Goal: Task Accomplishment & Management: Manage account settings

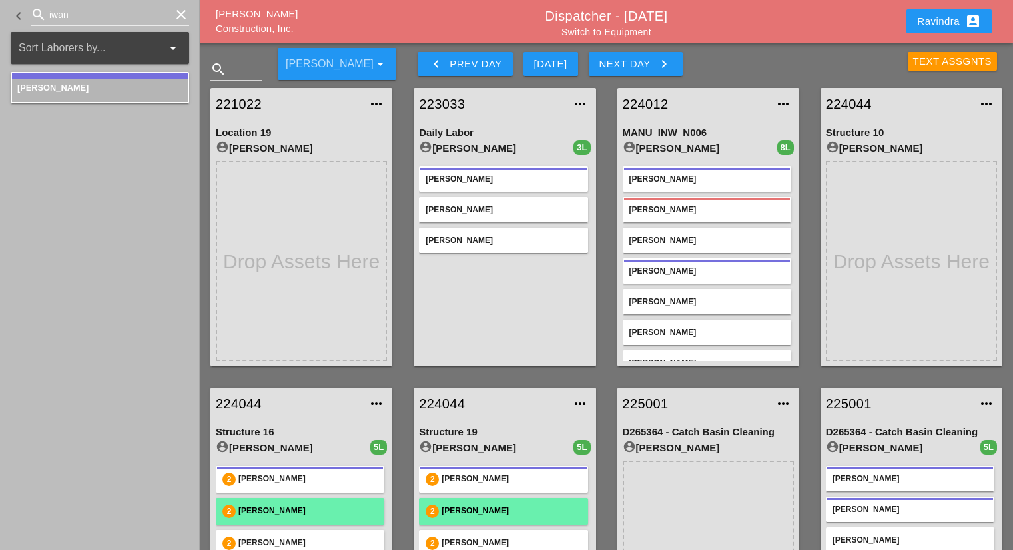
scroll to position [426, 0]
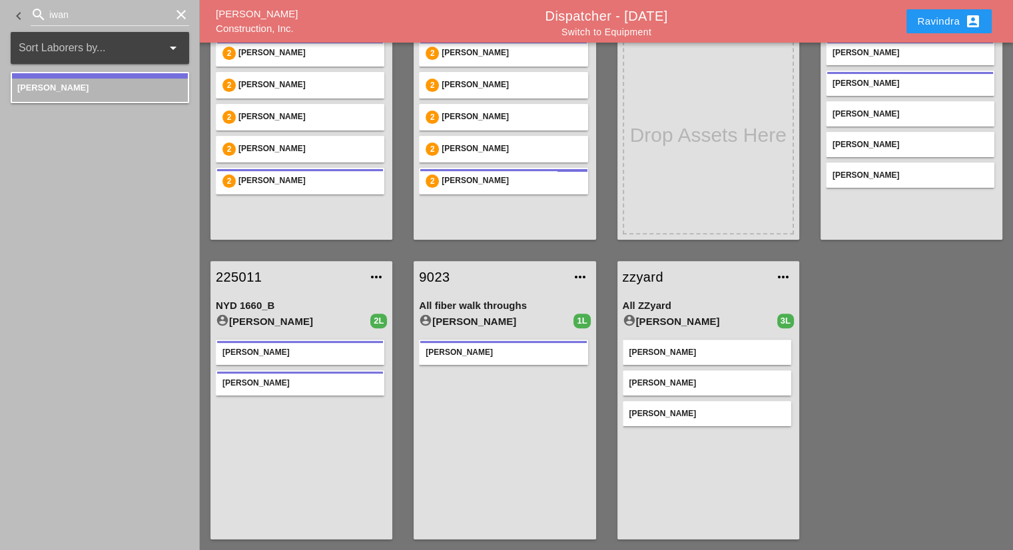
click at [924, 22] on div "Ravindra account_box" at bounding box center [949, 21] width 64 height 16
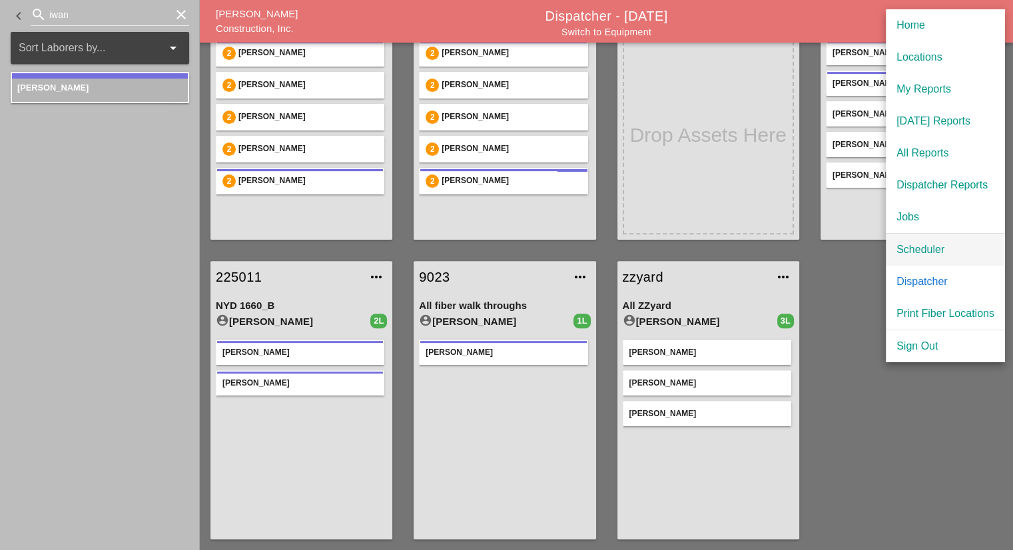
click at [935, 244] on div "Scheduler" at bounding box center [945, 250] width 98 height 16
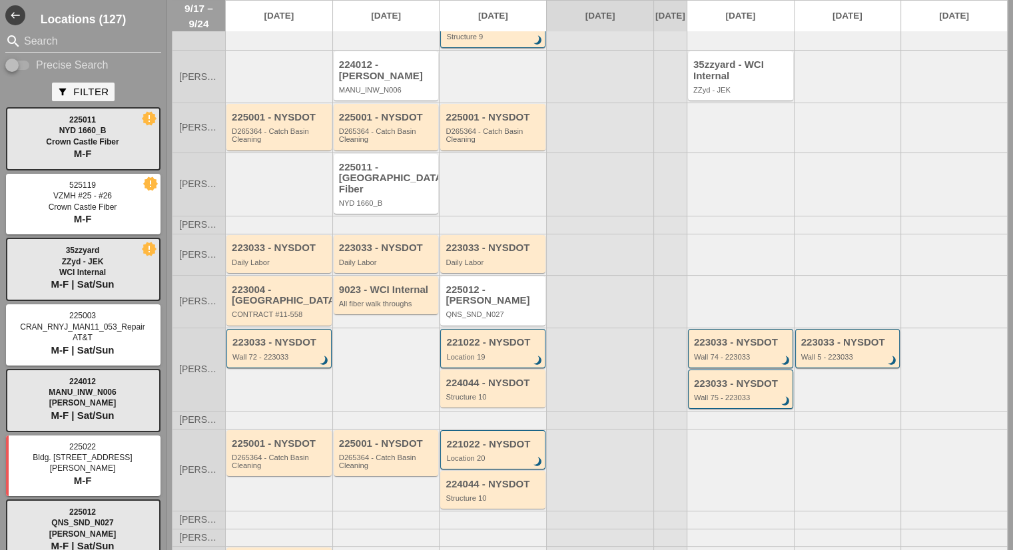
scroll to position [133, 0]
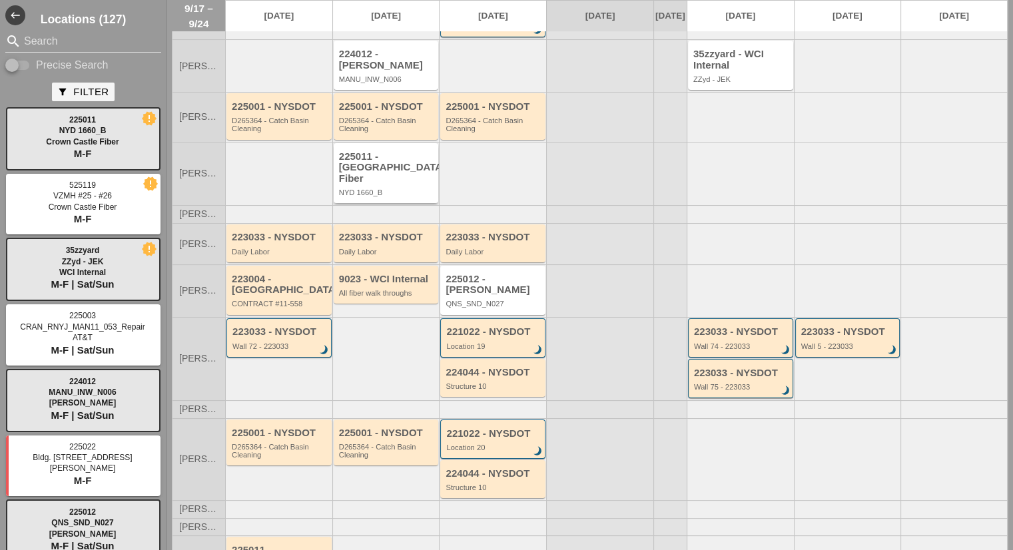
click at [408, 190] on div "NYD 1660_B" at bounding box center [387, 192] width 97 height 8
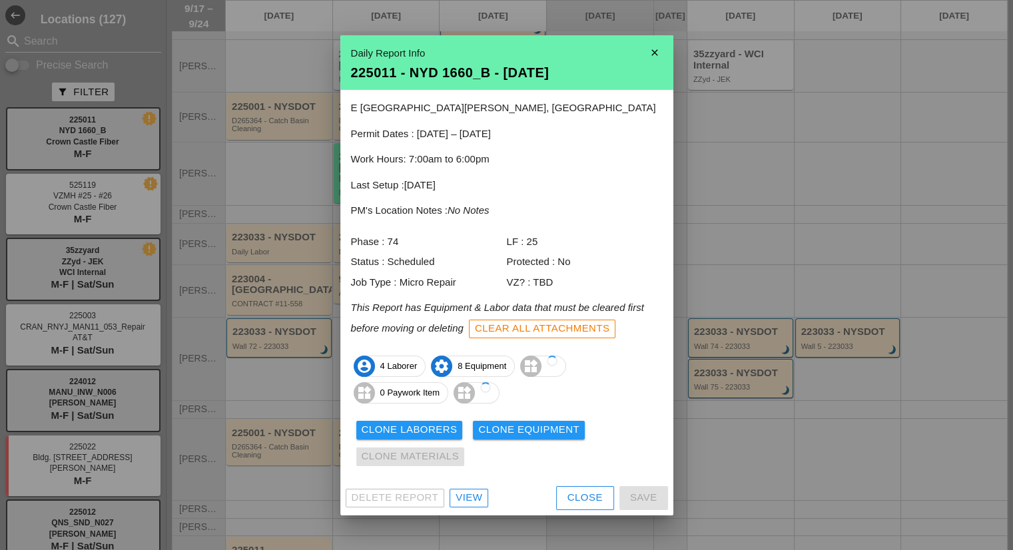
click at [465, 500] on div "View" at bounding box center [468, 497] width 27 height 15
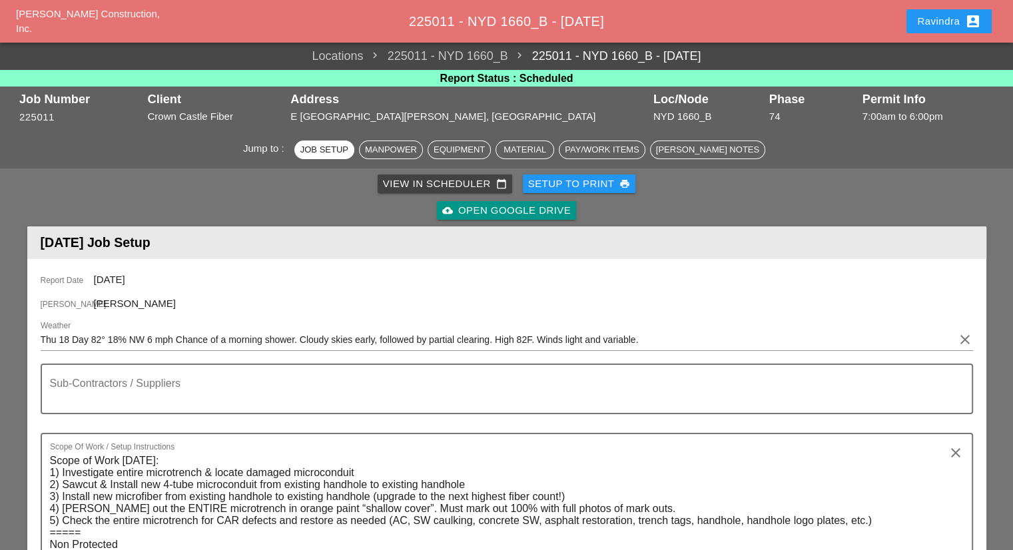
scroll to position [133, 0]
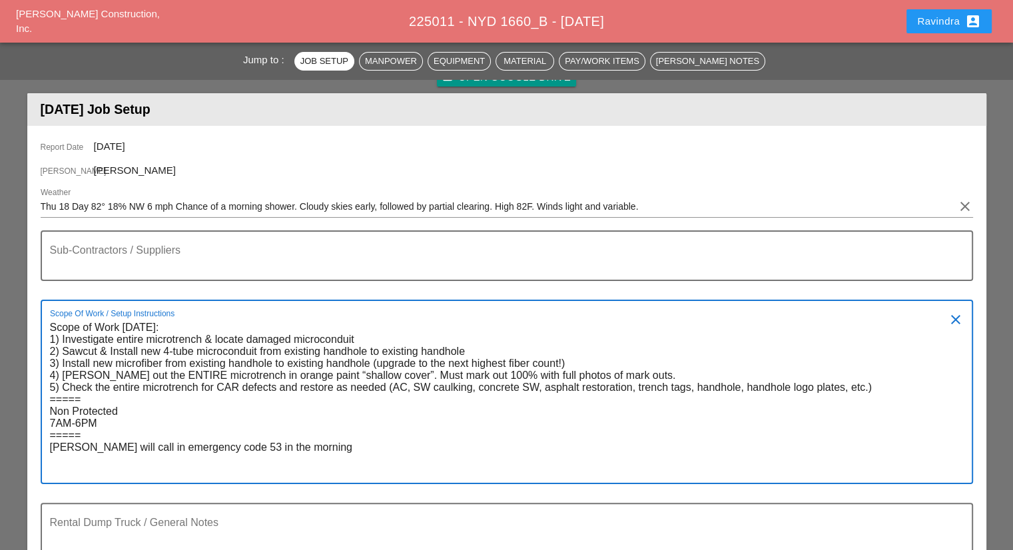
paste textarea "[PERSON_NAME] will call in emergency code 53 in the morning"
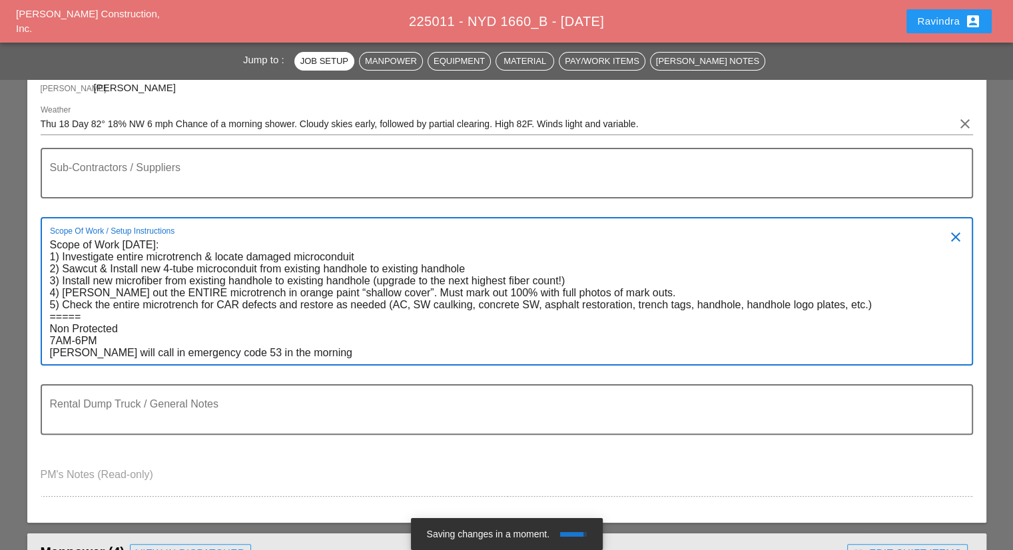
scroll to position [266, 0]
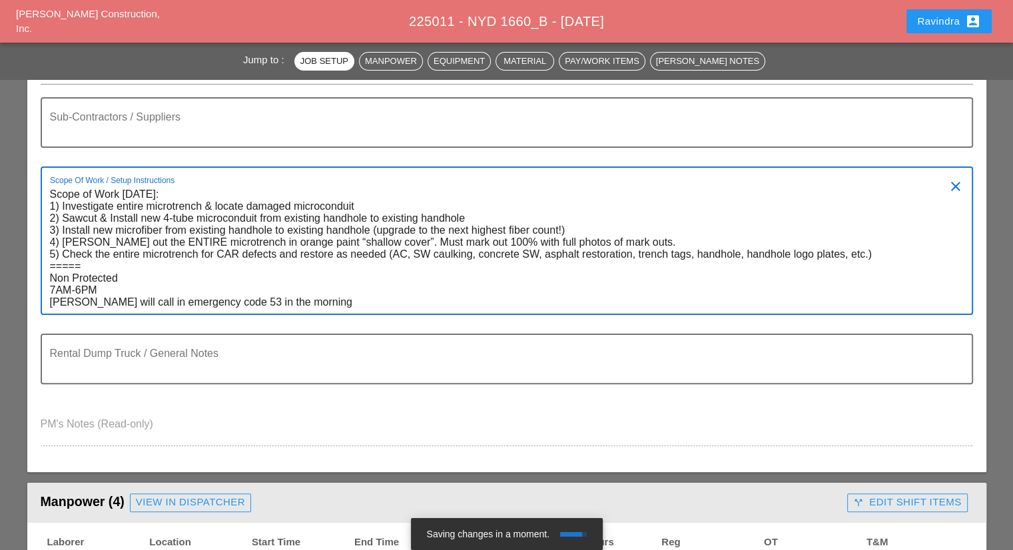
click at [139, 290] on textarea "Scope of Work [DATE]: 1) Investigate entire microtrench & locate damaged microc…" at bounding box center [501, 249] width 903 height 130
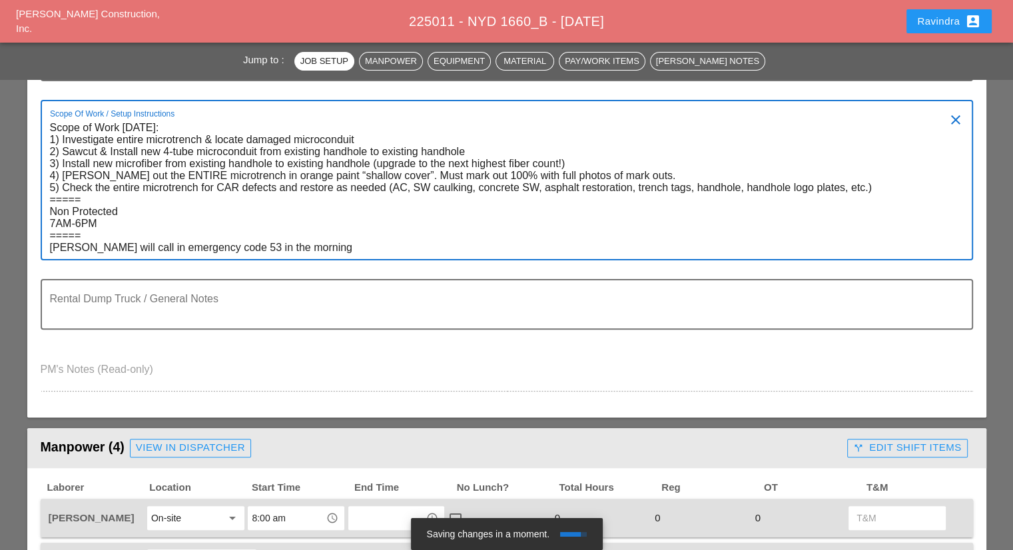
scroll to position [133, 0]
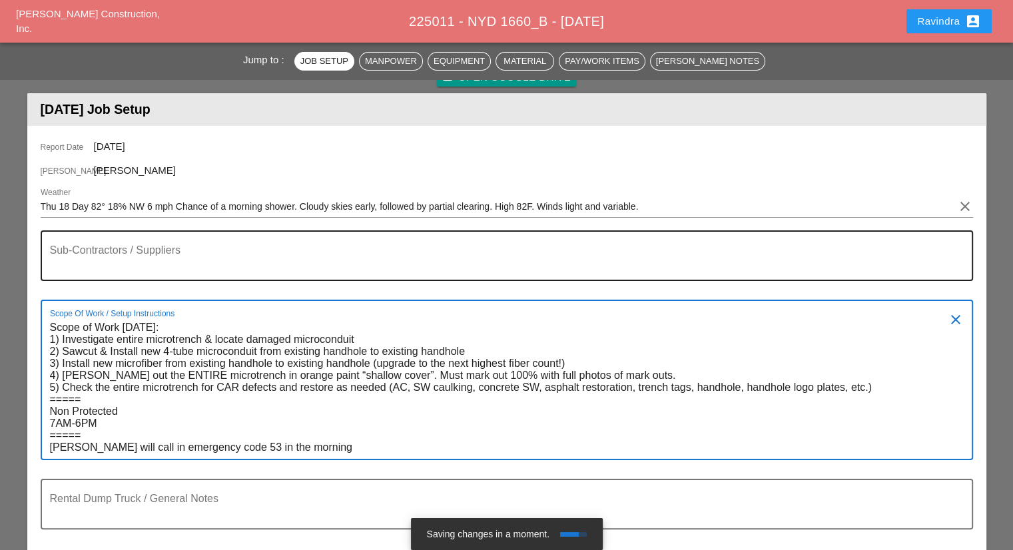
type textarea "Scope of Work [DATE]: 1) Investigate entire microtrench & locate damaged microc…"
click at [112, 251] on textarea "Sub-Contractors / Suppliers" at bounding box center [501, 264] width 903 height 32
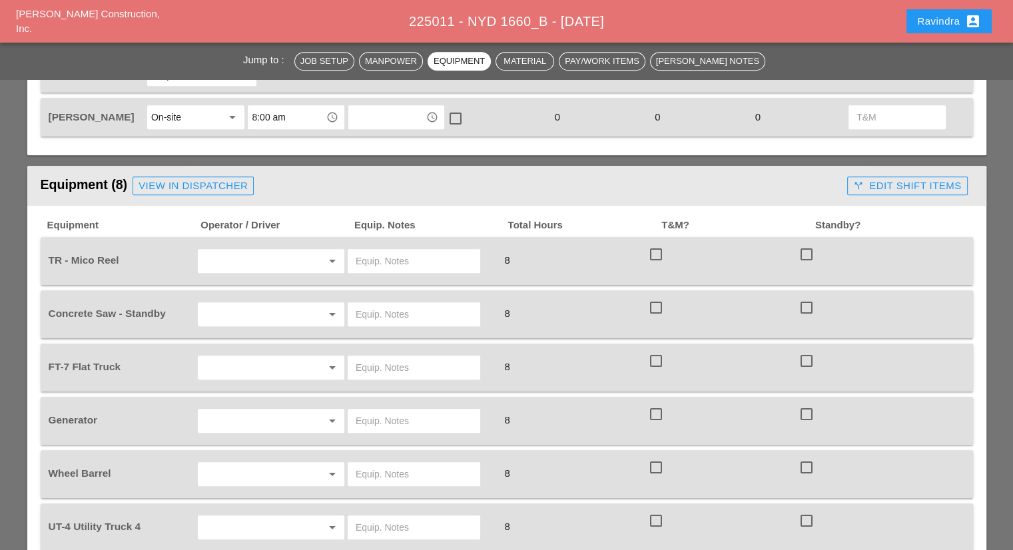
scroll to position [799, 0]
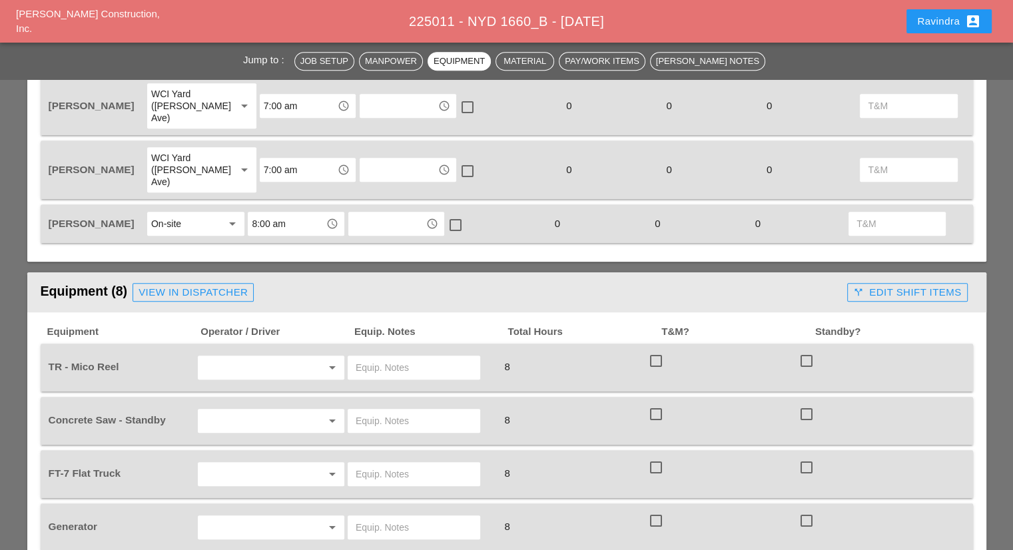
click at [176, 285] on div "View in Dispatcher" at bounding box center [192, 292] width 109 height 15
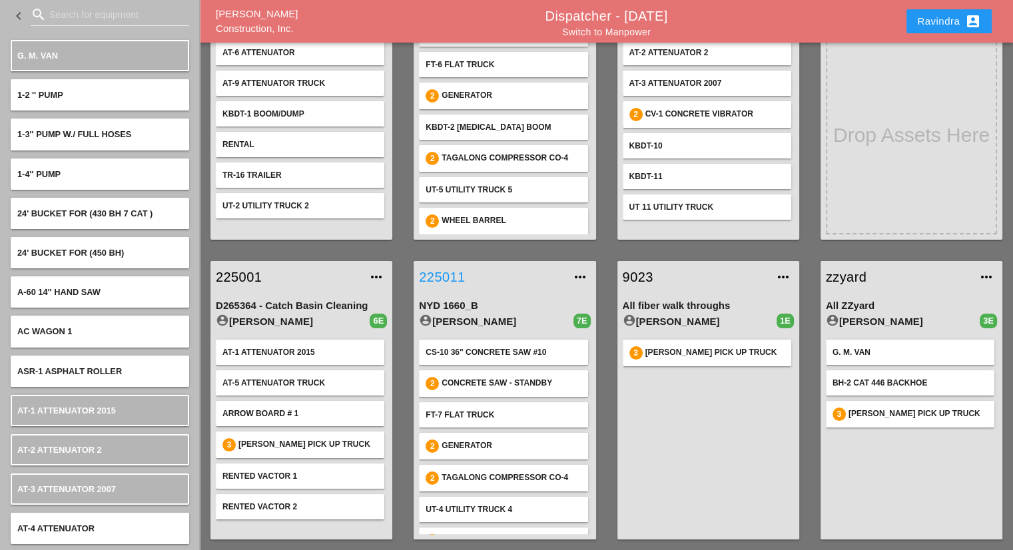
click at [450, 274] on link "225011" at bounding box center [491, 277] width 144 height 20
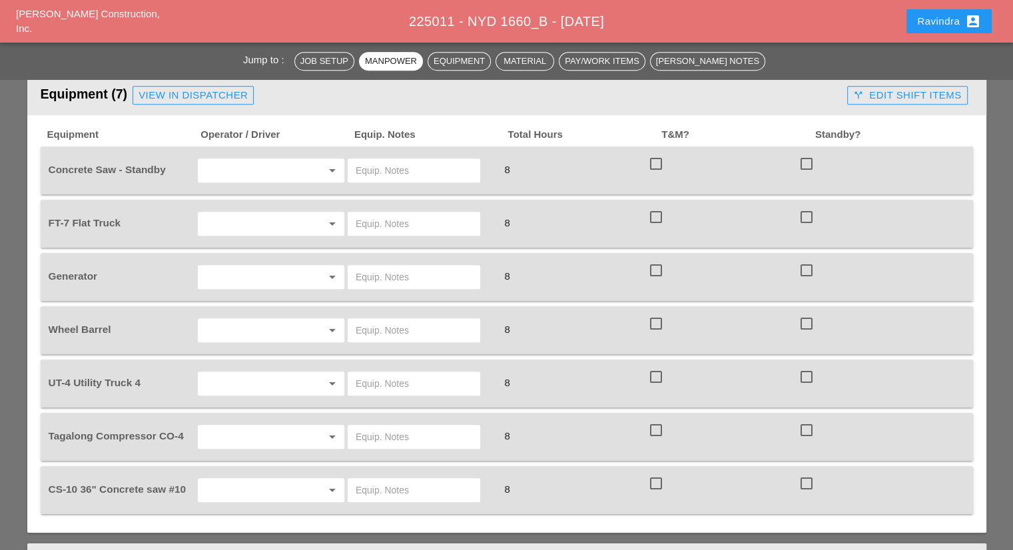
scroll to position [999, 0]
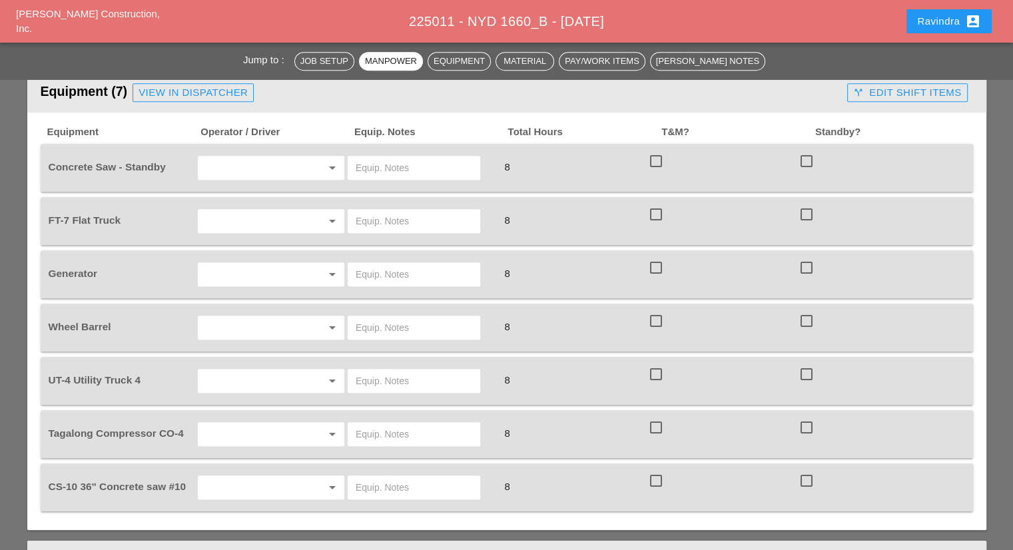
click at [244, 157] on input "text" at bounding box center [252, 167] width 101 height 21
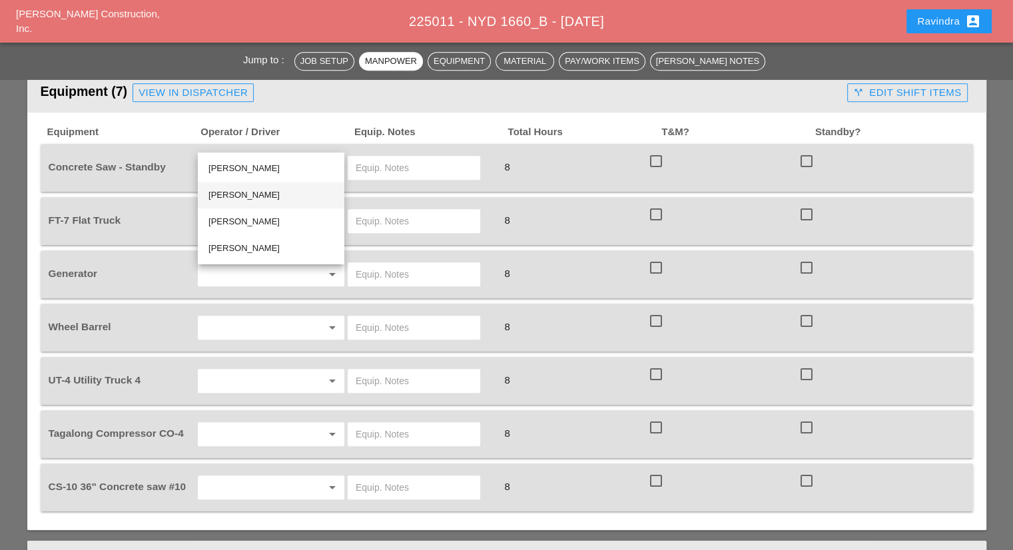
click at [260, 192] on div "[PERSON_NAME]" at bounding box center [270, 195] width 125 height 16
type input "[PERSON_NAME]"
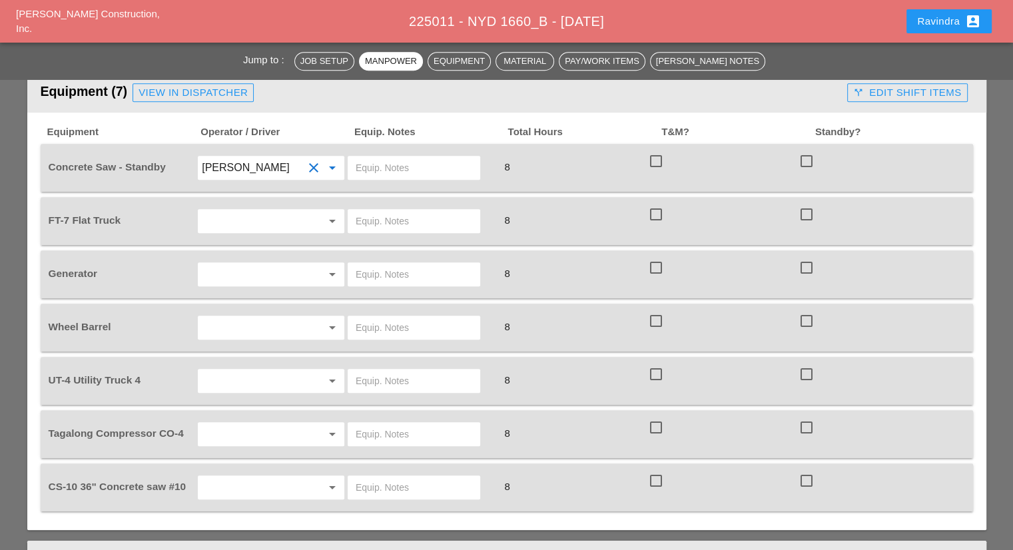
click at [395, 157] on input "text" at bounding box center [414, 167] width 117 height 21
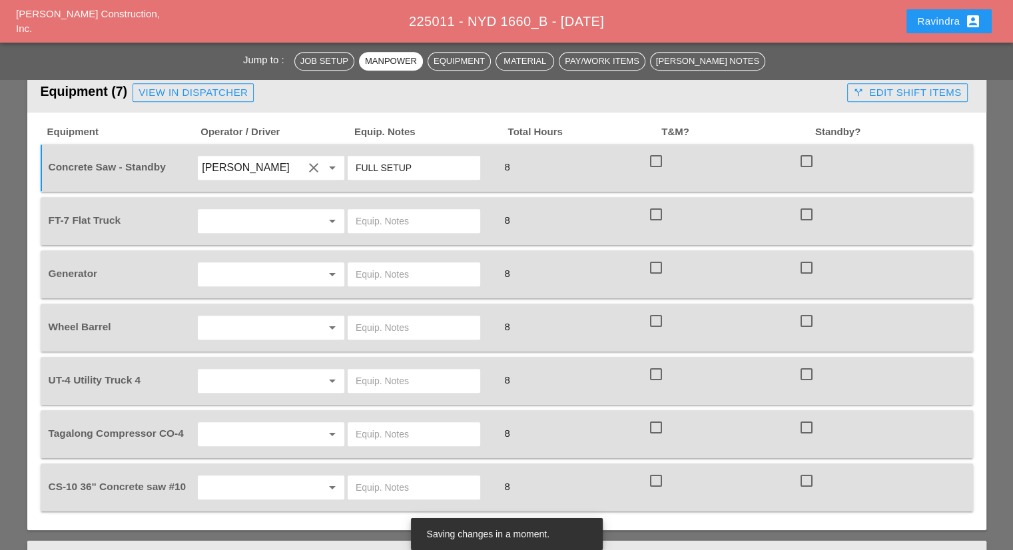
type input "FULL SETUP"
click at [308, 213] on div at bounding box center [314, 221] width 16 height 16
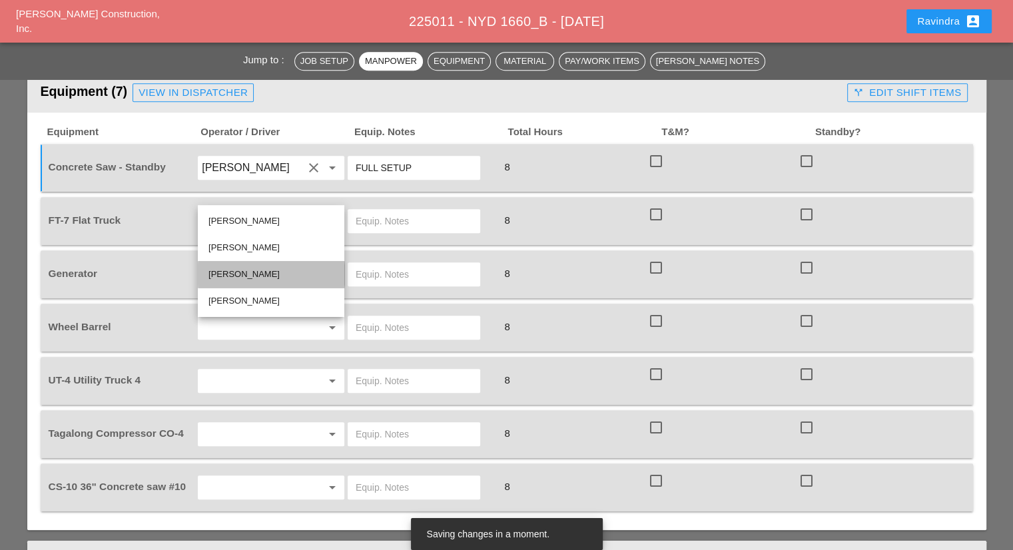
click at [263, 274] on div "[PERSON_NAME]" at bounding box center [270, 274] width 125 height 16
type input "[PERSON_NAME]"
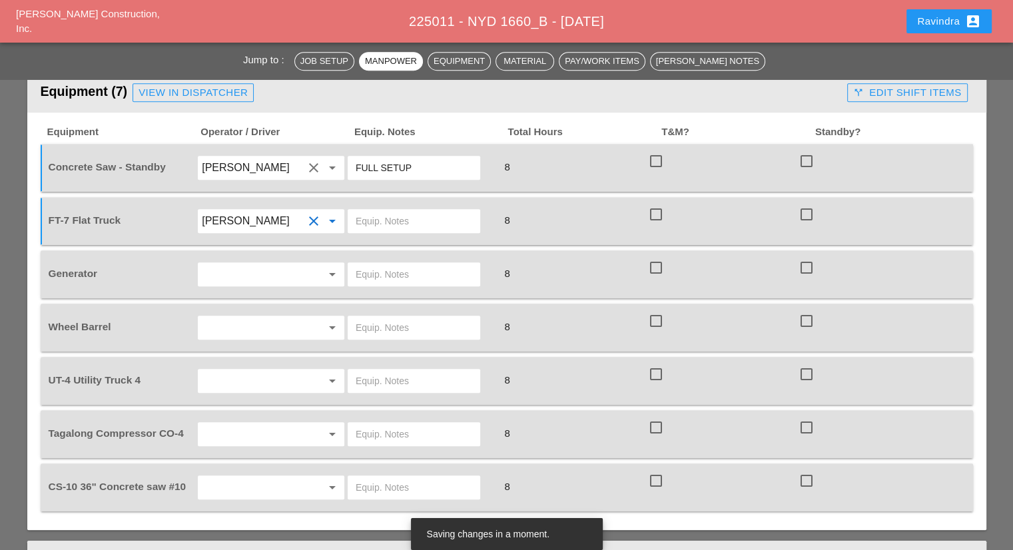
click at [398, 210] on input "text" at bounding box center [414, 220] width 117 height 21
type input "W/ MATERIALS"
click at [306, 266] on div at bounding box center [314, 274] width 16 height 16
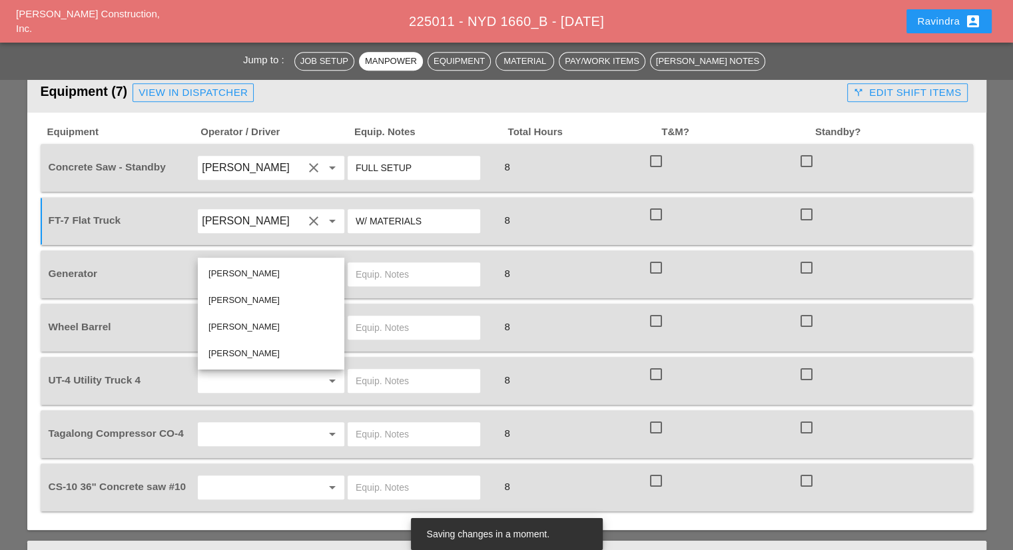
click at [250, 294] on div "[PERSON_NAME]" at bounding box center [270, 300] width 125 height 16
type input "[PERSON_NAME]"
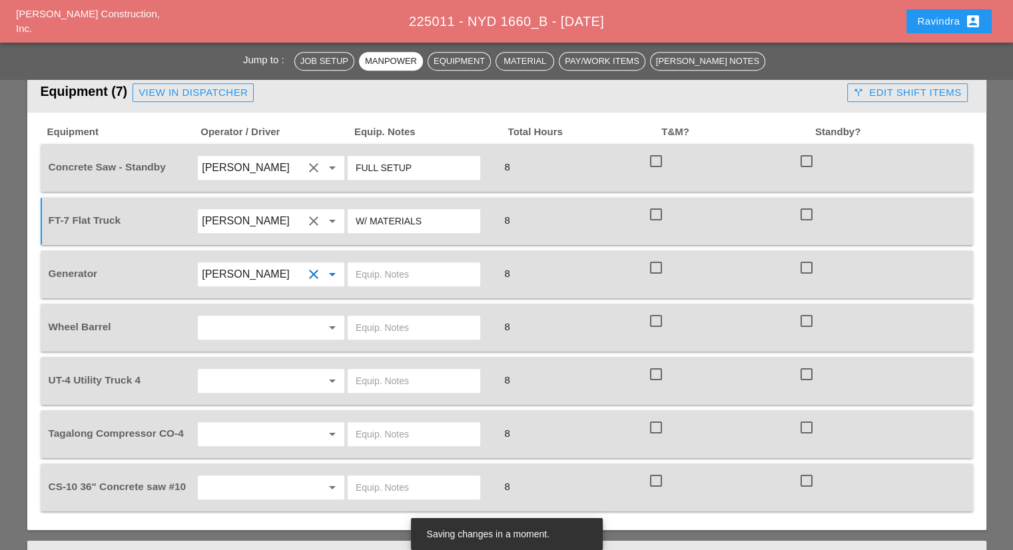
click at [400, 264] on input "text" at bounding box center [414, 274] width 117 height 21
type input "ON TRUCK"
click at [269, 317] on input "text" at bounding box center [252, 327] width 101 height 21
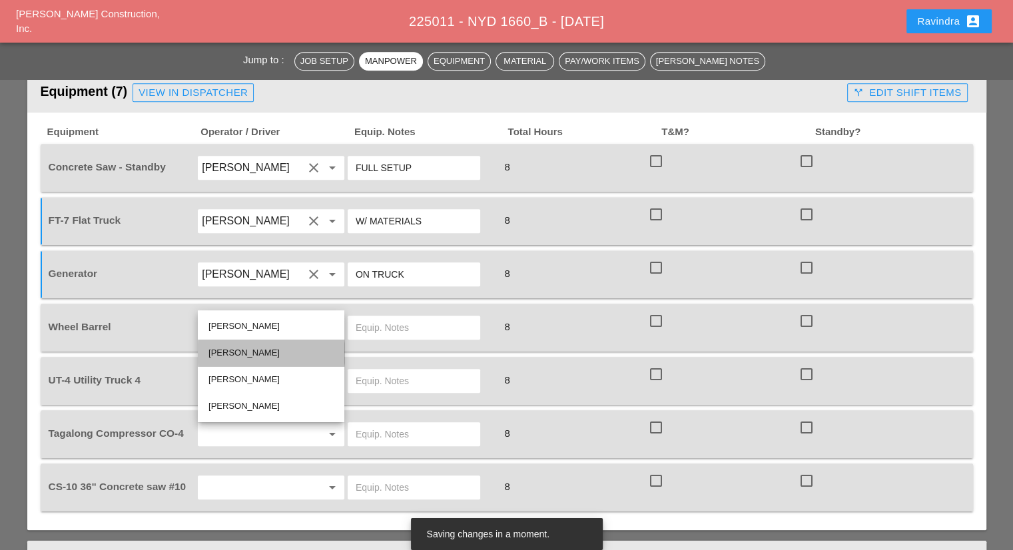
click at [245, 354] on div "[PERSON_NAME]" at bounding box center [270, 353] width 125 height 16
type input "[PERSON_NAME]"
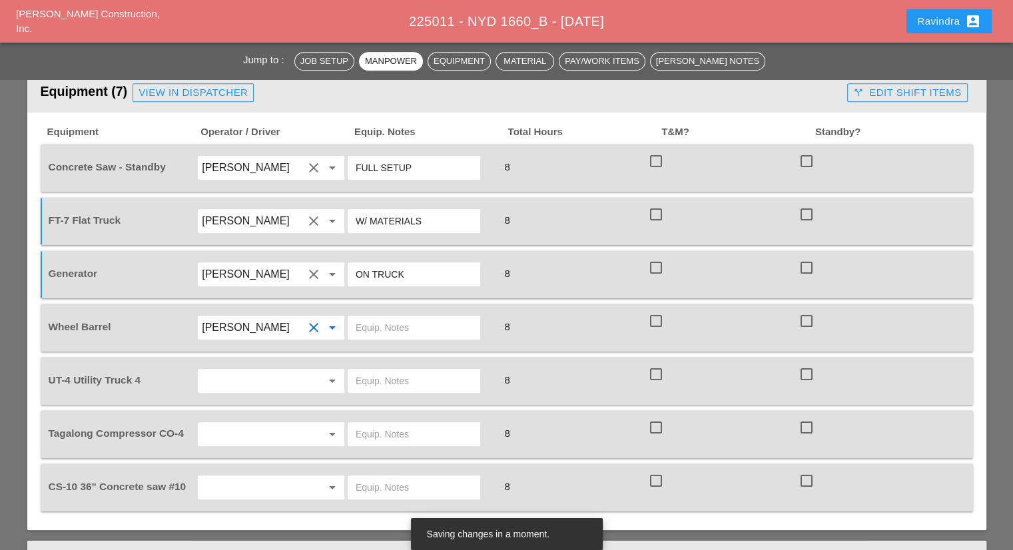
click at [405, 317] on input "text" at bounding box center [414, 327] width 117 height 21
type input "ON TRUCK"
click at [296, 370] on input "text" at bounding box center [252, 380] width 101 height 21
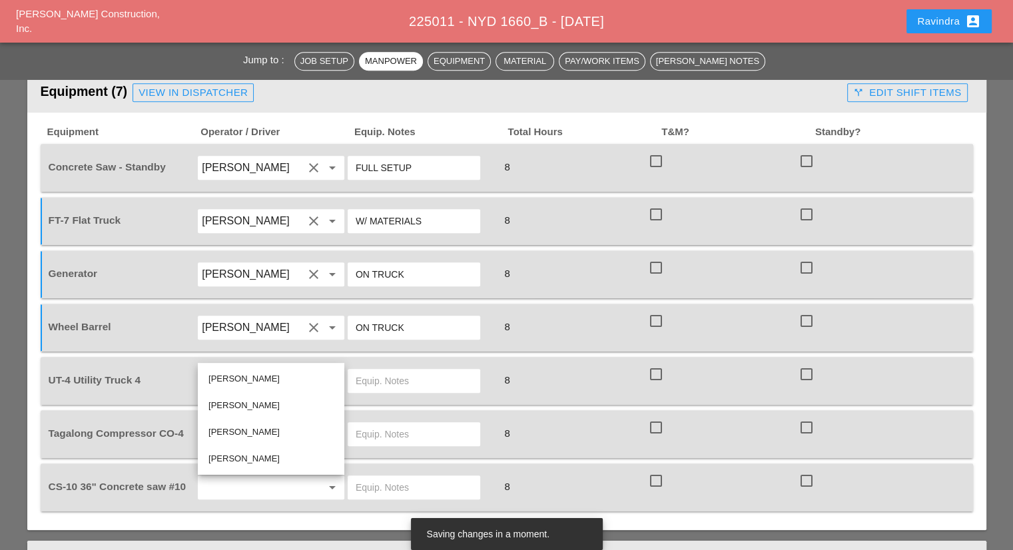
click at [250, 405] on div "[PERSON_NAME]" at bounding box center [270, 405] width 125 height 16
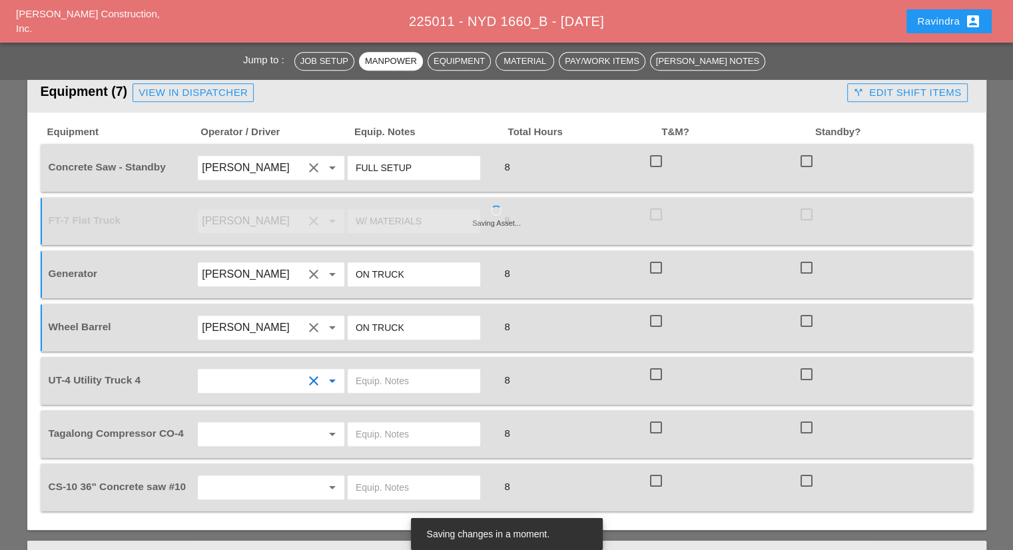
type input "[PERSON_NAME]"
click at [401, 370] on input "text" at bounding box center [414, 380] width 117 height 21
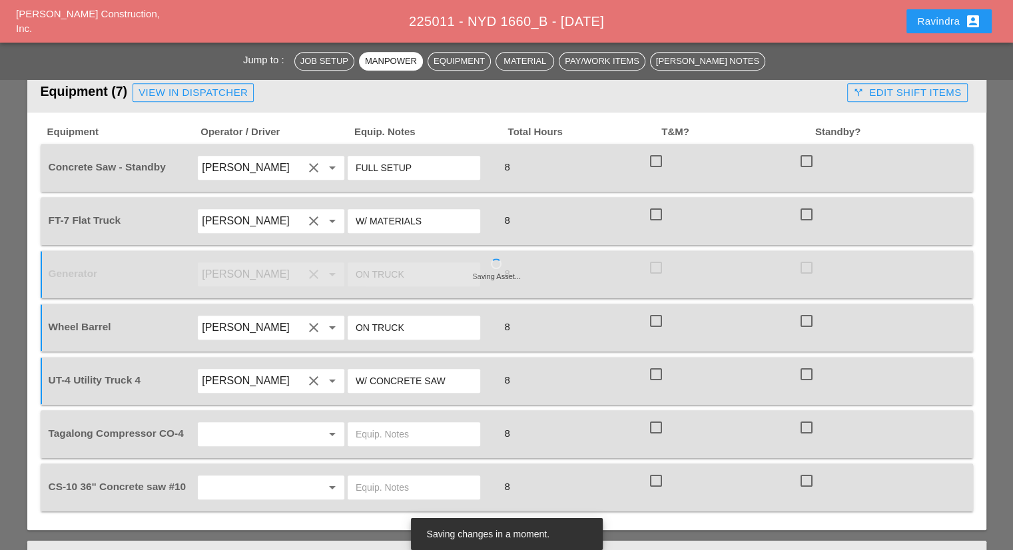
type input "W/ CONCRETE SAW"
click at [290, 423] on input "text" at bounding box center [252, 433] width 101 height 21
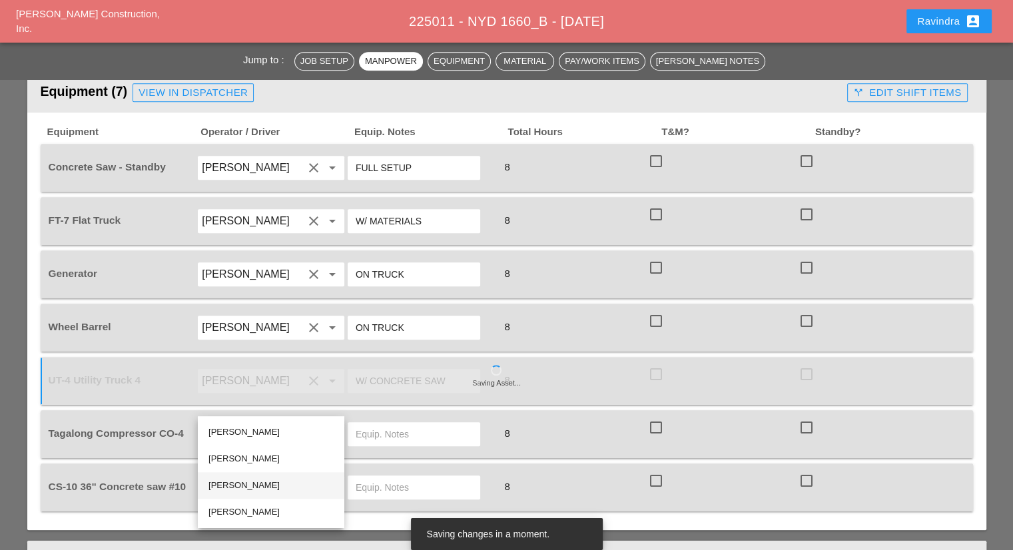
click at [261, 479] on div "[PERSON_NAME]" at bounding box center [270, 485] width 125 height 16
type input "[PERSON_NAME]"
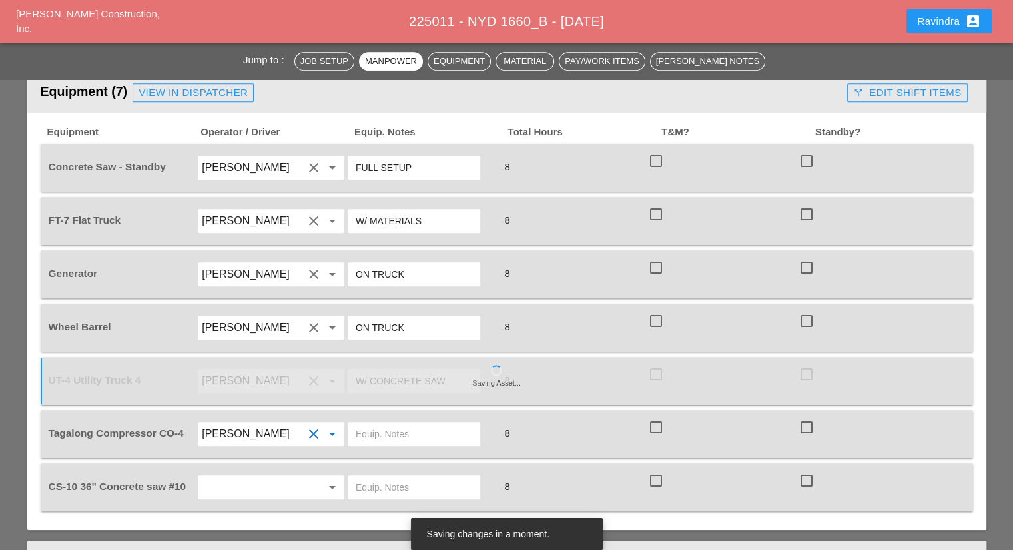
click at [391, 423] on input "text" at bounding box center [414, 433] width 117 height 21
click at [389, 423] on input "STA" at bounding box center [414, 433] width 117 height 21
click at [383, 423] on input "STA" at bounding box center [414, 433] width 117 height 21
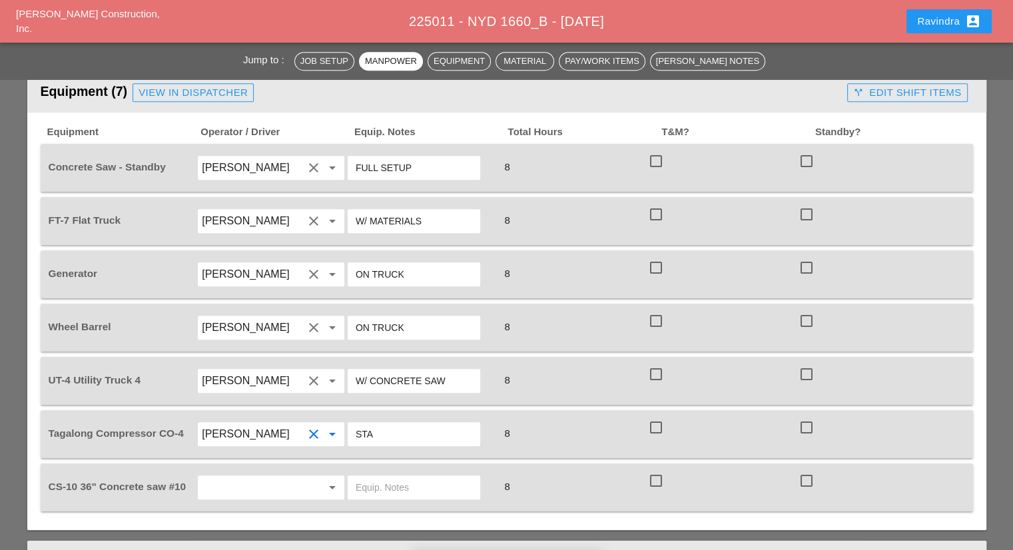
scroll to position [1065, 0]
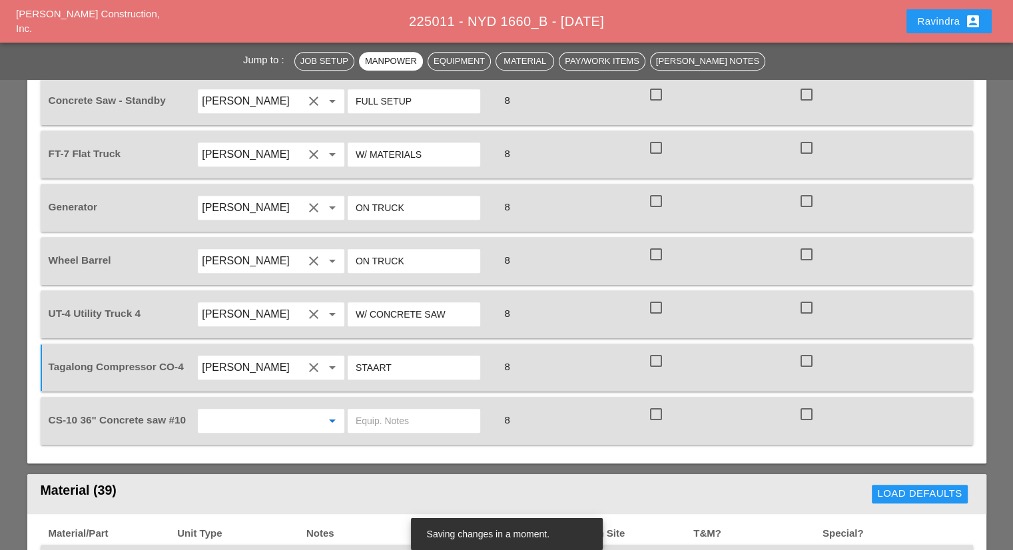
click at [284, 410] on input "text" at bounding box center [252, 420] width 101 height 21
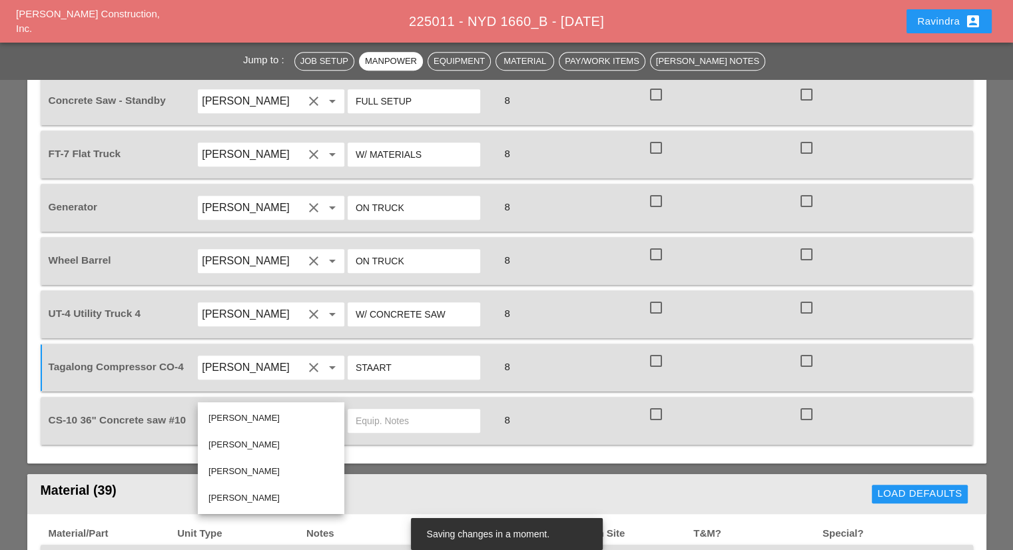
drag, startPoint x: 410, startPoint y: 332, endPoint x: 320, endPoint y: 336, distance: 90.0
click at [320, 349] on div "Tagalong Compressor CO-4 [PERSON_NAME] clear arrow_drop_down STAART 8 check_box…" at bounding box center [496, 367] width 901 height 37
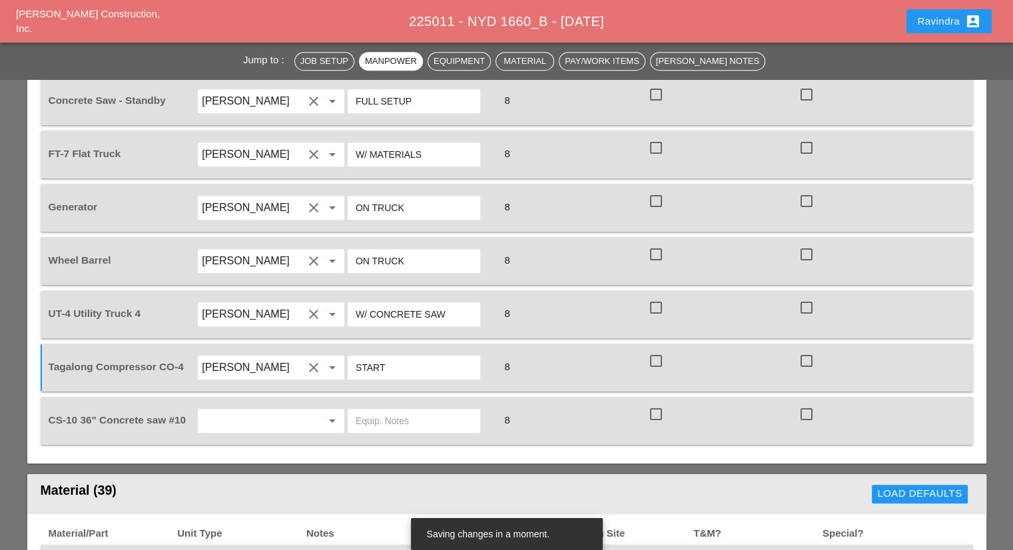
type input "START"
click at [301, 410] on input "text" at bounding box center [252, 420] width 101 height 21
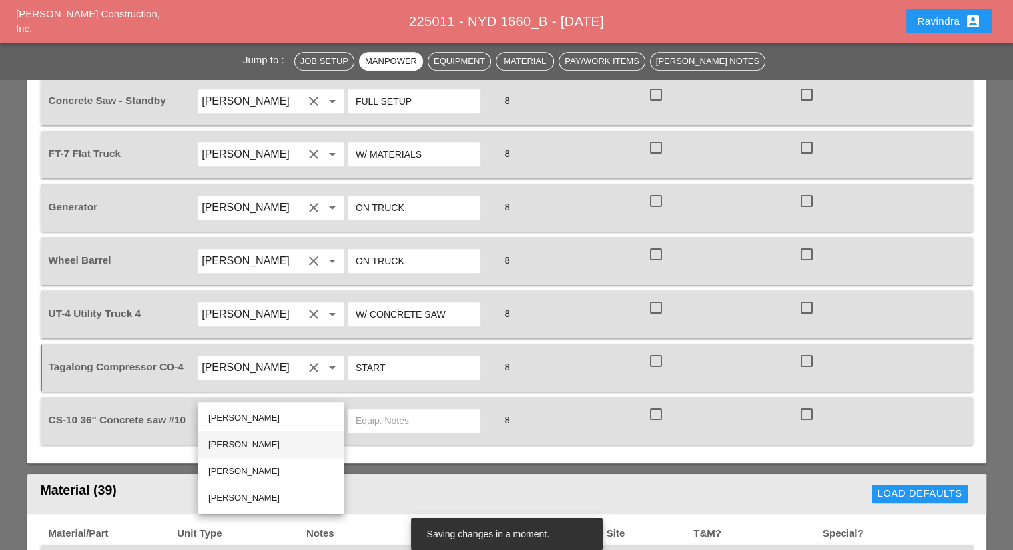
click at [274, 440] on div "[PERSON_NAME]" at bounding box center [270, 445] width 125 height 16
type input "[PERSON_NAME]"
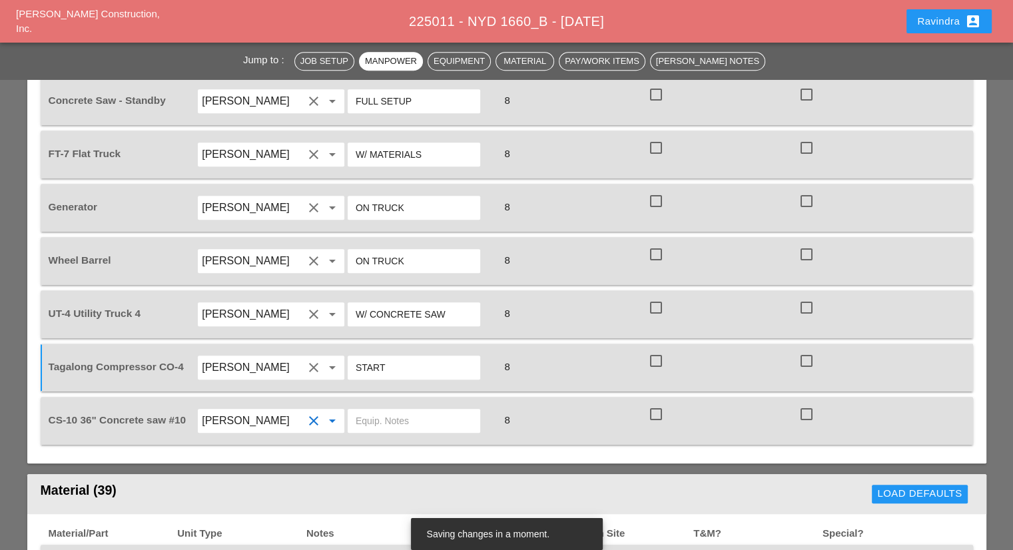
click at [395, 410] on input "text" at bounding box center [414, 420] width 117 height 21
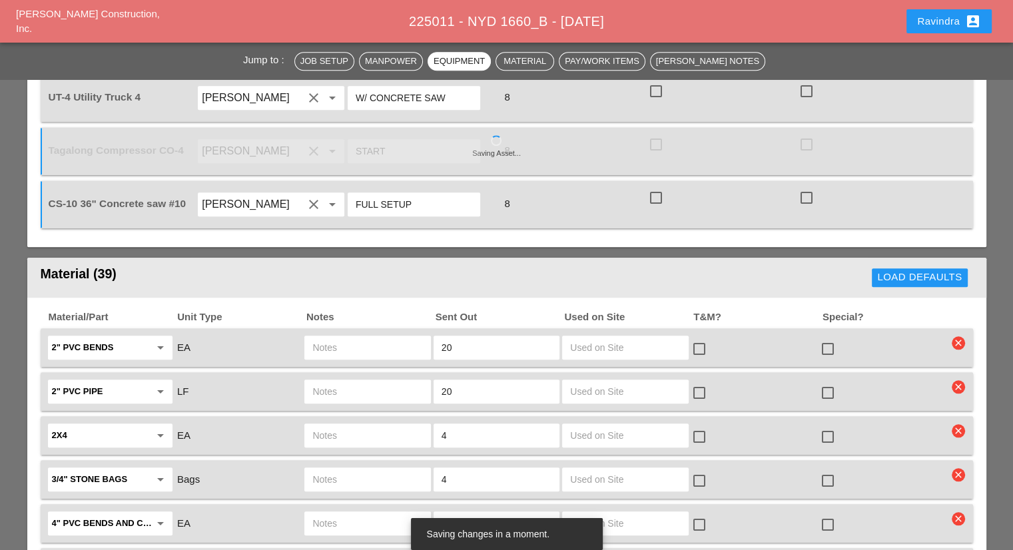
scroll to position [1398, 0]
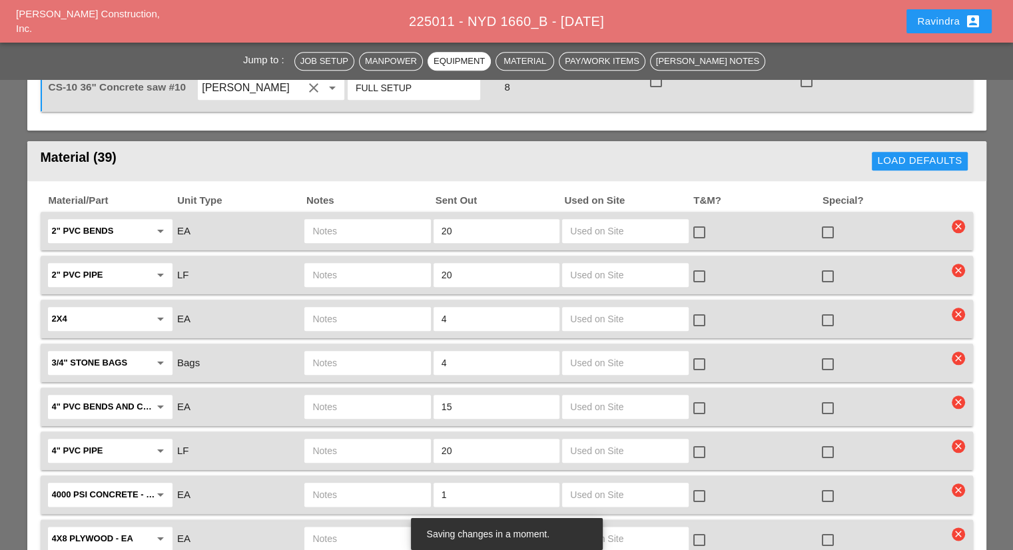
type input "FULL SETUP"
click at [824, 221] on div at bounding box center [827, 232] width 23 height 23
checkbox input "true"
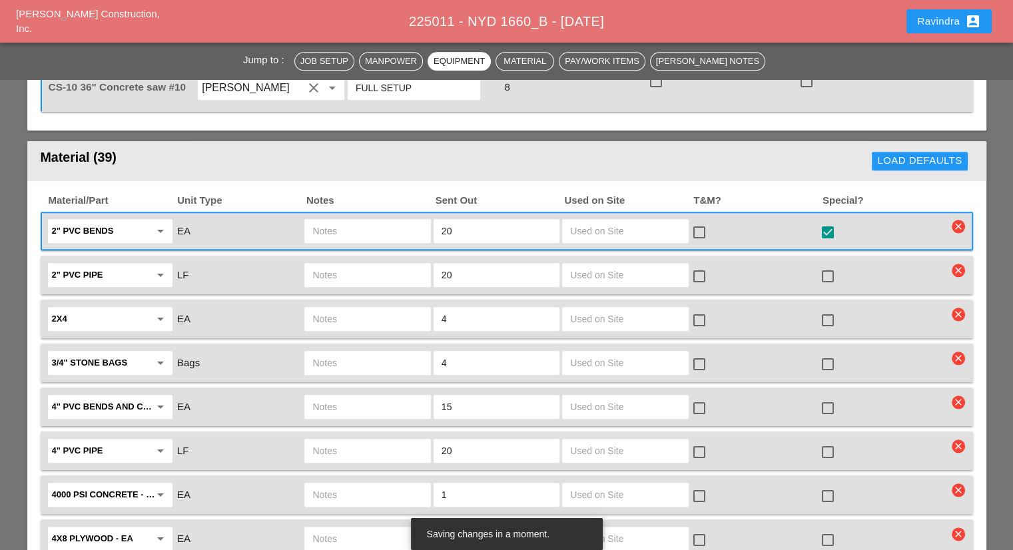
click at [824, 309] on div at bounding box center [827, 320] width 23 height 23
checkbox input "true"
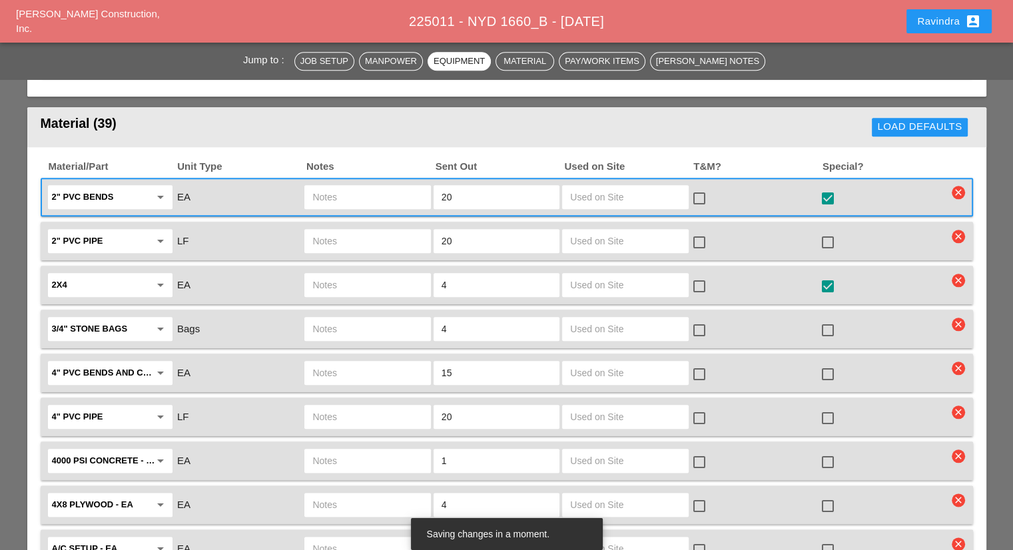
scroll to position [1465, 0]
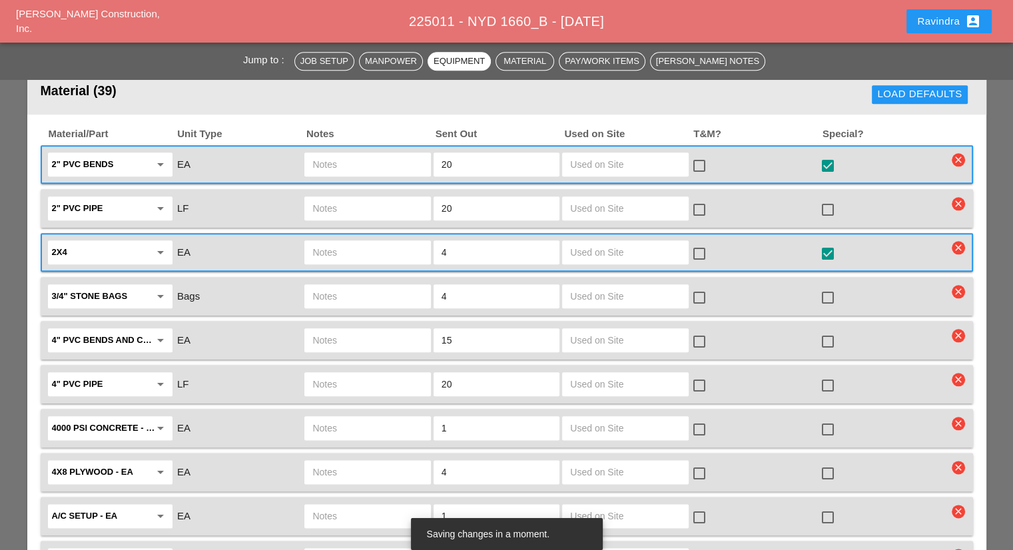
drag, startPoint x: 471, startPoint y: 262, endPoint x: 396, endPoint y: 261, distance: 75.2
click at [396, 282] on div "3/4" stone bags arrow_drop_down Bags 4 check_box_outline_blank check_box_outlin…" at bounding box center [496, 296] width 901 height 28
type input "2"
click at [831, 286] on div at bounding box center [827, 297] width 23 height 23
checkbox input "true"
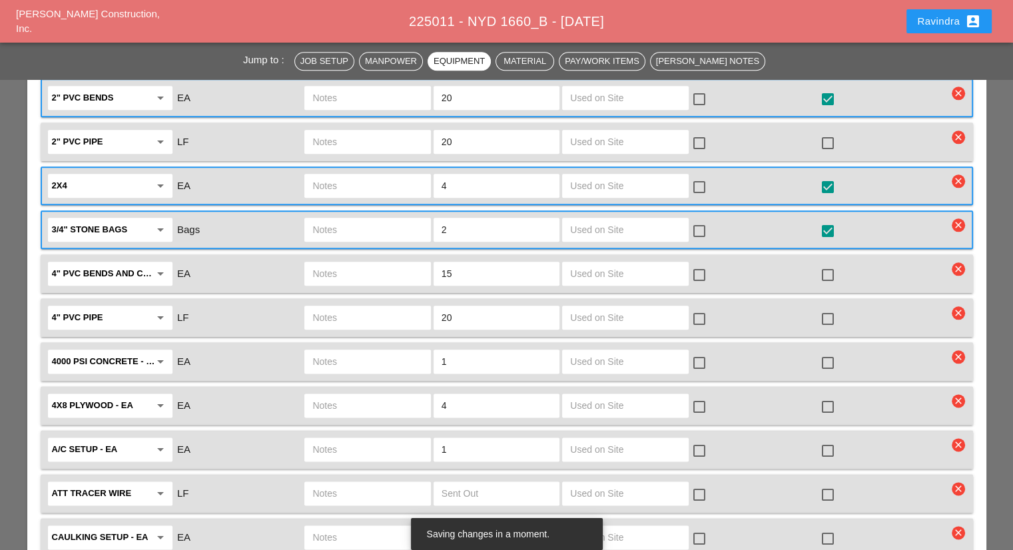
click at [833, 352] on div at bounding box center [827, 363] width 23 height 23
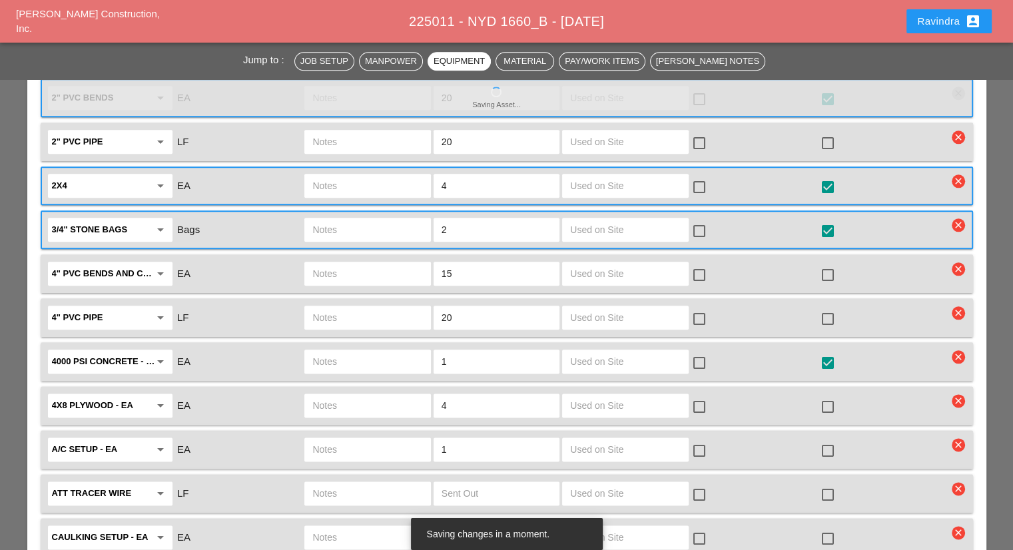
checkbox input "true"
click at [407, 351] on input "text" at bounding box center [367, 361] width 110 height 21
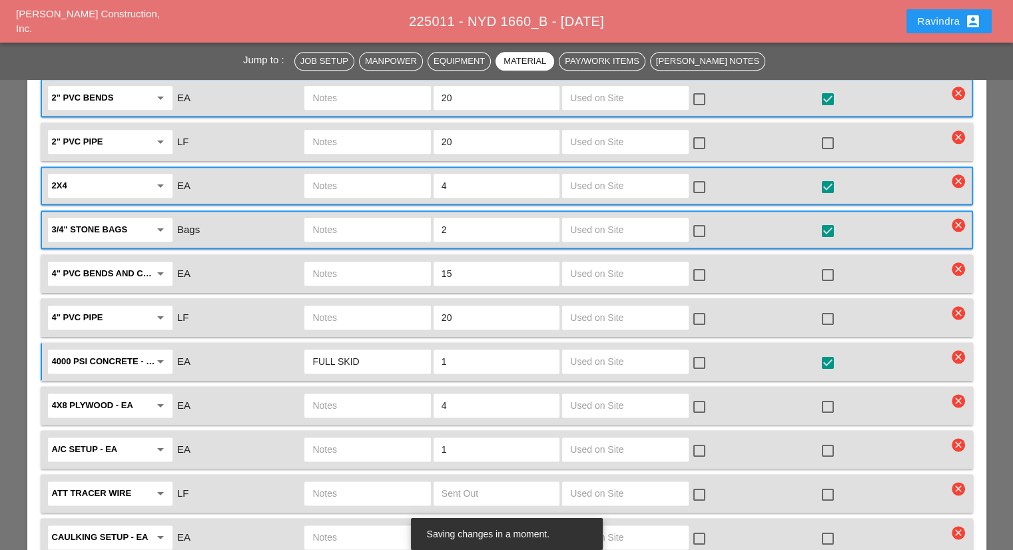
type input "FULL SKID"
click at [831, 352] on div at bounding box center [827, 363] width 23 height 23
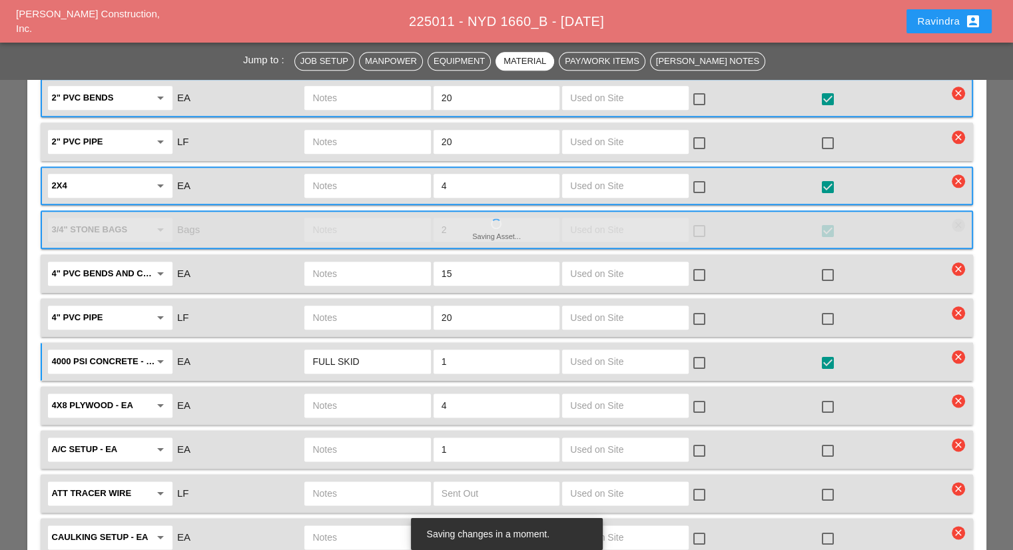
checkbox input "true"
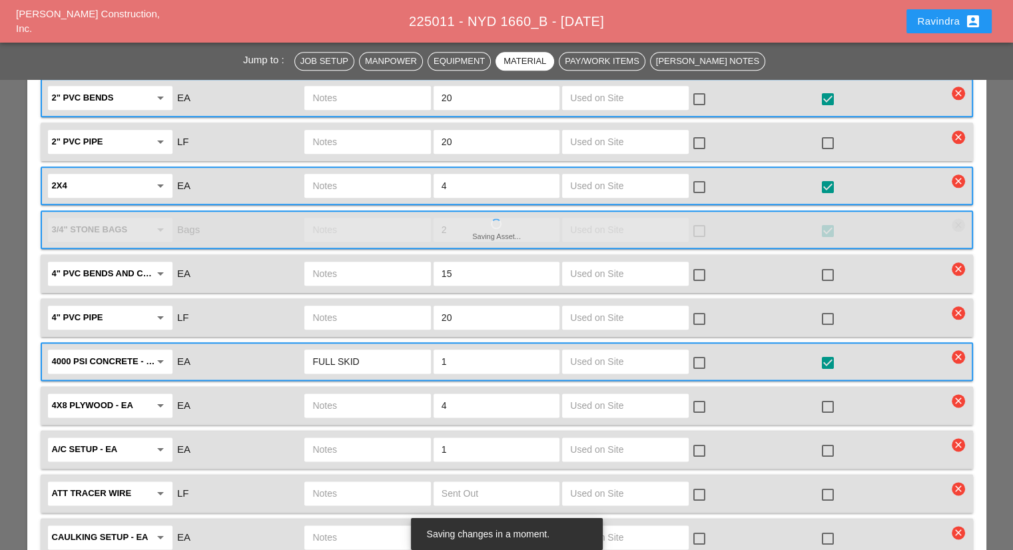
click at [828, 395] on div at bounding box center [827, 406] width 23 height 23
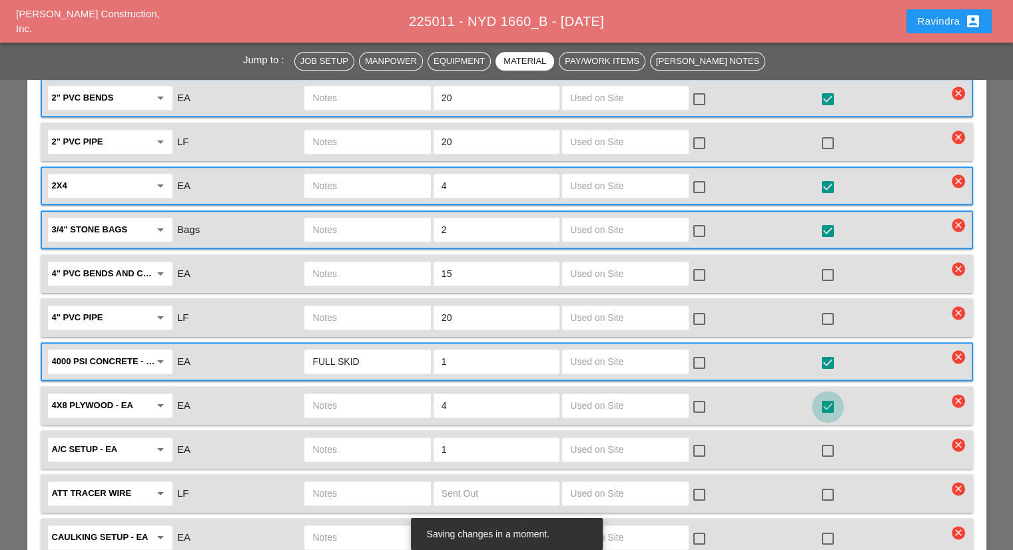
checkbox input "true"
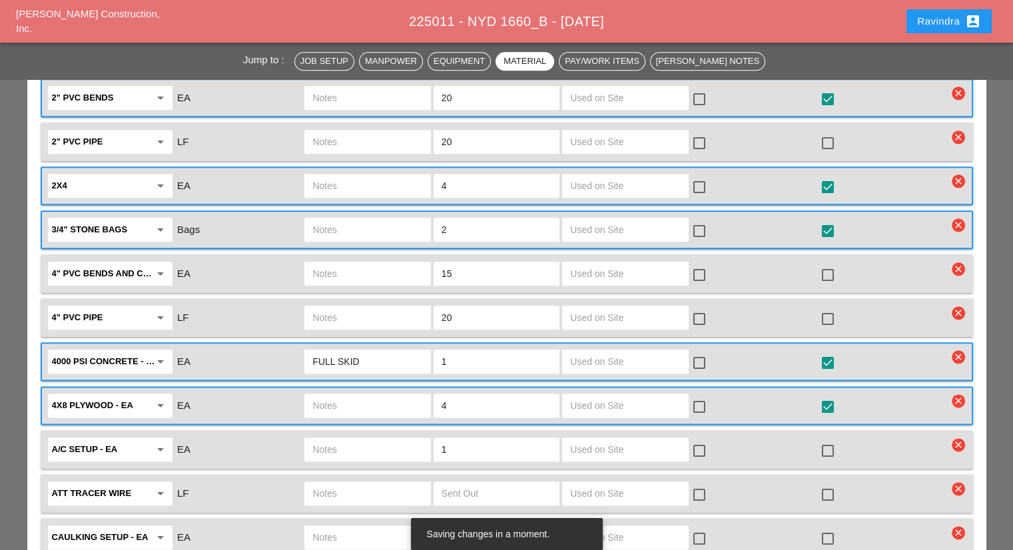
click at [828, 439] on div at bounding box center [827, 450] width 23 height 23
checkbox input "true"
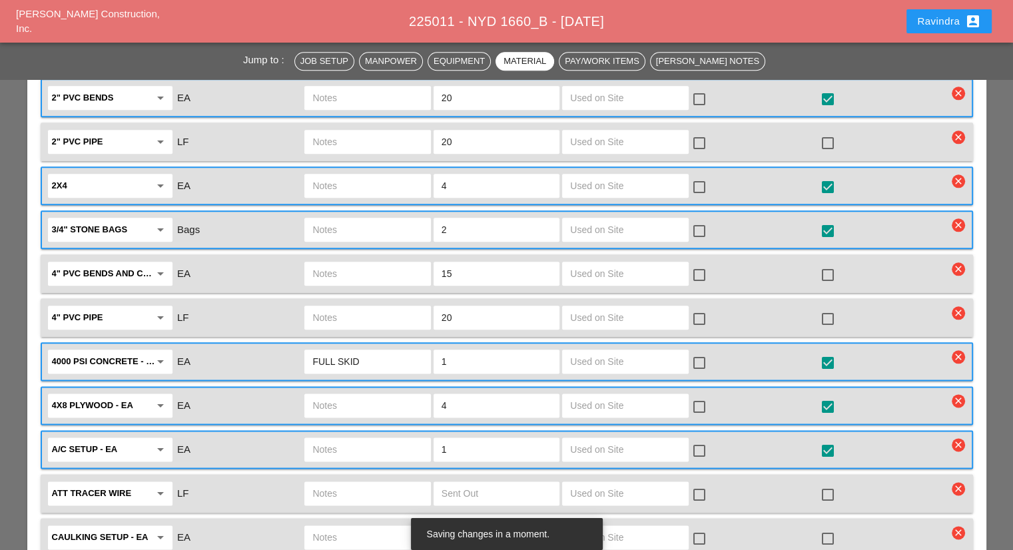
click at [360, 439] on input "text" at bounding box center [367, 449] width 110 height 21
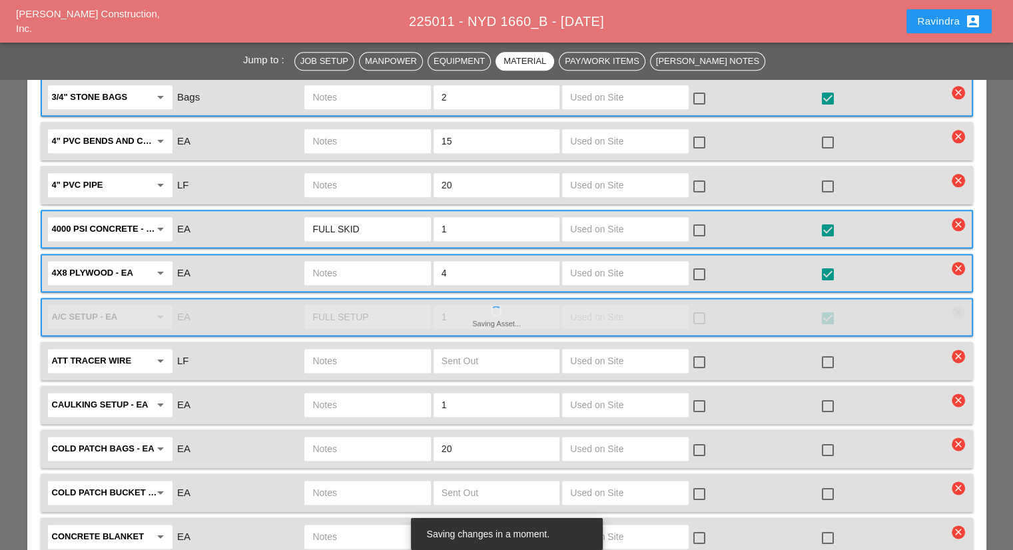
scroll to position [1664, 0]
type input "FULL SETUP"
click at [821, 394] on div at bounding box center [827, 405] width 23 height 23
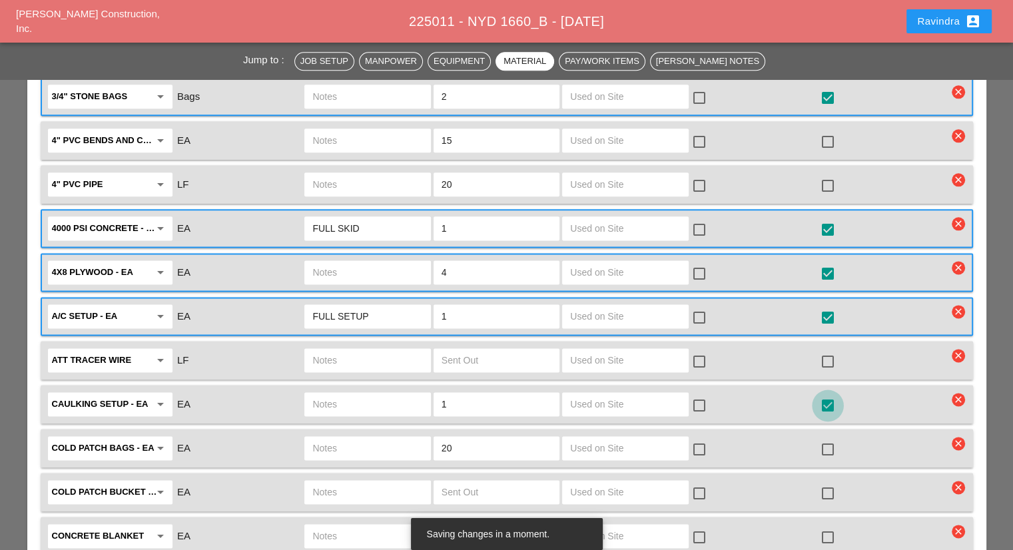
checkbox input "true"
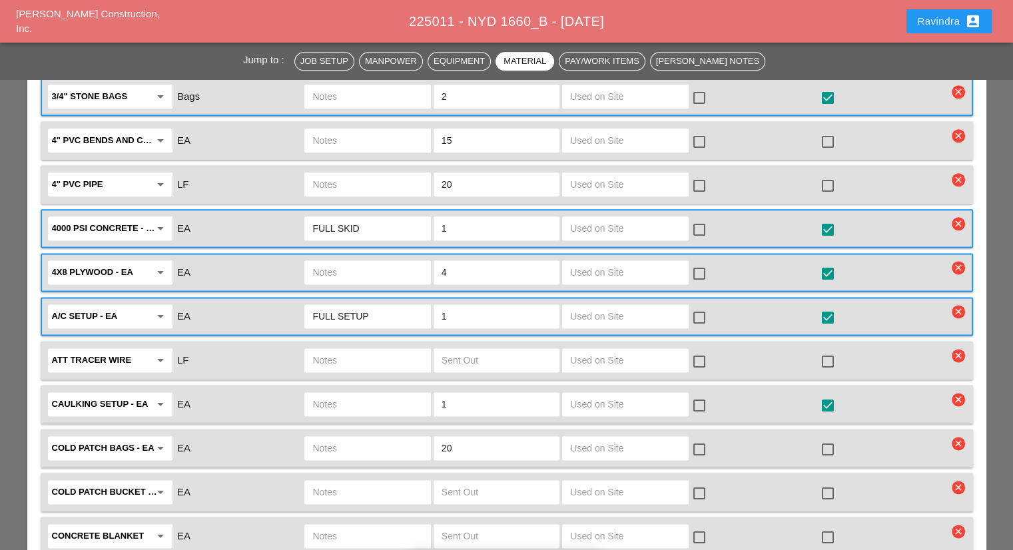
click at [389, 393] on input "text" at bounding box center [367, 403] width 110 height 21
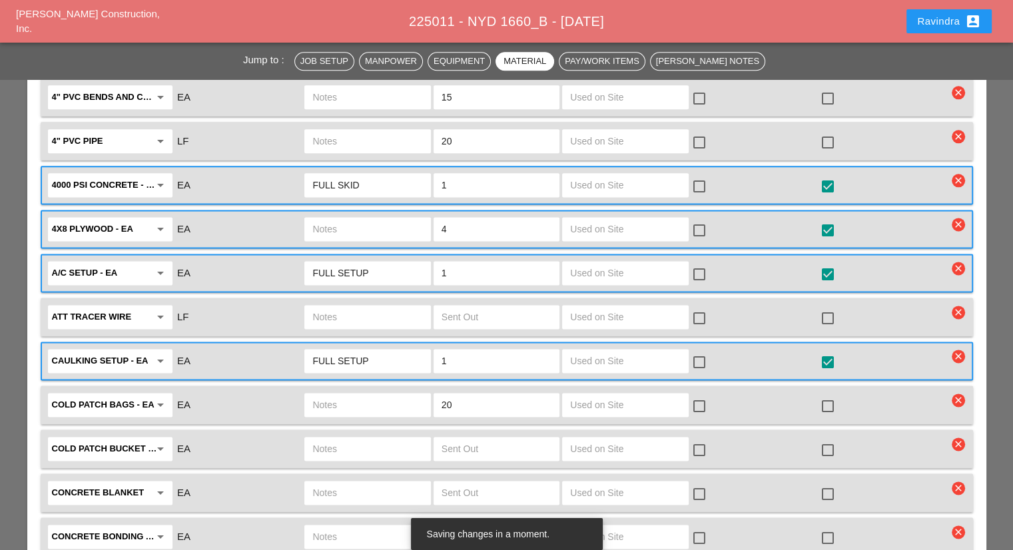
scroll to position [1731, 0]
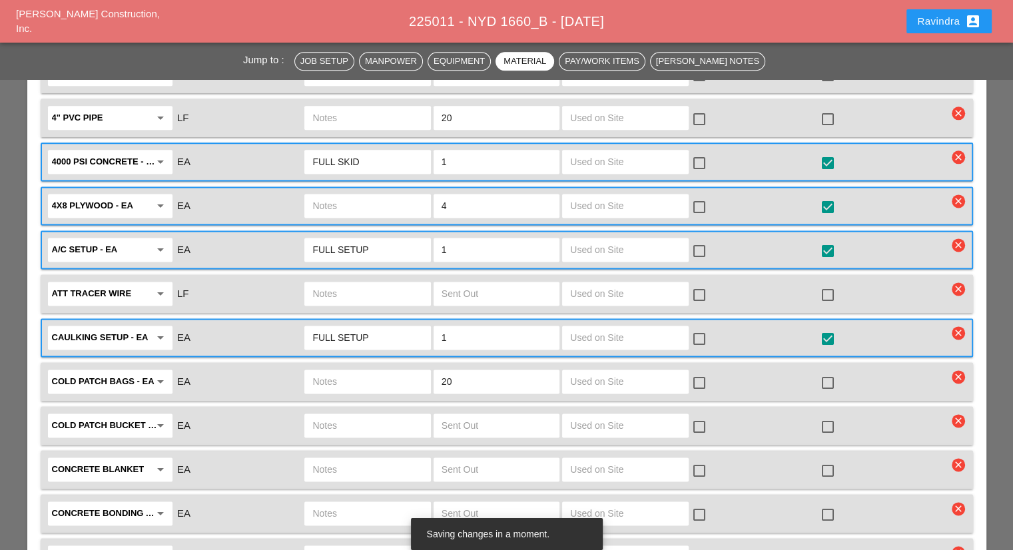
type input "FULL SETUP"
click at [828, 371] on div at bounding box center [827, 382] width 23 height 23
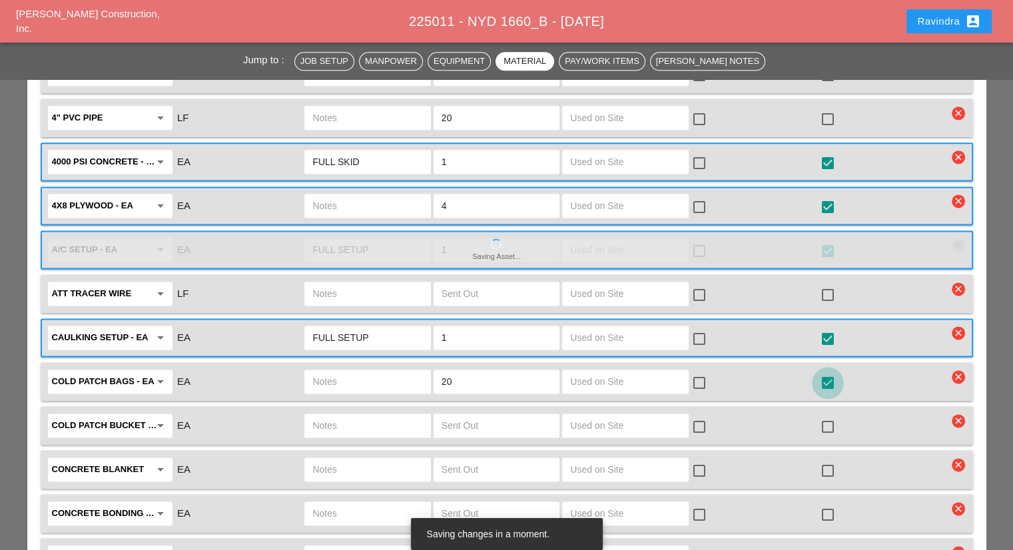
checkbox input "true"
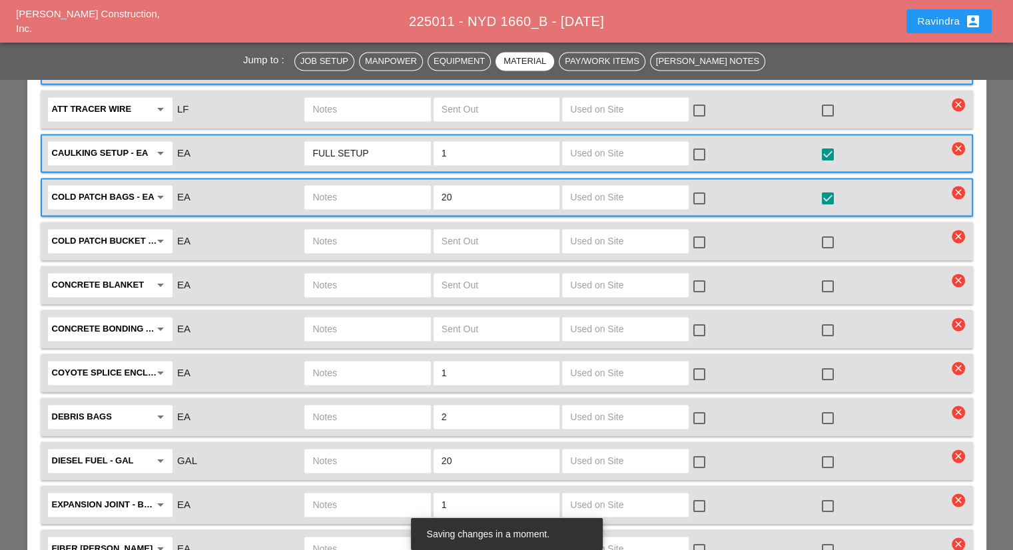
scroll to position [1931, 0]
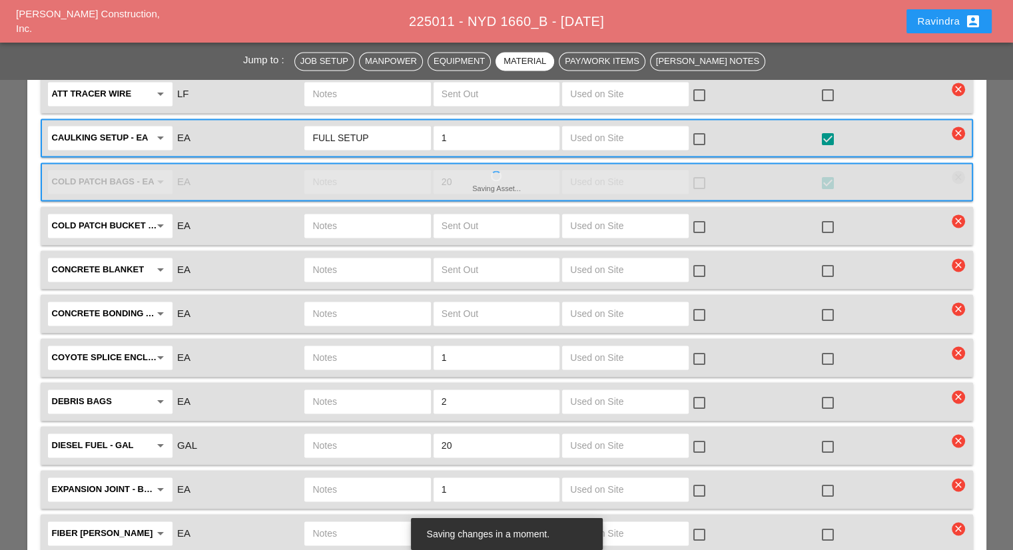
click at [823, 391] on div at bounding box center [827, 402] width 23 height 23
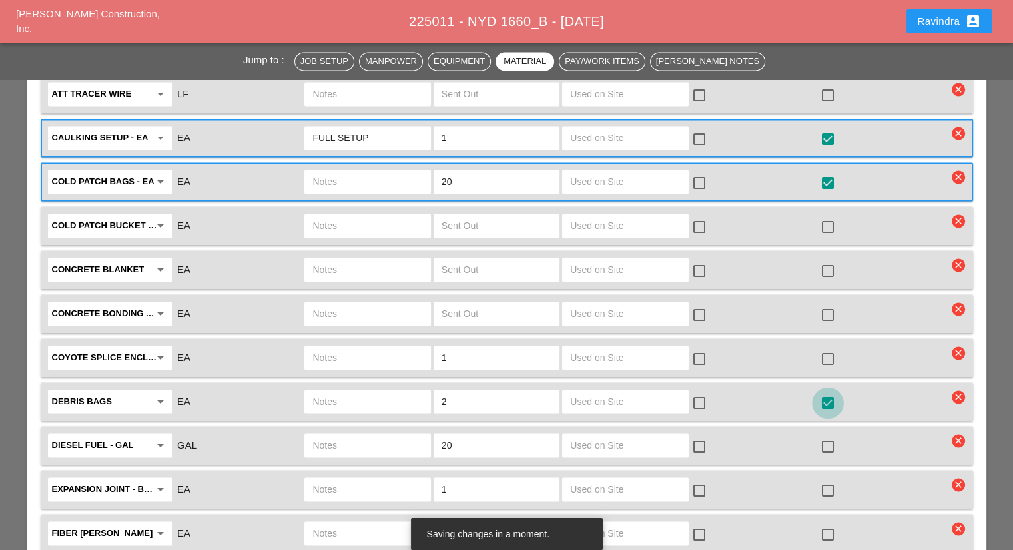
checkbox input "true"
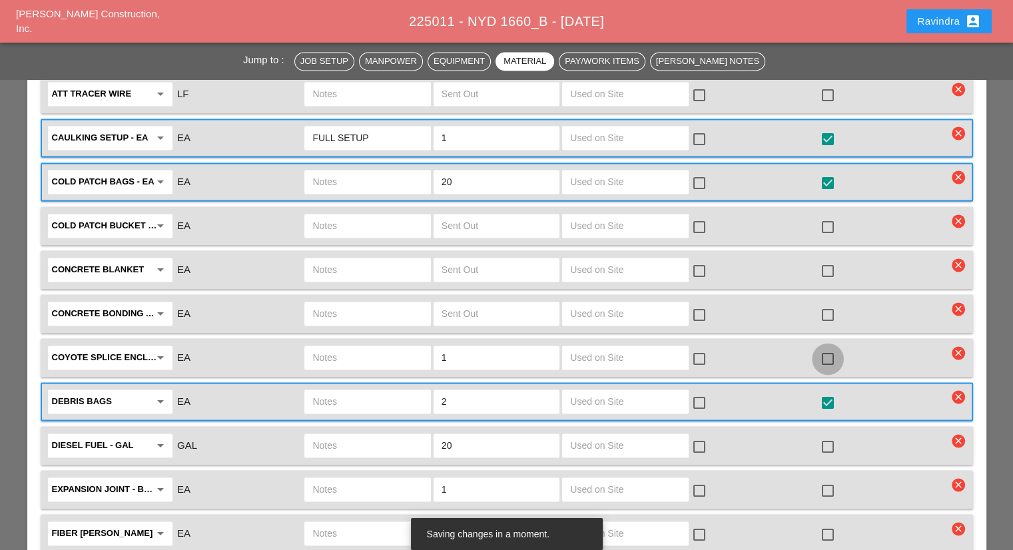
click at [831, 348] on div at bounding box center [827, 359] width 23 height 23
checkbox input "true"
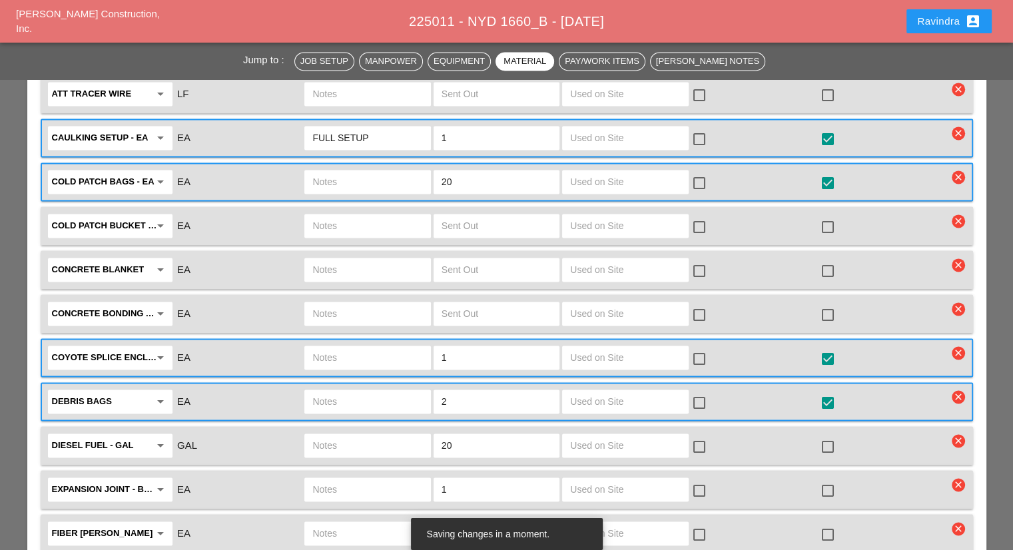
click at [369, 347] on input "text" at bounding box center [367, 357] width 110 height 21
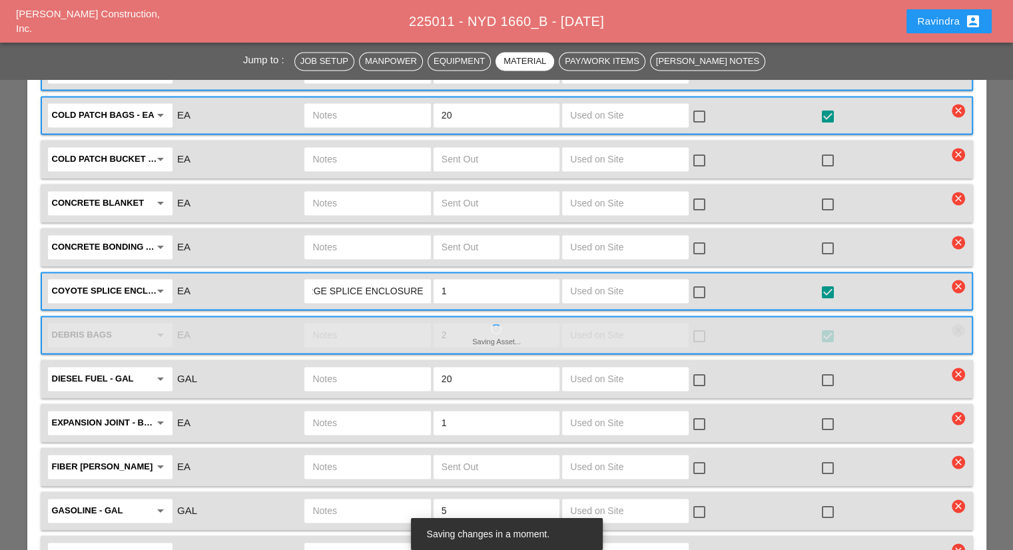
type input "LARGE SPLICE ENCLOSURE"
click at [826, 413] on div at bounding box center [827, 424] width 23 height 23
checkbox input "true"
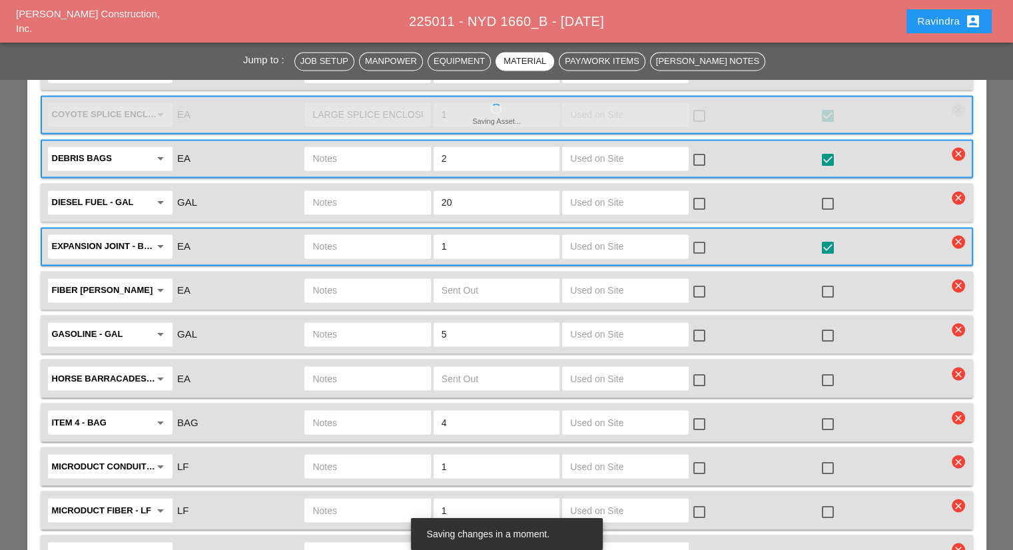
scroll to position [2197, 0]
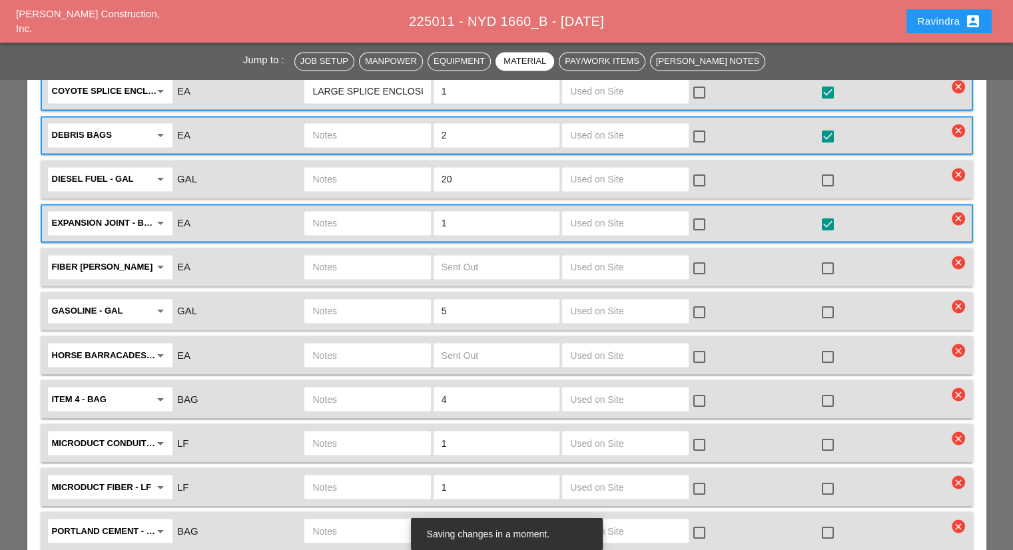
click at [362, 432] on input "text" at bounding box center [367, 442] width 110 height 21
type input "7 TUBE MICRO 125 LF"
drag, startPoint x: 460, startPoint y: 393, endPoint x: 431, endPoint y: 393, distance: 28.6
click at [432, 429] on div "1" at bounding box center [496, 443] width 128 height 28
type input "125"
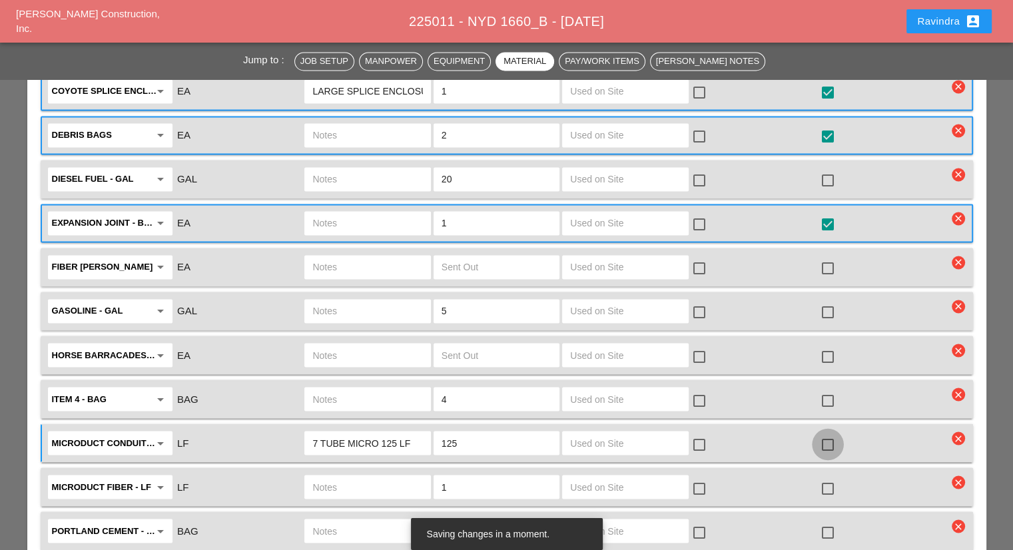
click at [827, 433] on div at bounding box center [827, 444] width 23 height 23
checkbox input "true"
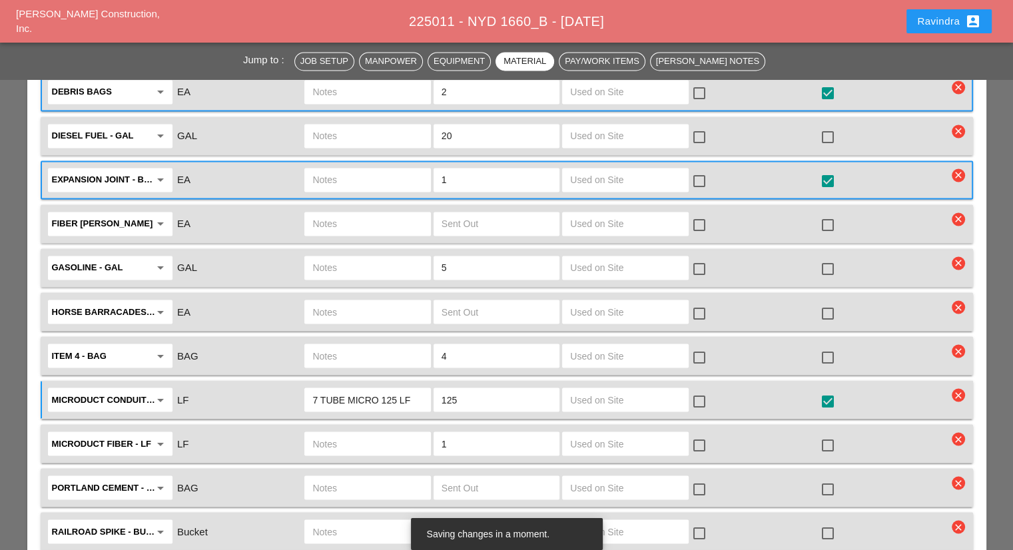
scroll to position [2263, 0]
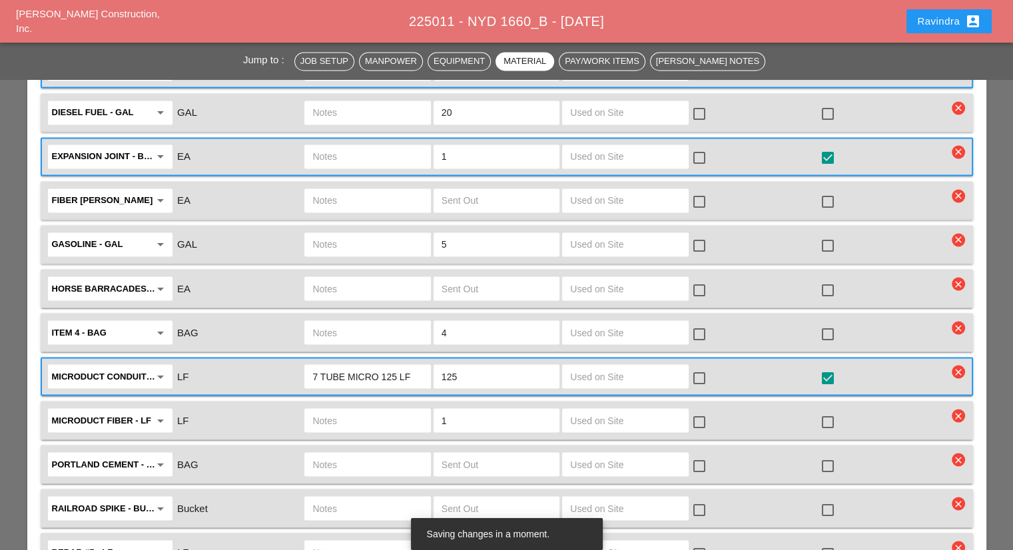
click at [170, 452] on div "Portland Cement - BAG arrow_drop_down" at bounding box center [110, 464] width 124 height 24
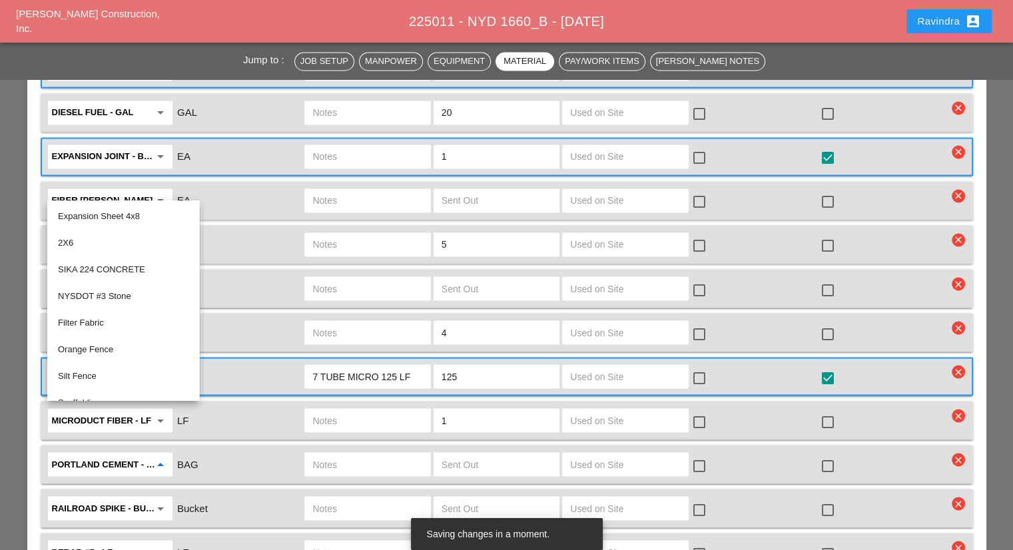
click at [320, 409] on input "text" at bounding box center [367, 419] width 110 height 21
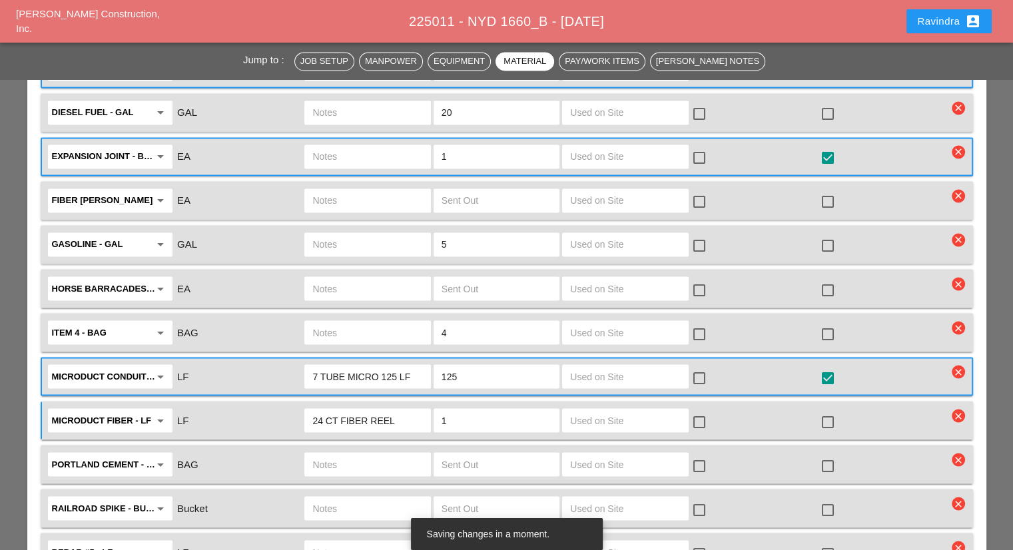
type input "24 CT FIBER REEL"
click at [833, 410] on div at bounding box center [827, 421] width 23 height 23
checkbox input "true"
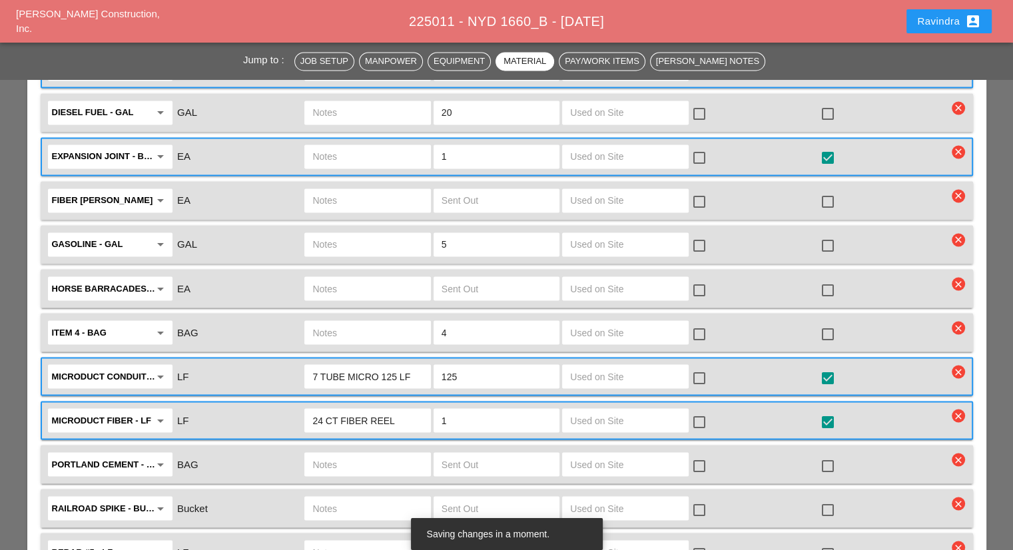
click at [157, 456] on icon "arrow_drop_down" at bounding box center [160, 464] width 16 height 16
click at [117, 443] on div "Micro duct fiber - LF" at bounding box center [110, 441] width 104 height 16
type input "Microduct fiber - LF"
click at [328, 453] on input "text" at bounding box center [367, 463] width 110 height 21
type input "48 CT FIBER REEL"
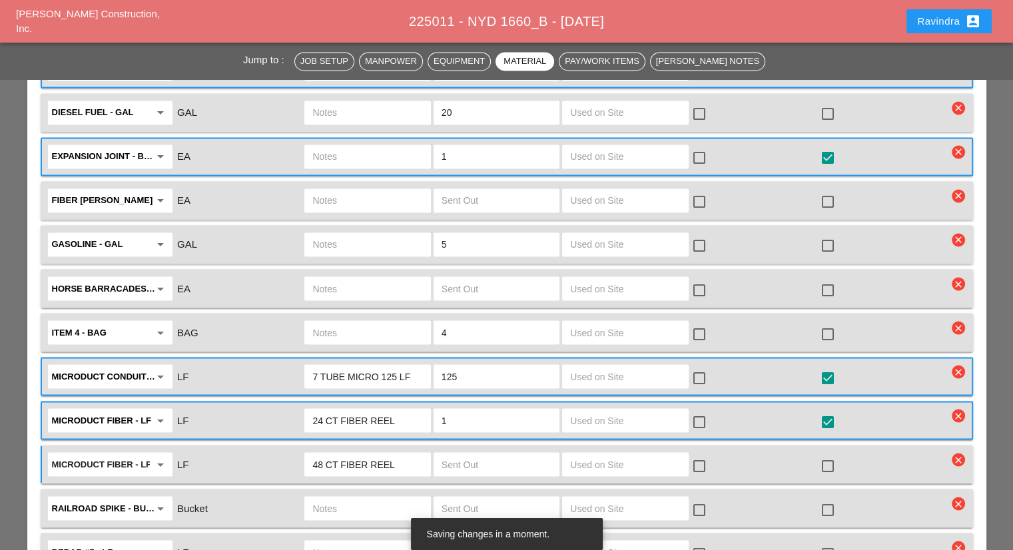
click at [474, 453] on input "text" at bounding box center [496, 463] width 110 height 21
type input "1"
click at [826, 454] on div at bounding box center [827, 465] width 23 height 23
checkbox input "true"
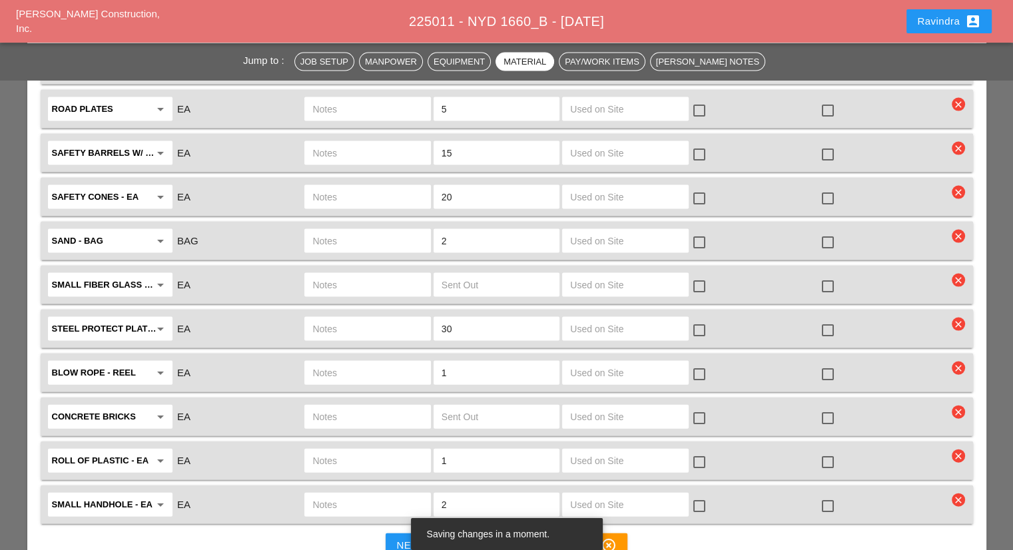
scroll to position [2796, 0]
click at [830, 493] on div at bounding box center [827, 504] width 23 height 23
checkbox input "true"
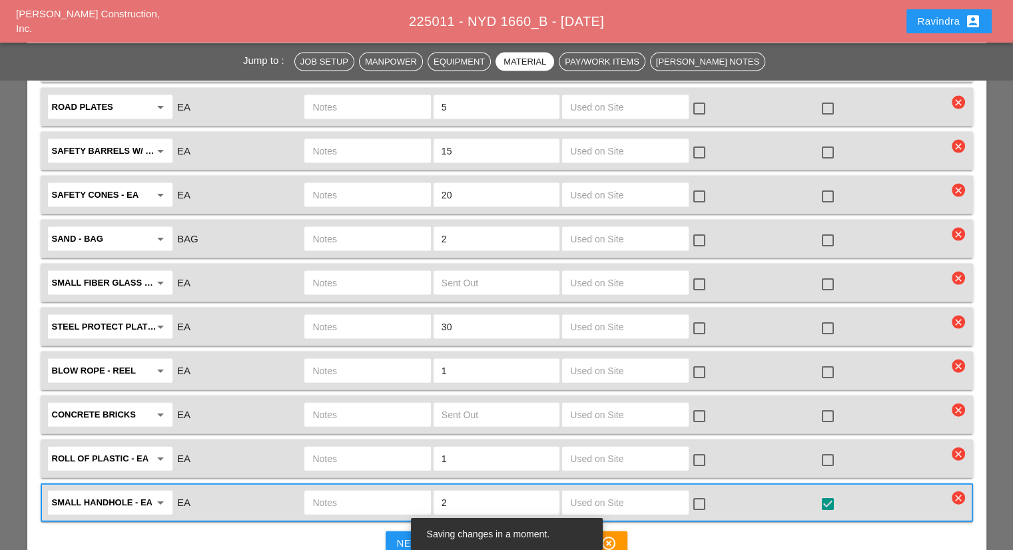
drag, startPoint x: 450, startPoint y: 441, endPoint x: 399, endPoint y: 440, distance: 50.6
click at [405, 489] on div "small handhole - EA arrow_drop_down EA 2 check_box_outline_blank check_box" at bounding box center [496, 503] width 901 height 28
type input "1"
click at [381, 492] on input "text" at bounding box center [367, 502] width 110 height 21
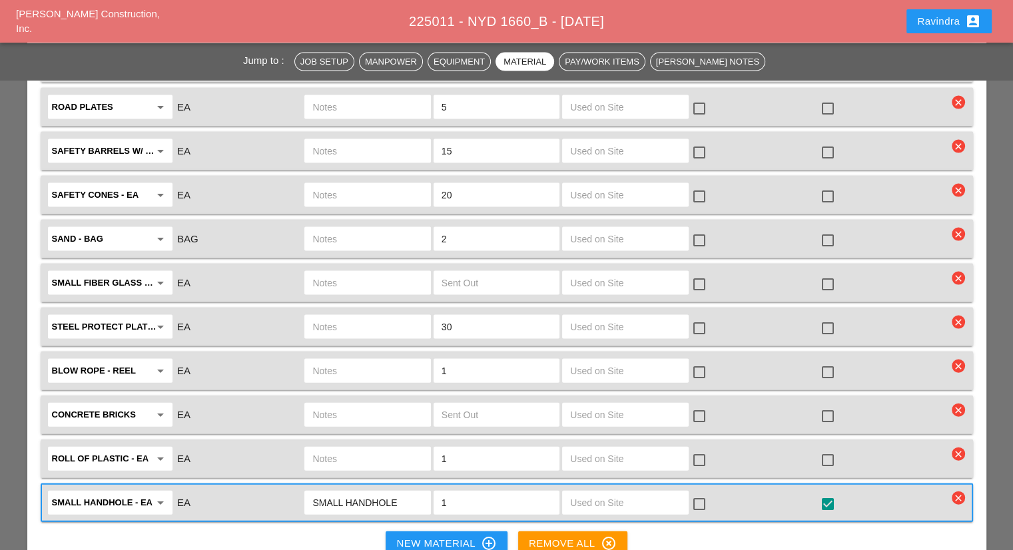
type input "SMALL HANDHOLE"
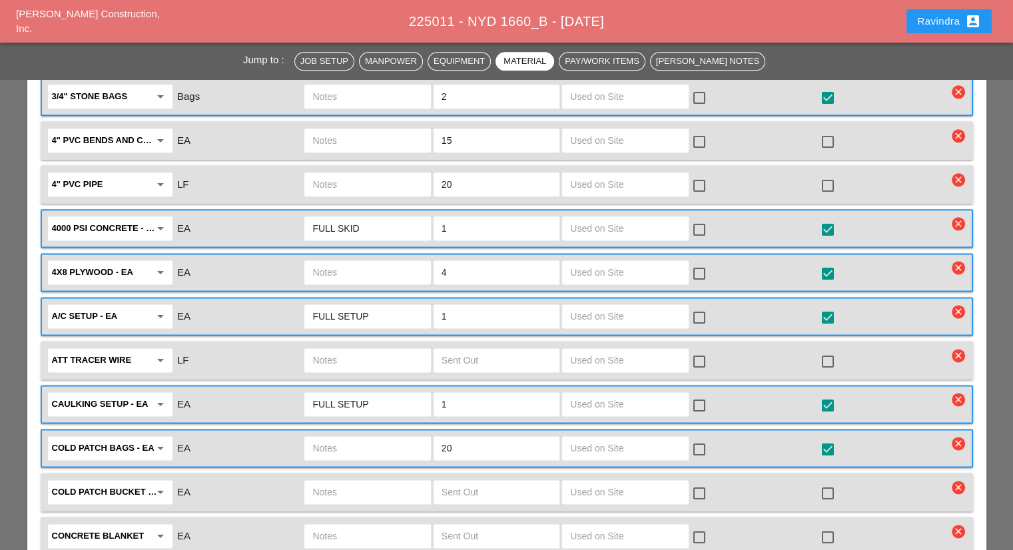
scroll to position [1465, 0]
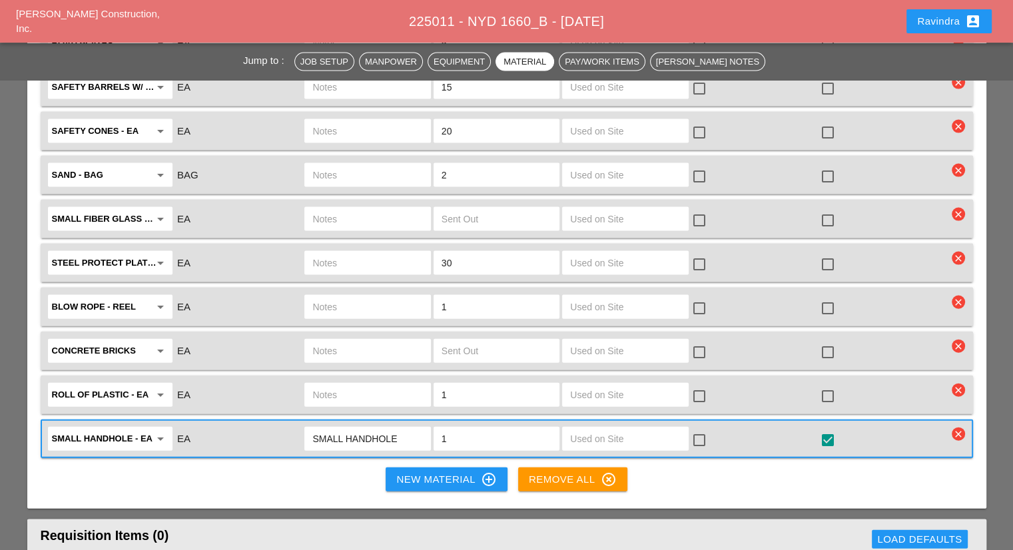
scroll to position [2863, 0]
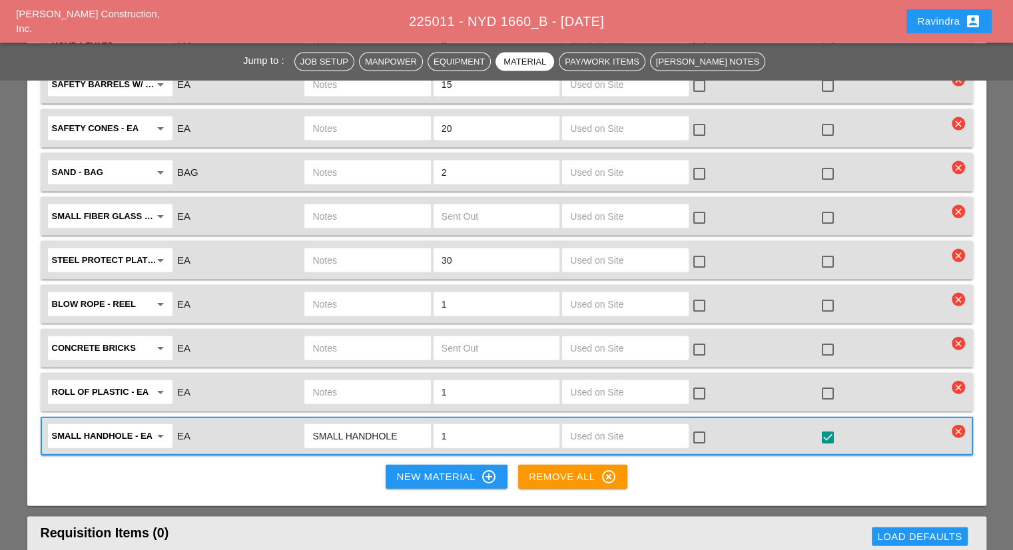
click at [342, 425] on input "SMALL HANDHOLE" at bounding box center [367, 435] width 110 height 21
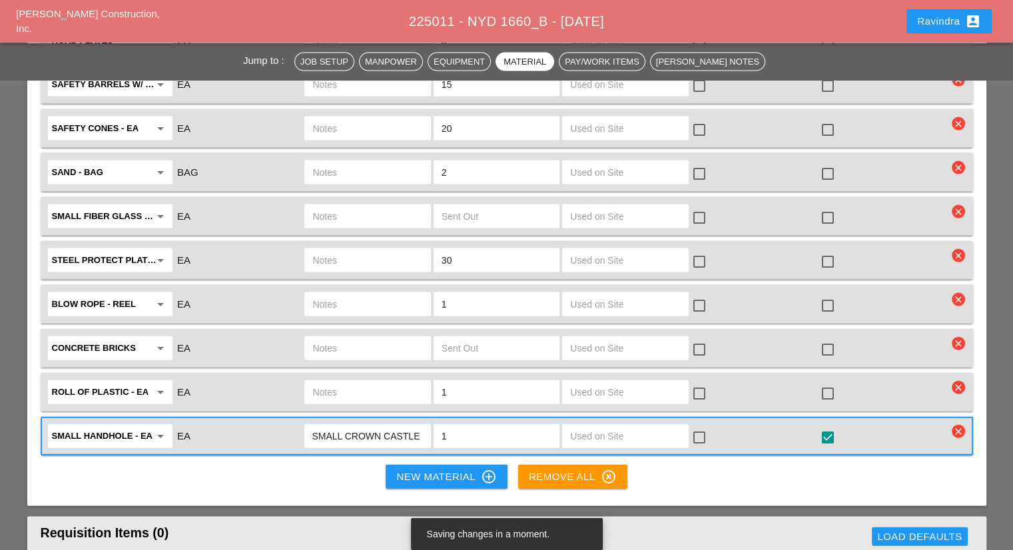
type input "SMALL CROWN CASTLE HANDHOLE"
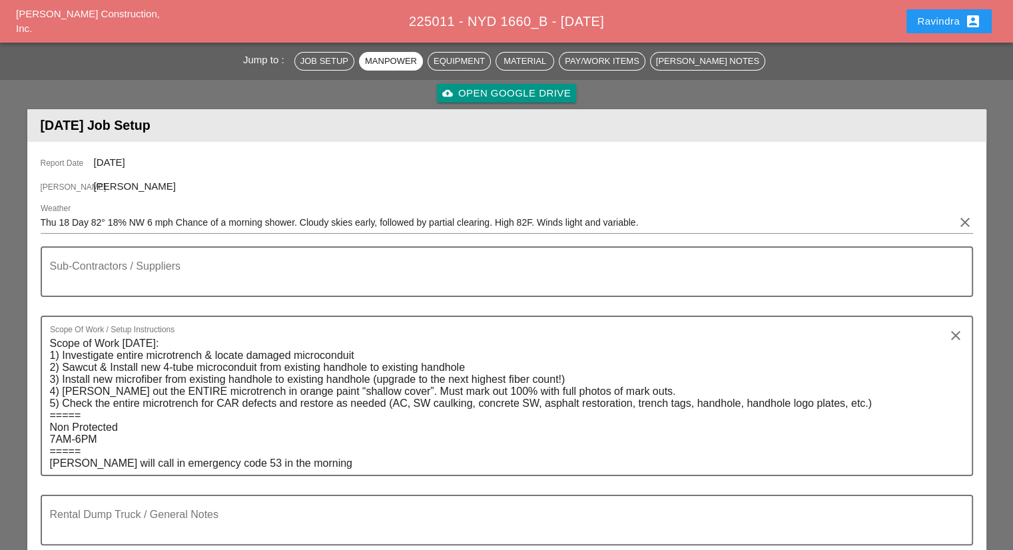
scroll to position [67, 0]
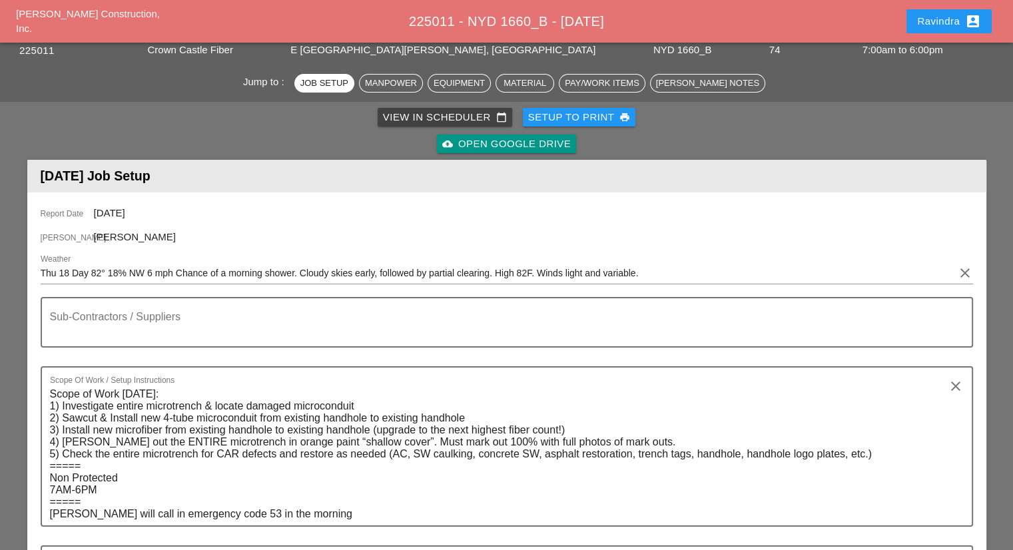
click at [921, 15] on div "Ravindra account_box" at bounding box center [949, 21] width 64 height 16
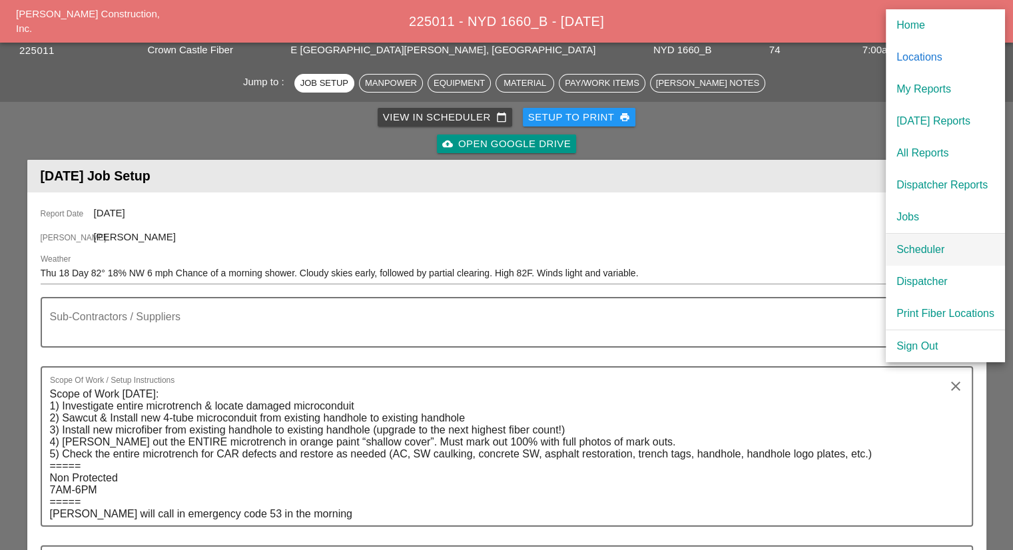
click at [905, 252] on div "Scheduler" at bounding box center [945, 250] width 98 height 16
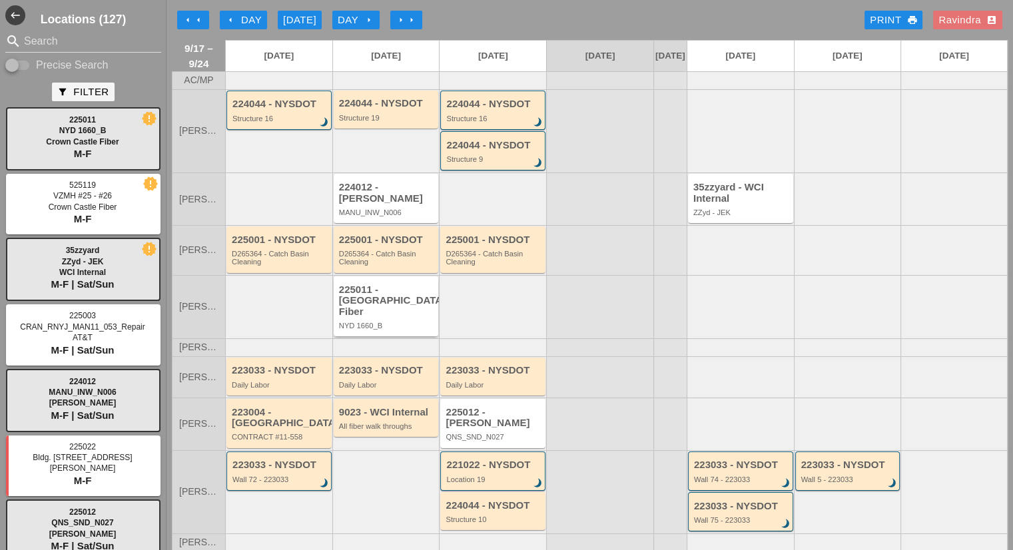
click at [397, 306] on div "225011 - [GEOGRAPHIC_DATA] Fiber" at bounding box center [387, 300] width 97 height 33
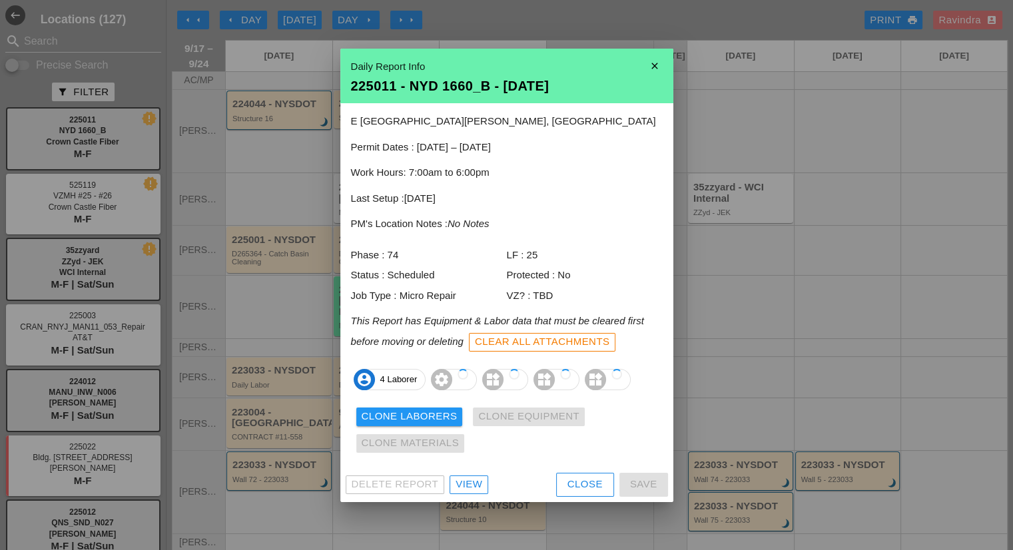
click at [477, 483] on div "Delete Report View Close Save" at bounding box center [506, 484] width 333 height 35
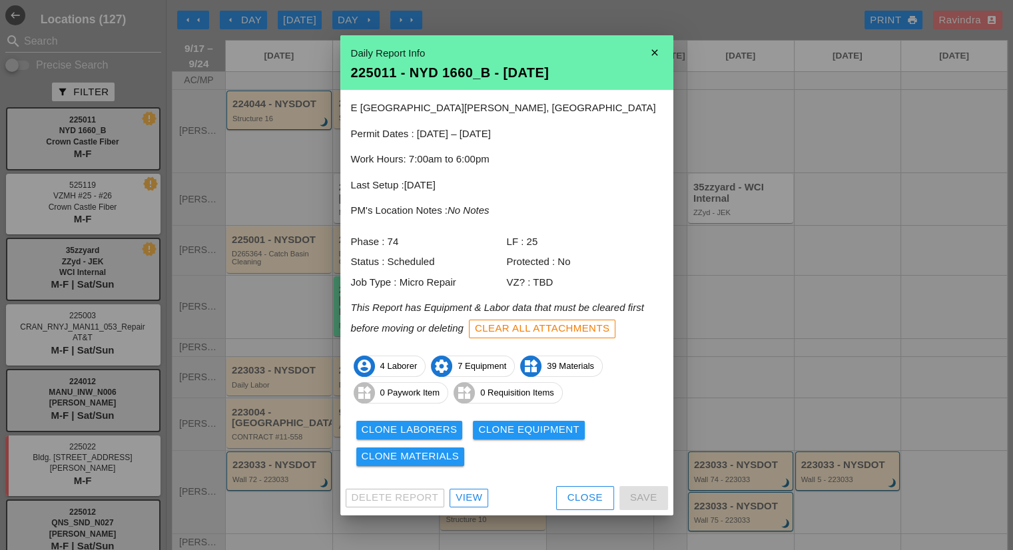
click at [456, 496] on div "View" at bounding box center [468, 497] width 27 height 15
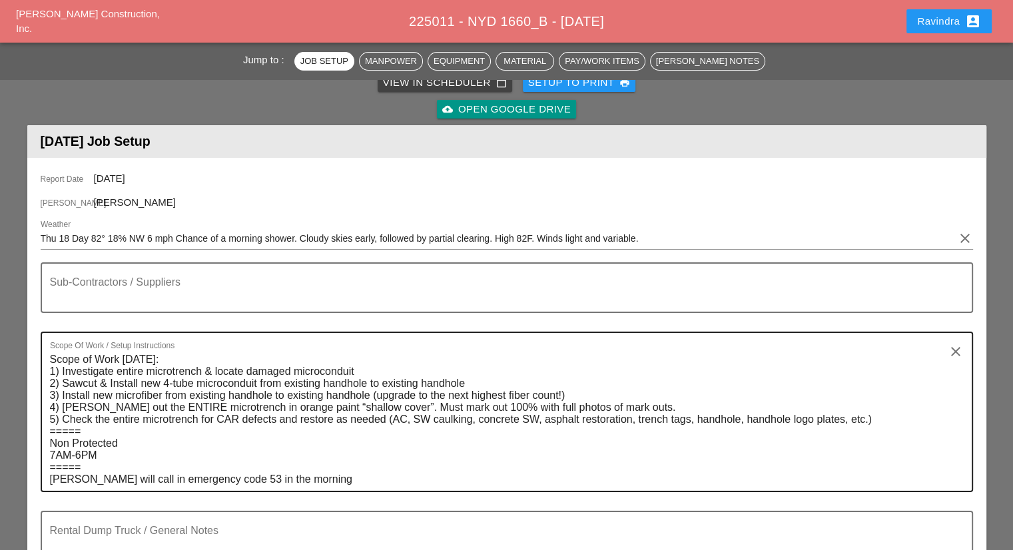
scroll to position [200, 0]
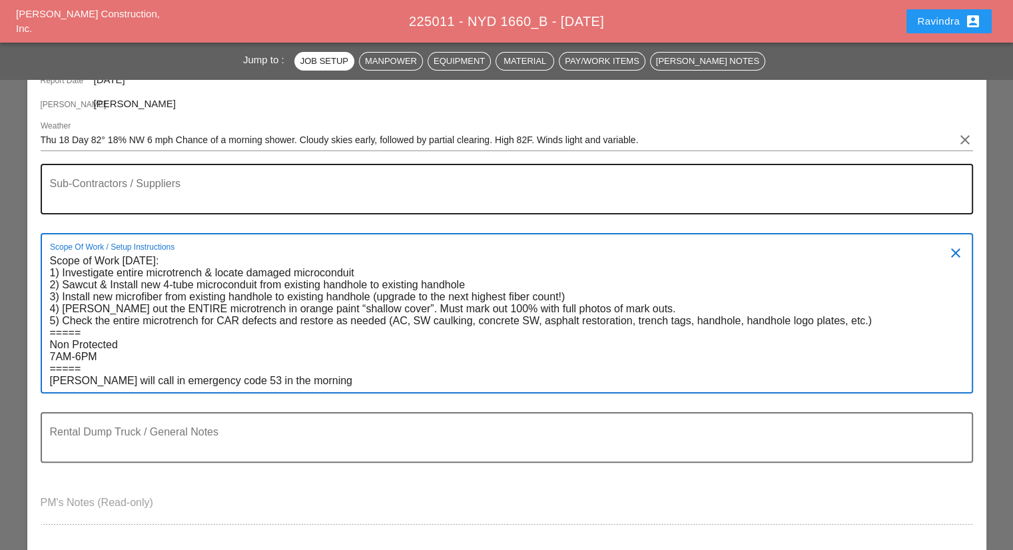
paste textarea "(SENT OUT AN EXTRA HH INCASE DAMAGE IS IN A DIFFERENT LOCATION & HH IS NEEDED) …"
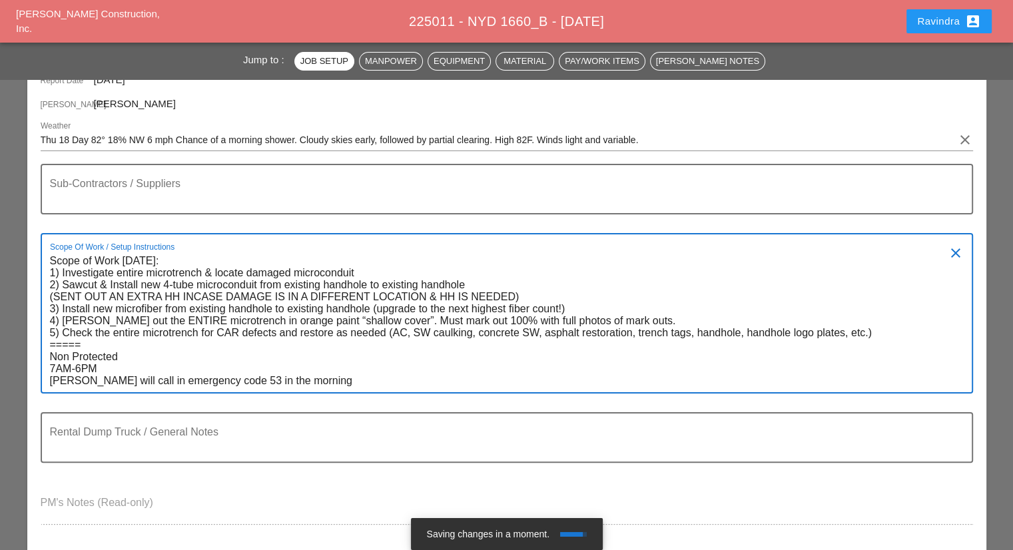
type textarea "Scope of Work Thursday 9/18: 1) Investigate entire microtrench & locate damaged…"
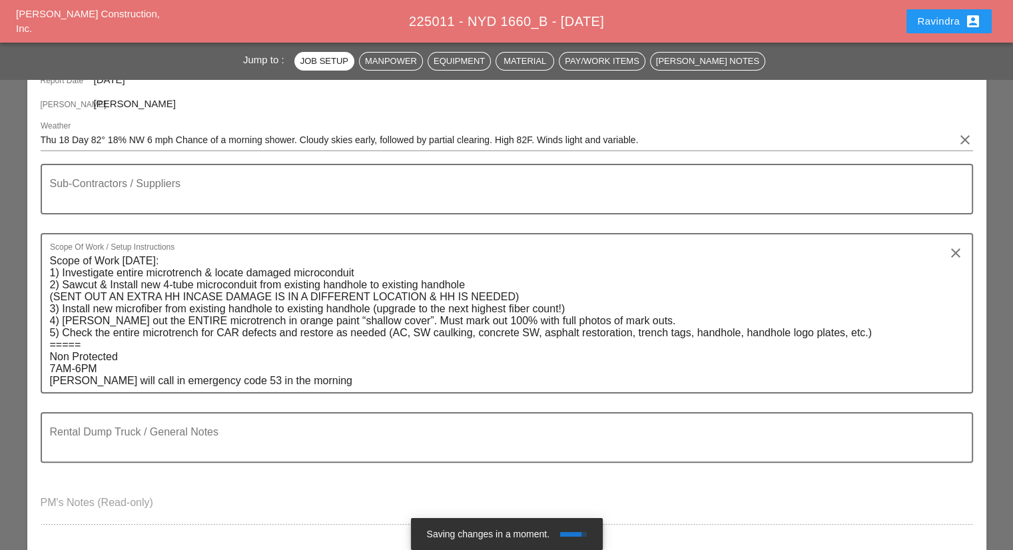
click at [28, 230] on div "Report Date 09/18/2025 Foreman Iwan Belfor Weather Thu 18 Day 82° 18% NW 6 mph …" at bounding box center [506, 304] width 959 height 491
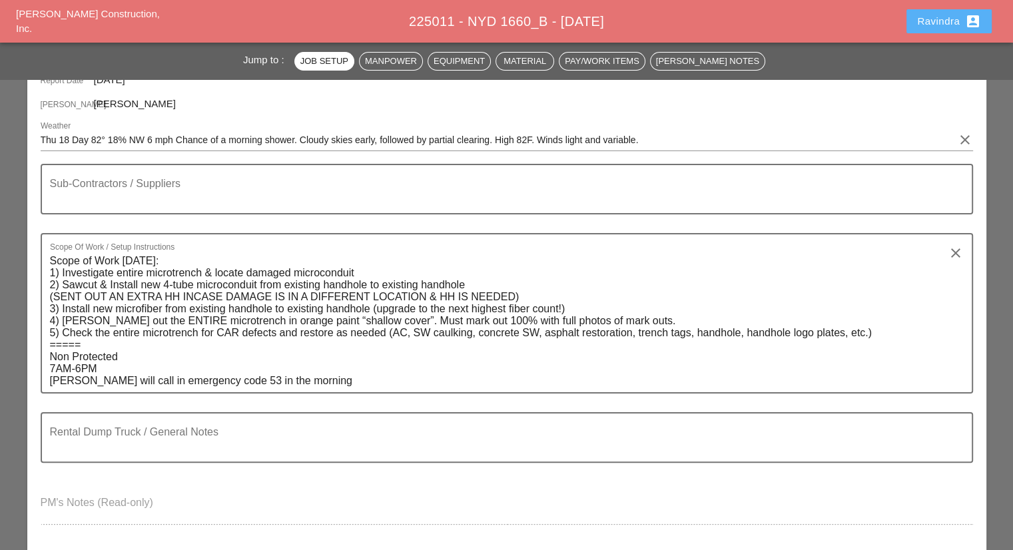
click at [966, 20] on icon "account_box" at bounding box center [973, 21] width 16 height 16
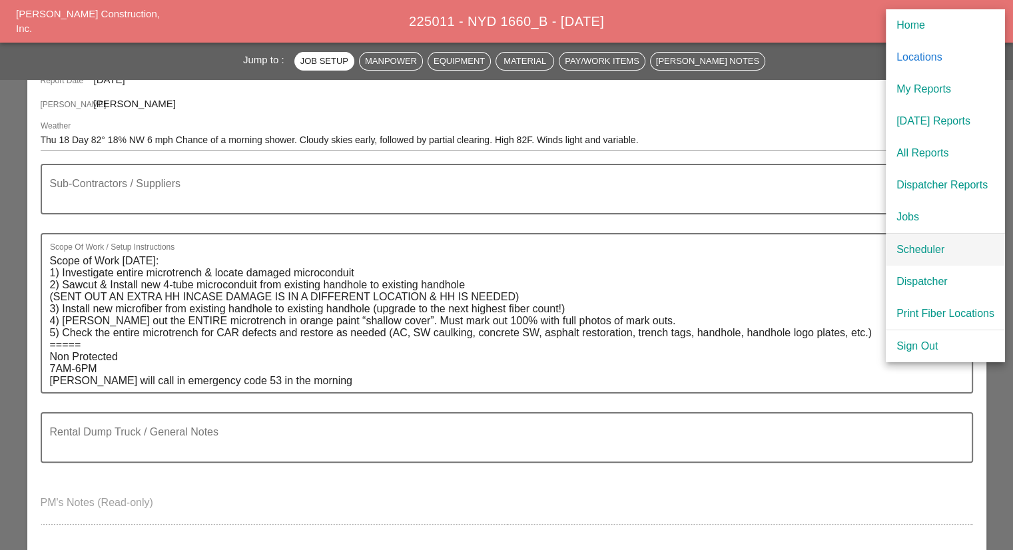
click at [912, 246] on div "Scheduler" at bounding box center [945, 250] width 98 height 16
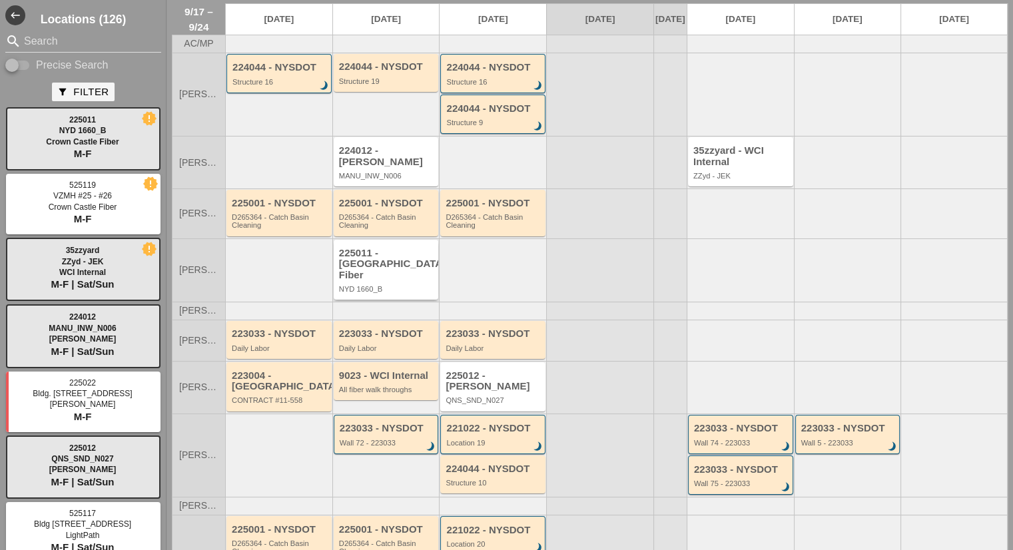
scroll to position [67, 0]
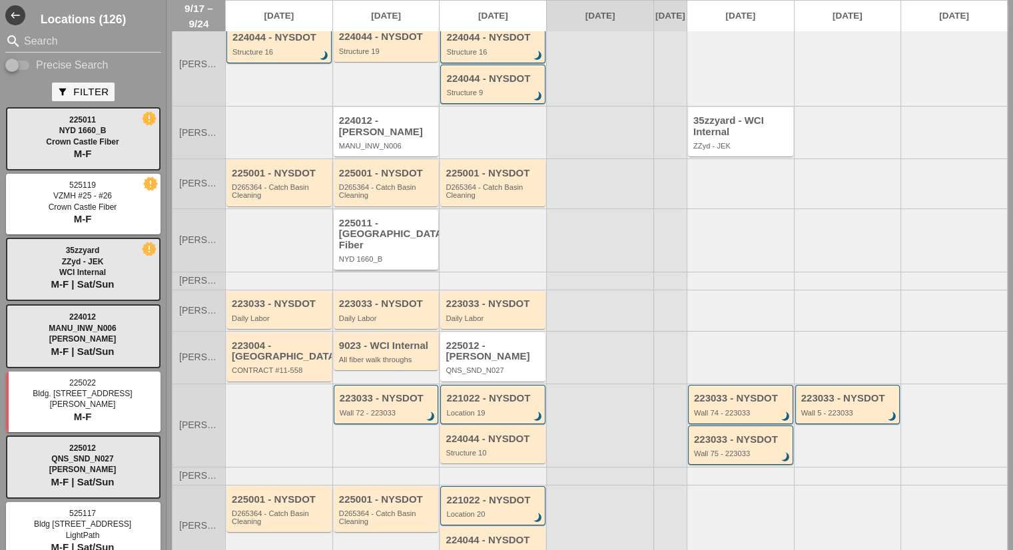
click at [382, 240] on div "225011 - [GEOGRAPHIC_DATA] Fiber" at bounding box center [387, 234] width 97 height 33
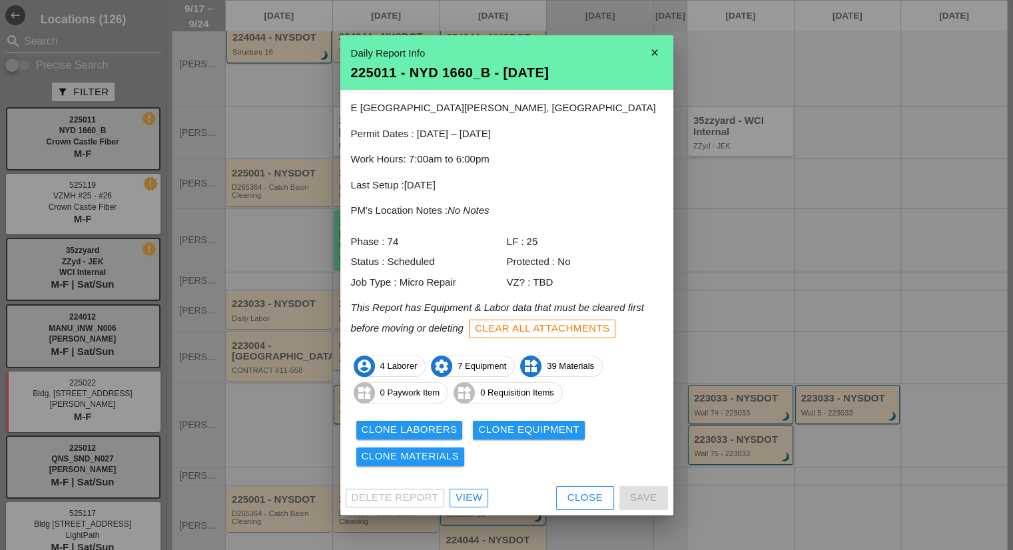
click at [481, 490] on div "View" at bounding box center [468, 497] width 27 height 15
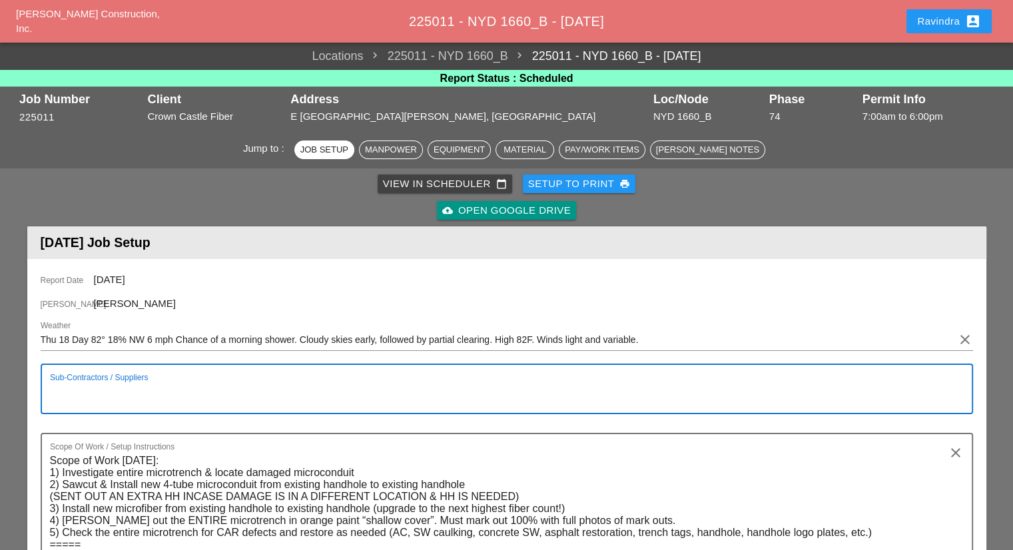
scroll to position [200, 0]
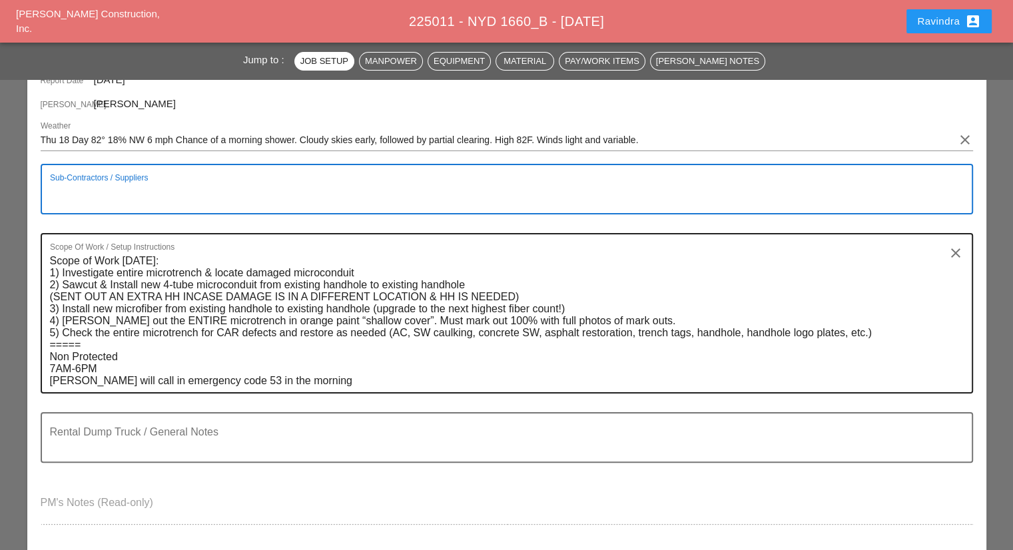
drag, startPoint x: 292, startPoint y: 336, endPoint x: 248, endPoint y: 276, distance: 74.8
click at [245, 272] on textarea "Scope of Work Thursday 9/18: 1) Investigate entire microtrench & locate damaged…" at bounding box center [501, 321] width 903 height 142
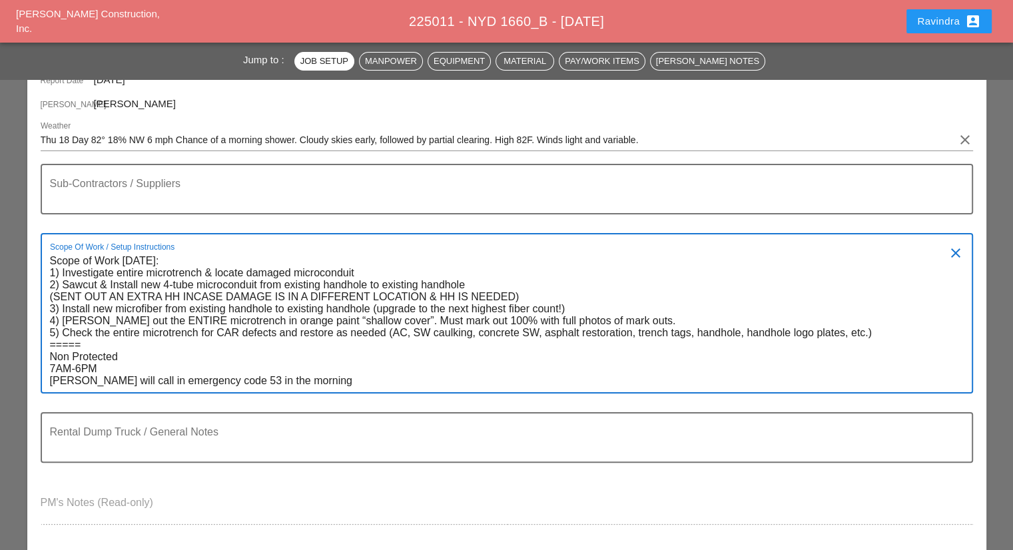
drag, startPoint x: 320, startPoint y: 385, endPoint x: 0, endPoint y: 222, distance: 358.8
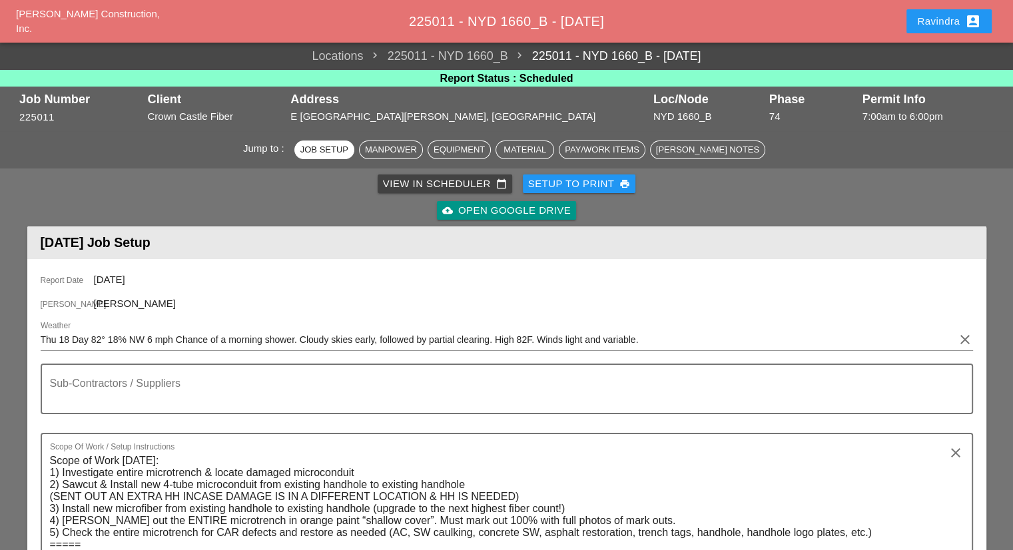
click at [157, 267] on div "Report Date 09/18/2025 Foreman Iwan Belfor Weather Thu 18 Day 82° 18% NW 6 mph …" at bounding box center [506, 504] width 959 height 491
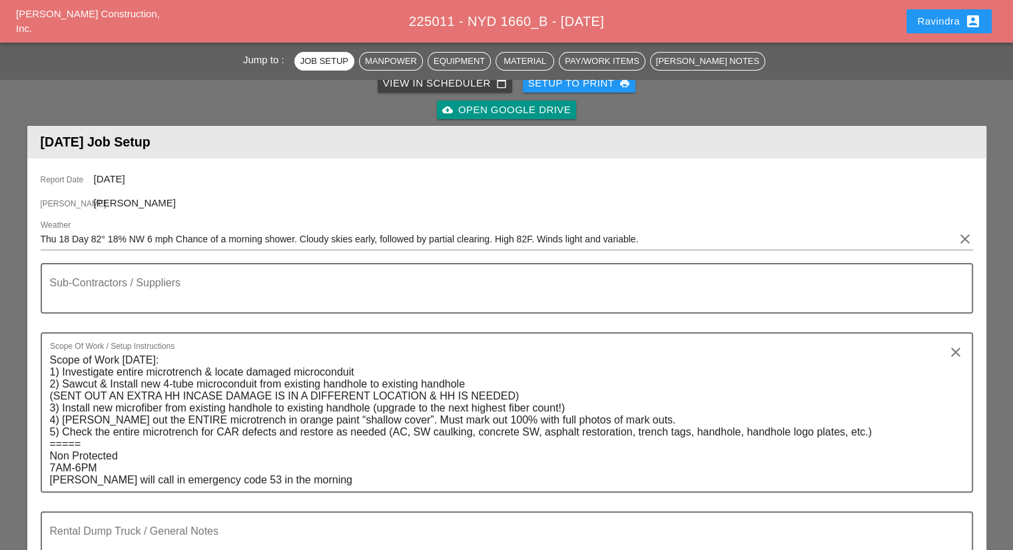
scroll to position [200, 0]
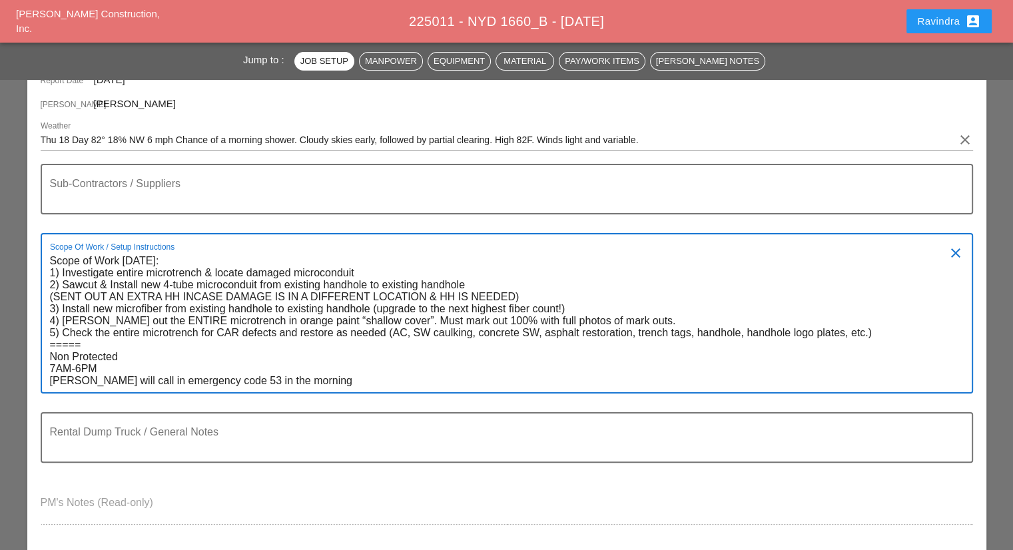
paste textarea "(NOTE: EXACT LOCATION OF DAMAGE IS UNDETERMINED DUE TO MULTIPLE CON EDISON PROB…"
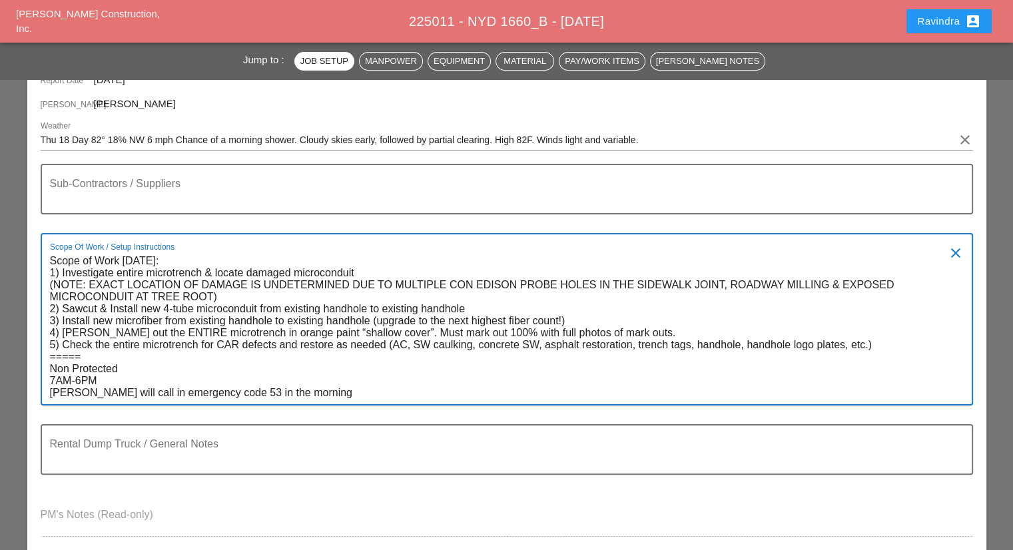
type textarea "Scope of Work Thursday 9/18: 1) Investigate entire microtrench & locate damaged…"
click at [931, 20] on div "Ravindra account_box" at bounding box center [949, 21] width 64 height 16
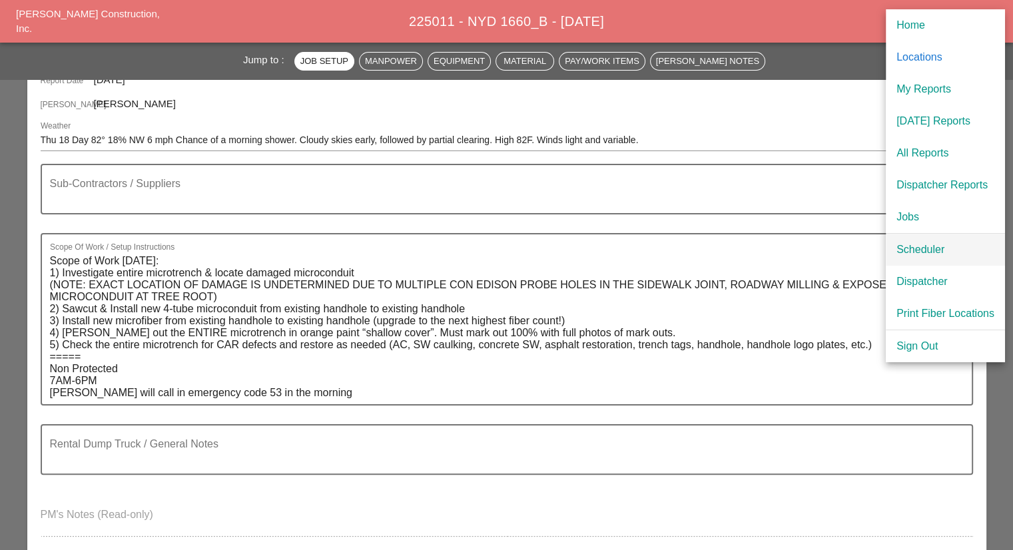
click at [923, 248] on div "Scheduler" at bounding box center [945, 250] width 98 height 16
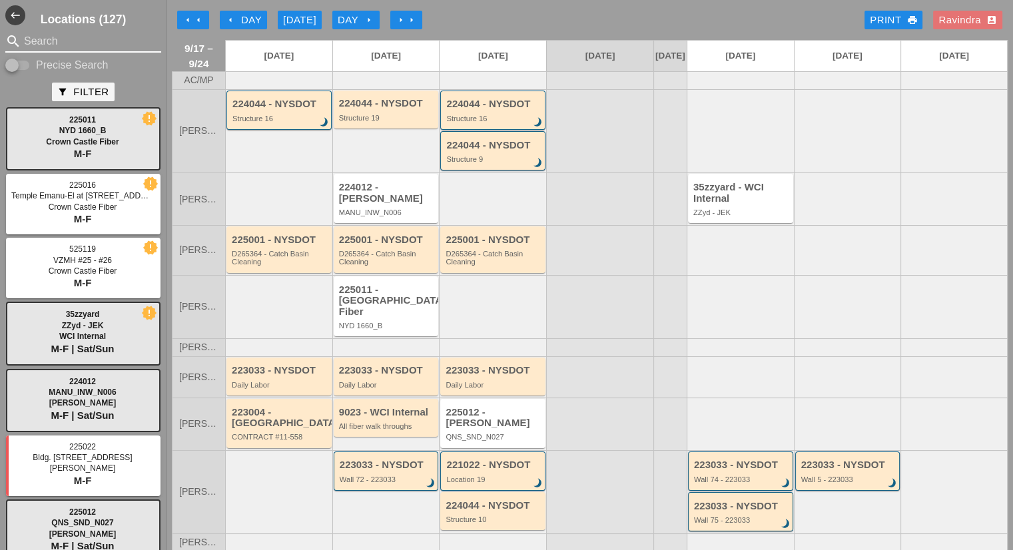
click at [69, 39] on input "Search" at bounding box center [83, 41] width 119 height 21
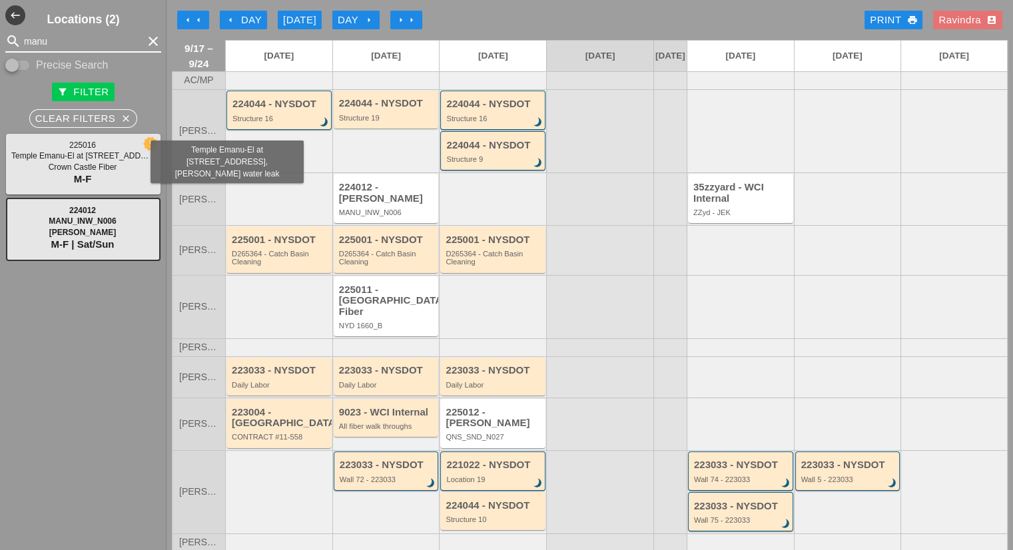
type input "manu"
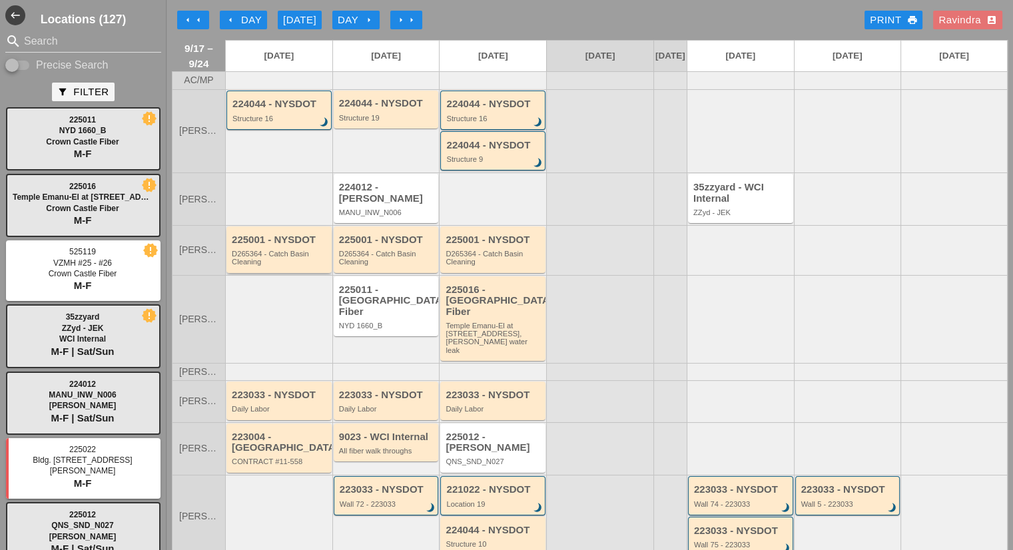
scroll to position [133, 0]
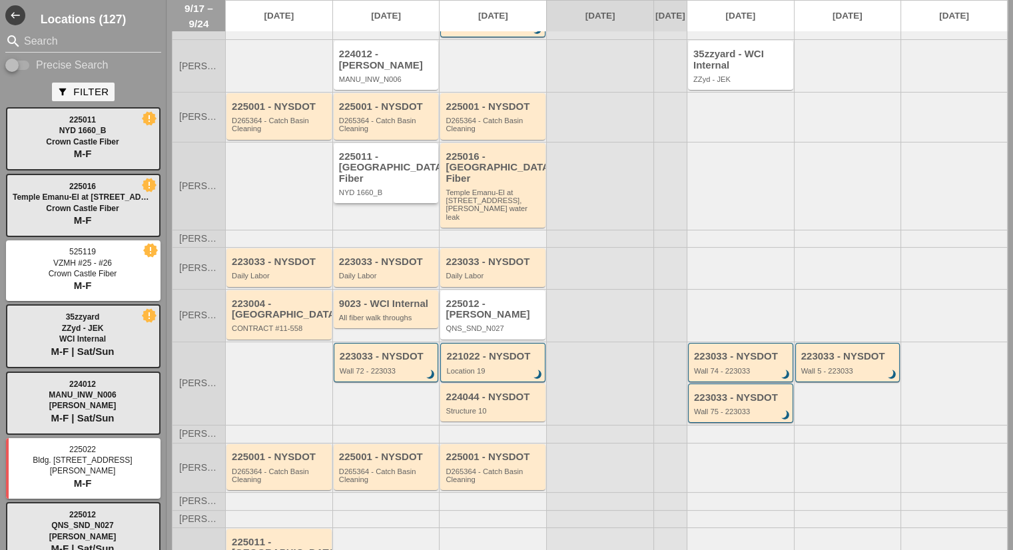
click at [401, 182] on div "225011 - Crown Castle Fiber NYD 1660_B" at bounding box center [387, 174] width 97 height 46
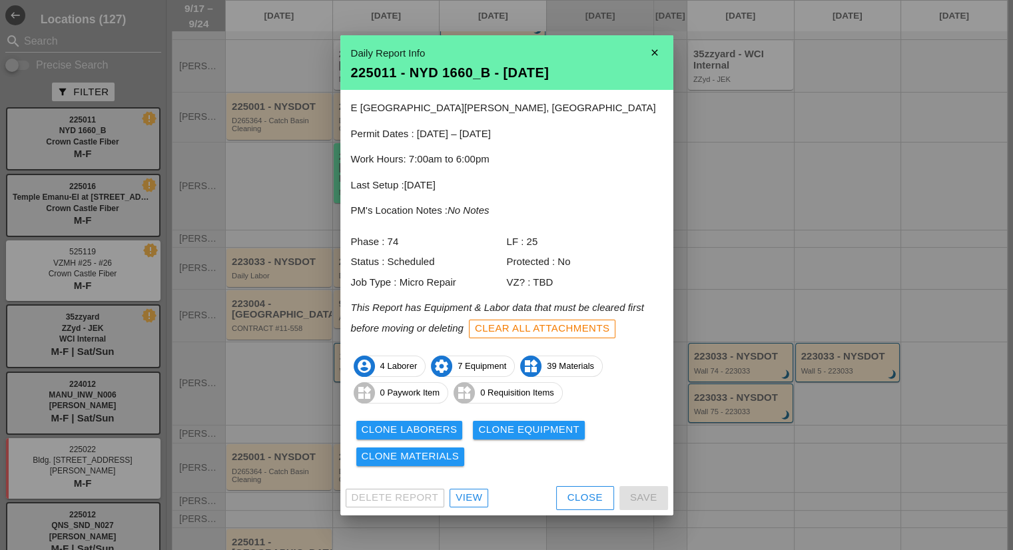
click at [570, 485] on div "Delete Report View Close Save" at bounding box center [506, 498] width 333 height 35
click at [567, 489] on button "Close" at bounding box center [585, 498] width 58 height 24
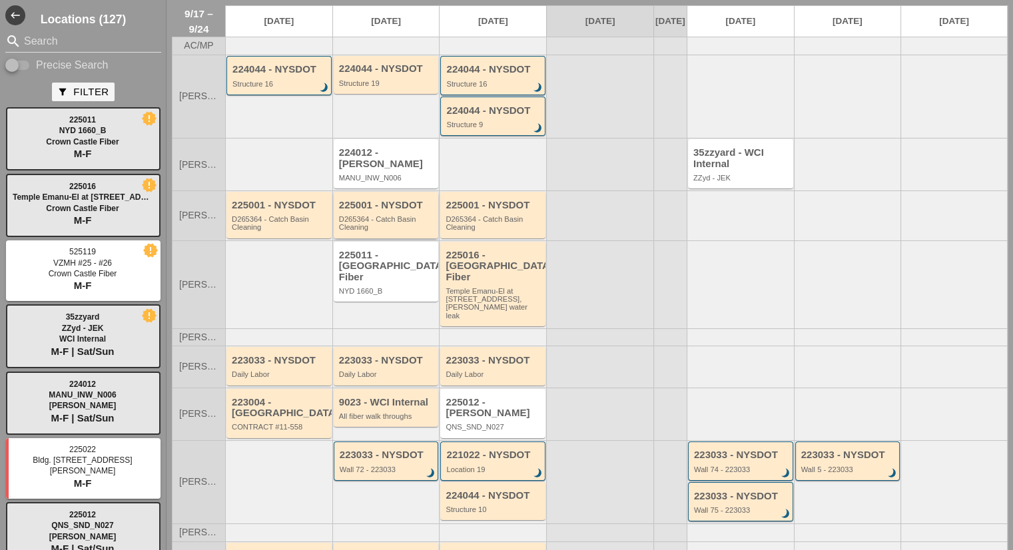
scroll to position [67, 0]
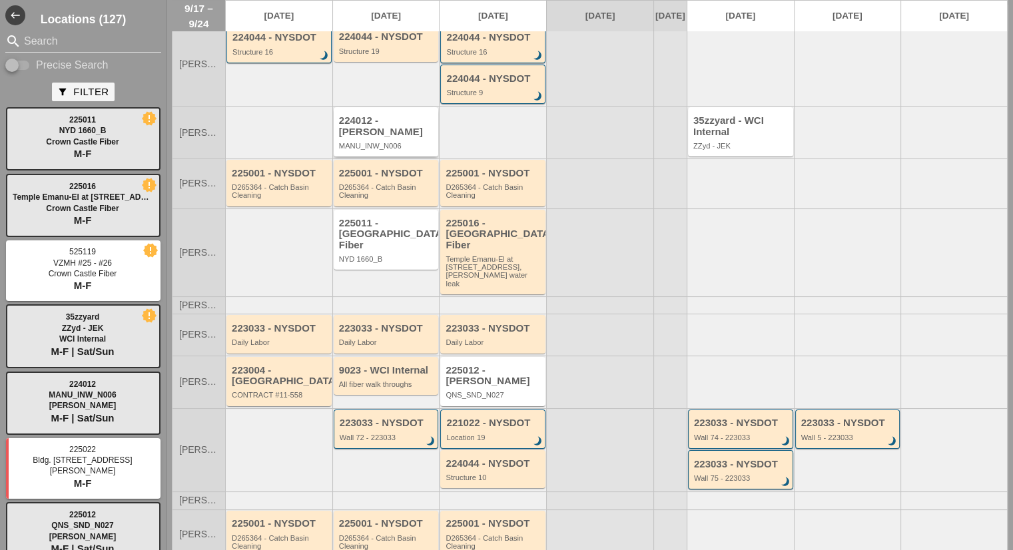
click at [373, 138] on div "224012 - Hellman MANU_INW_N006" at bounding box center [387, 132] width 97 height 35
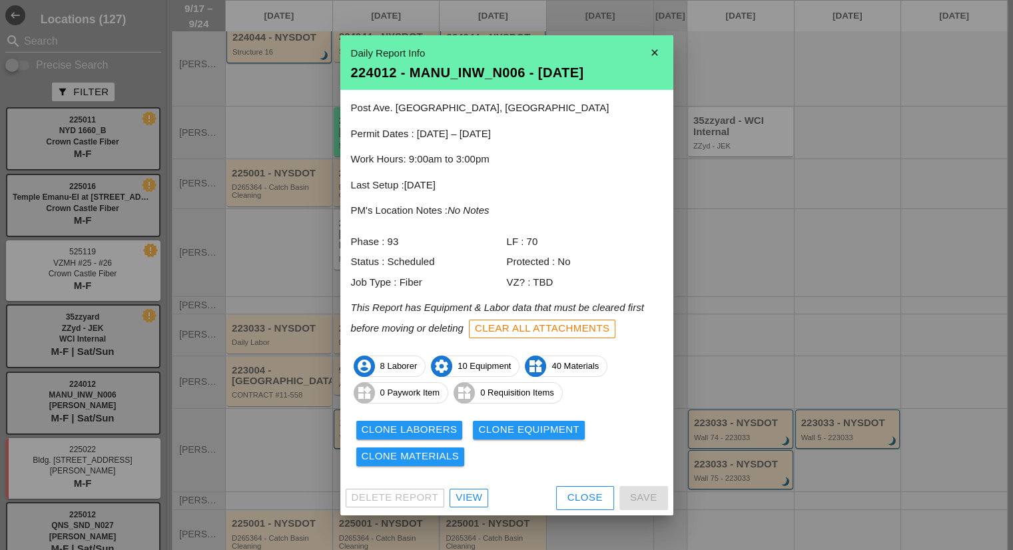
click at [567, 498] on div "Close" at bounding box center [584, 497] width 35 height 15
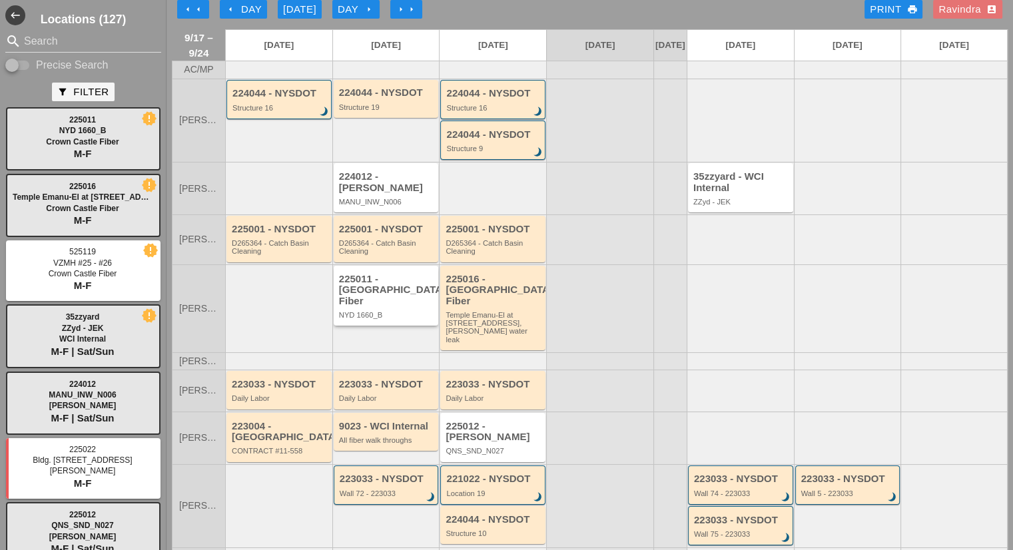
scroll to position [210, 0]
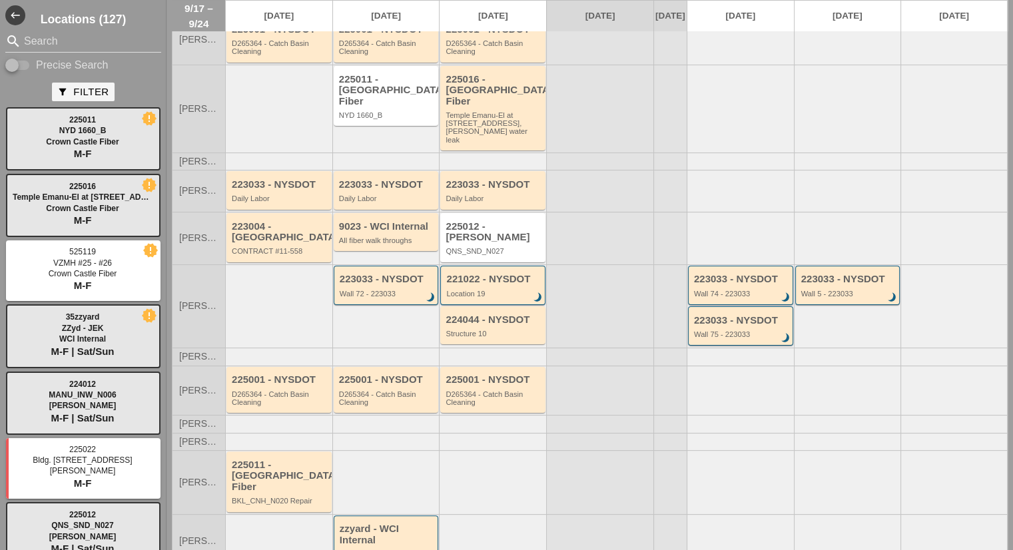
click at [389, 523] on div "zzyard - WCI Internal" at bounding box center [387, 534] width 95 height 22
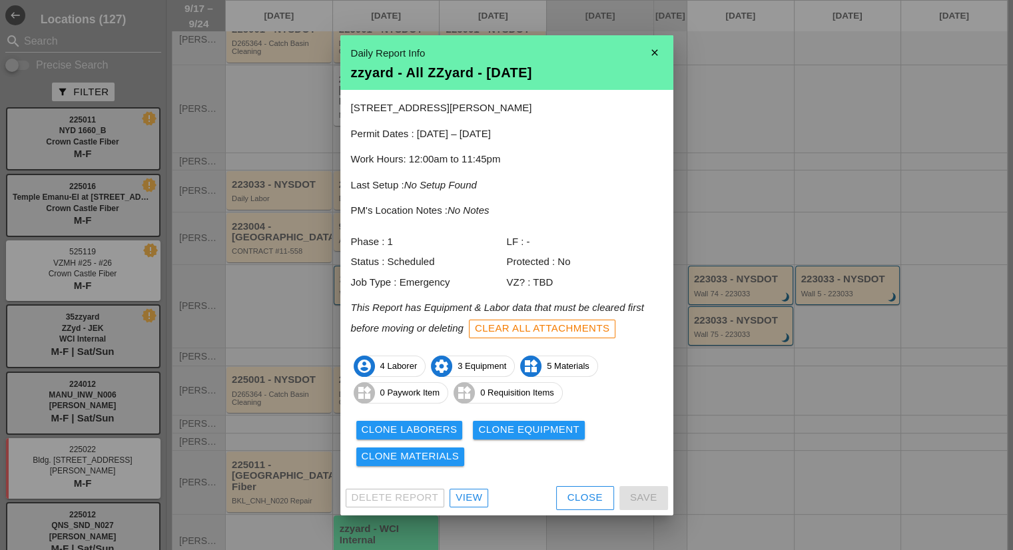
click at [477, 498] on div "View" at bounding box center [468, 497] width 27 height 15
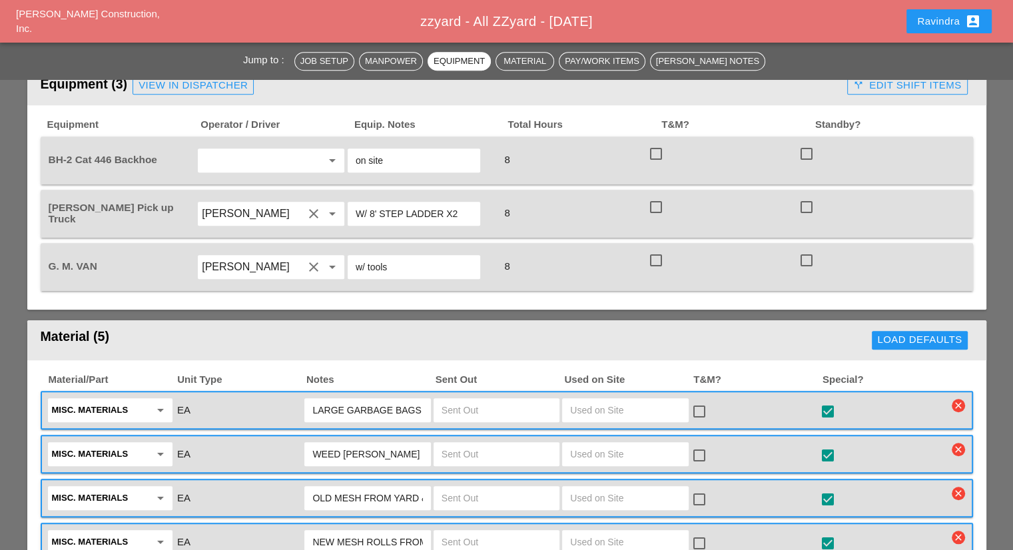
scroll to position [932, 0]
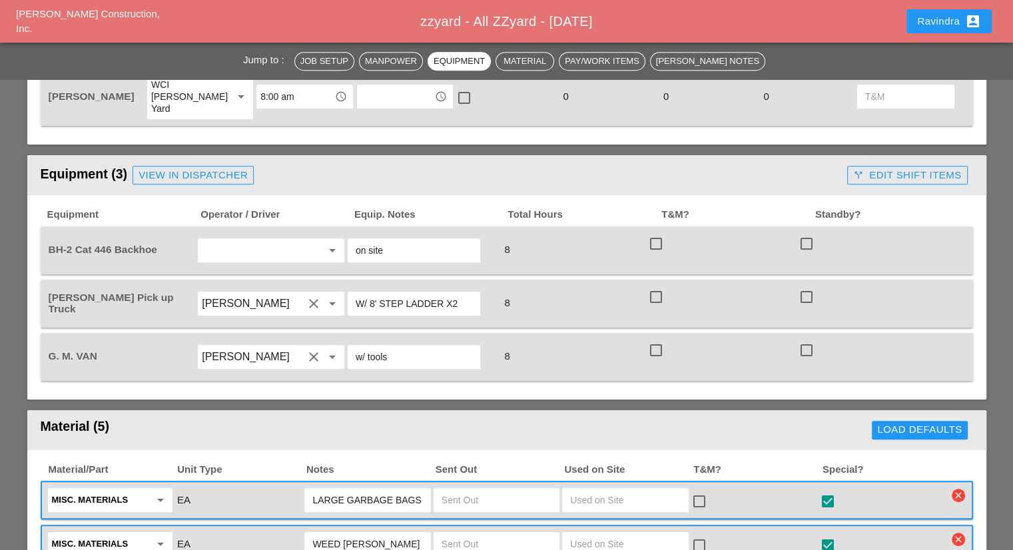
click at [893, 17] on div "Ravindra account_box" at bounding box center [915, 21] width 164 height 32
click at [910, 21] on button "Ravindra account_box" at bounding box center [948, 21] width 85 height 24
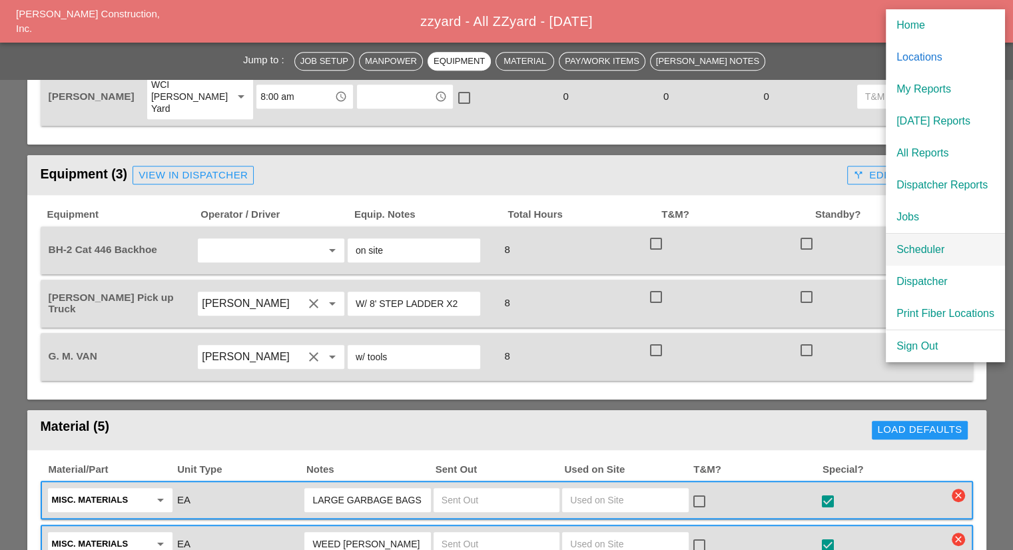
click at [903, 243] on div "Scheduler" at bounding box center [945, 250] width 98 height 16
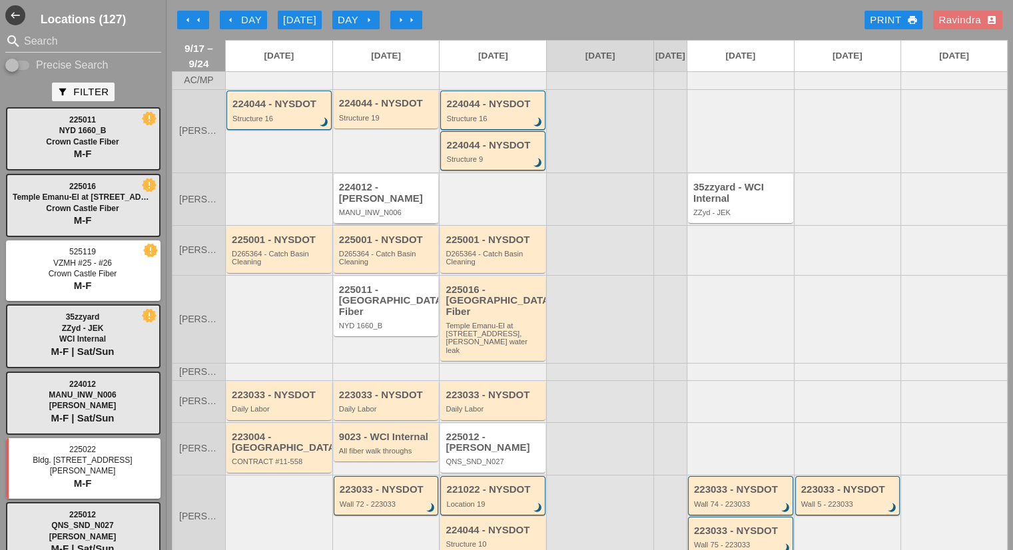
click at [386, 215] on div "224012 - Hellman MANU_INW_N006" at bounding box center [386, 198] width 105 height 49
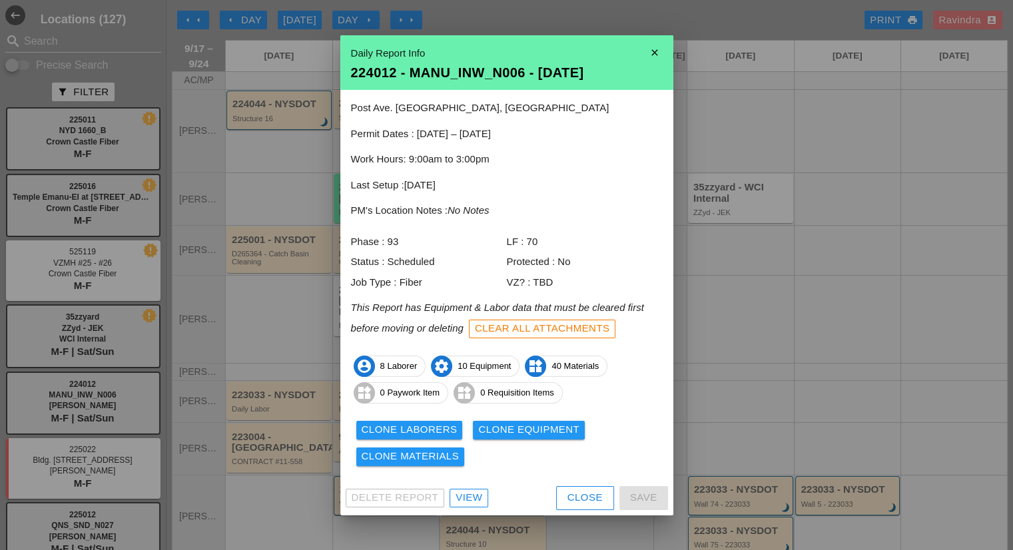
click at [474, 508] on div "Delete Report View Close Save" at bounding box center [506, 498] width 333 height 35
click at [466, 501] on div "View" at bounding box center [468, 497] width 27 height 15
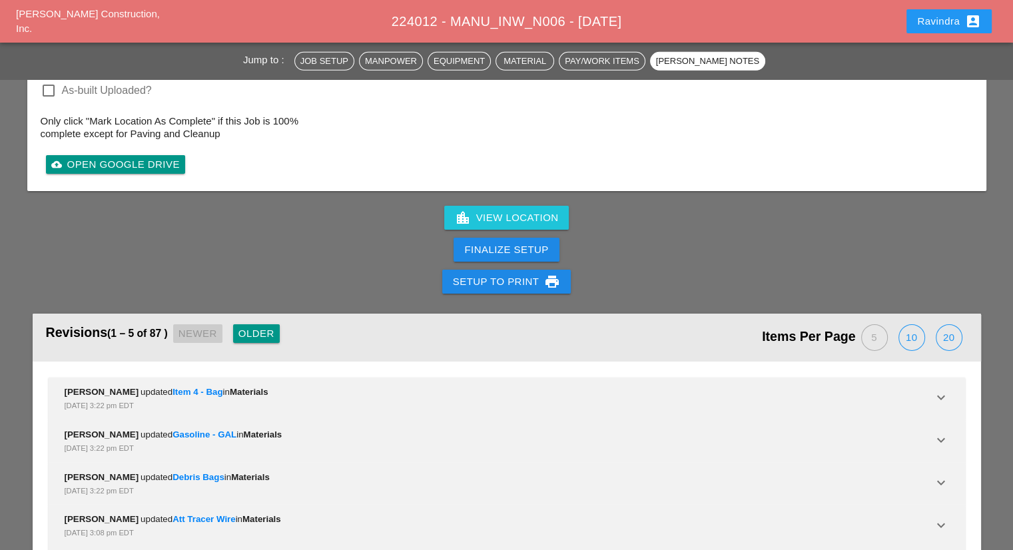
scroll to position [4301, 0]
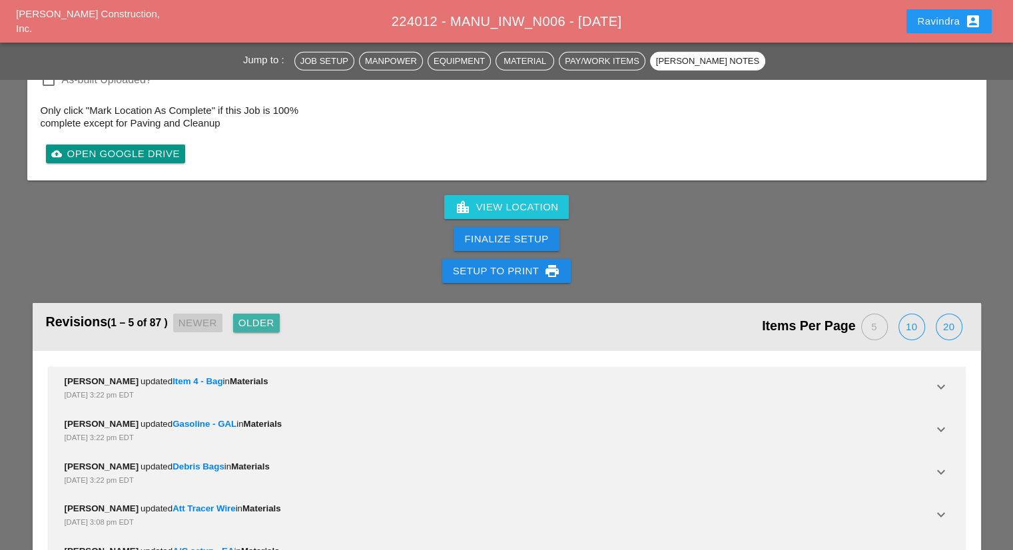
click at [274, 316] on div "Older" at bounding box center [256, 323] width 36 height 15
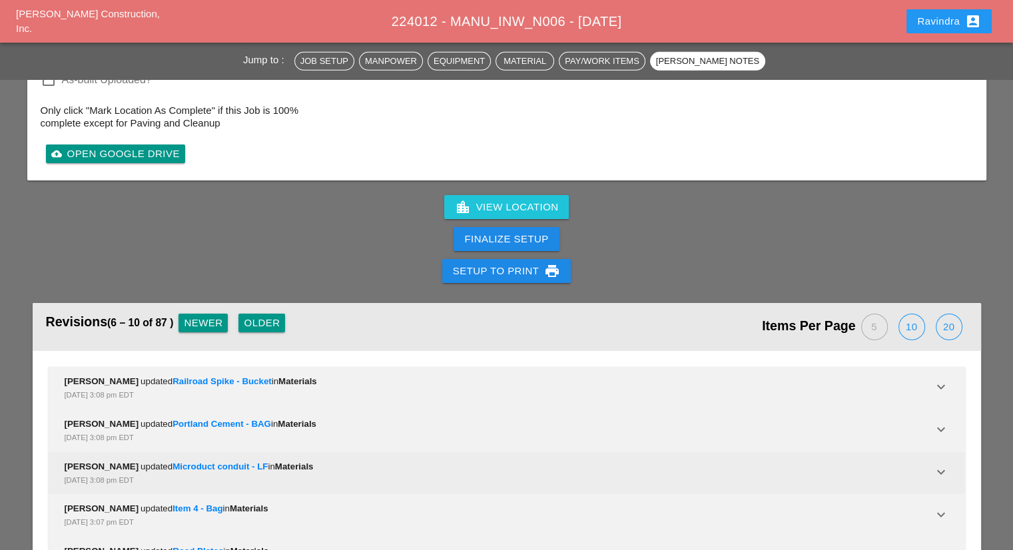
click at [282, 452] on div "Enrico Mareschi updated Microduct conduit - LF in Materials Sep 17, 2025, 3:08 …" at bounding box center [507, 473] width 916 height 43
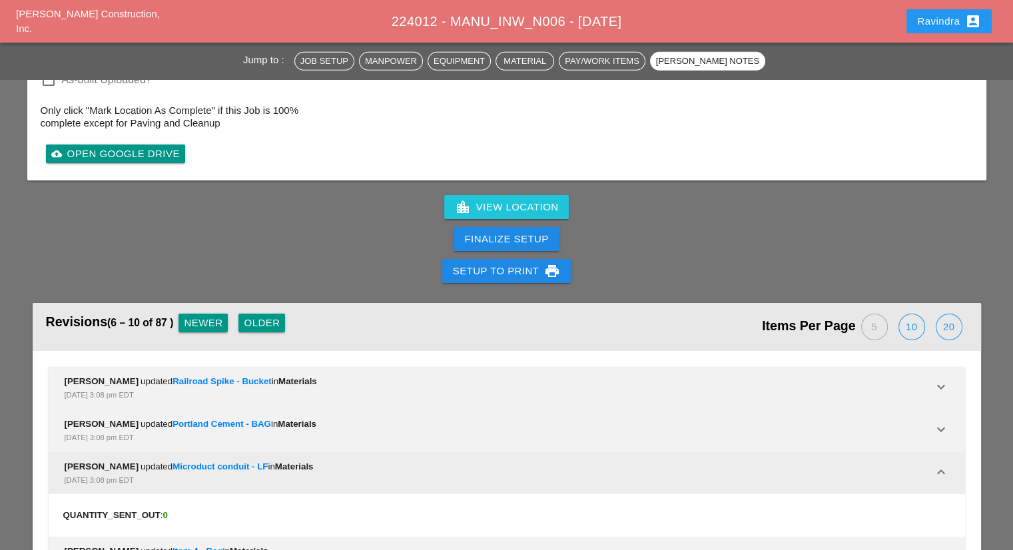
click at [341, 460] on div "Enrico Mareschi updated Microduct conduit - LF in Materials Sep 17, 2025, 3:08 …" at bounding box center [499, 473] width 868 height 27
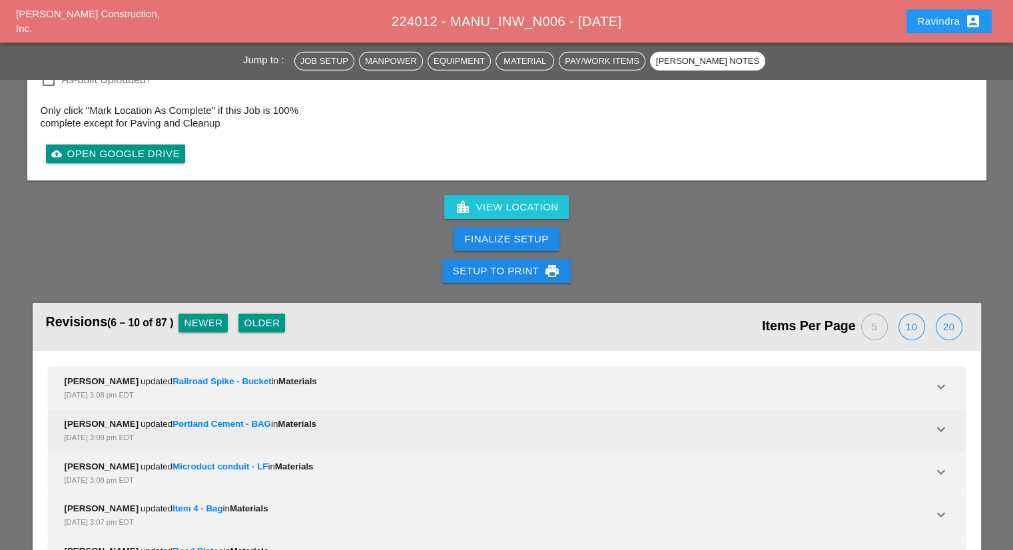
click at [343, 431] on div "Sep 17, 2025, 3:08 pm EDT" at bounding box center [499, 437] width 868 height 13
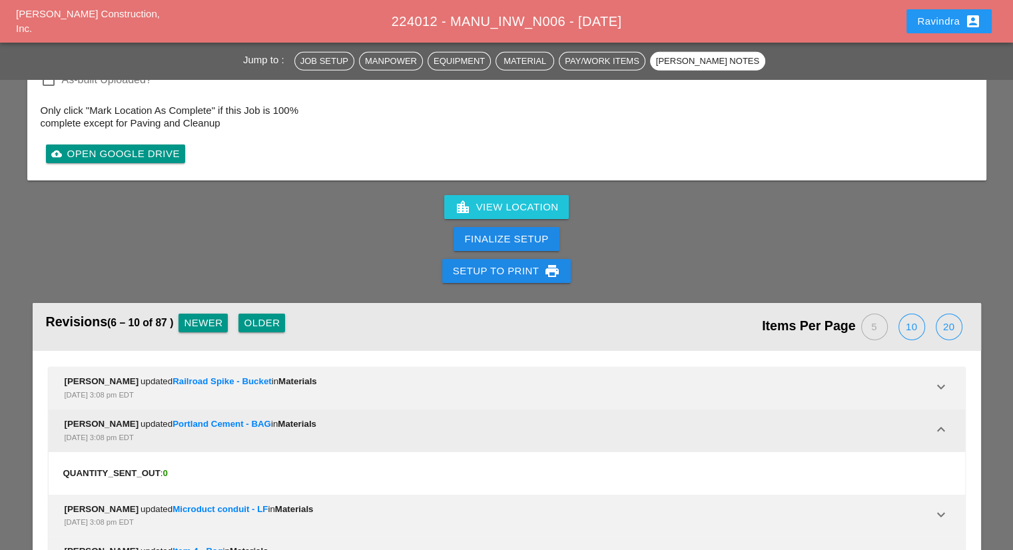
click at [339, 431] on div "Sep 17, 2025, 3:08 pm EDT" at bounding box center [499, 437] width 868 height 13
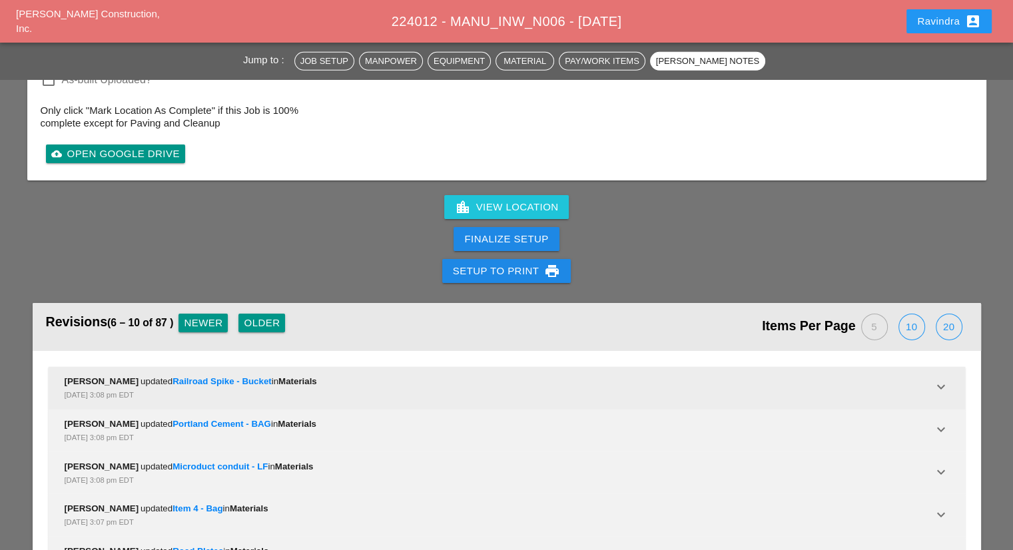
click at [336, 367] on div "Enrico Mareschi updated Railroad Spike - Bucket in Materials Sep 17, 2025, 3:08…" at bounding box center [507, 388] width 916 height 43
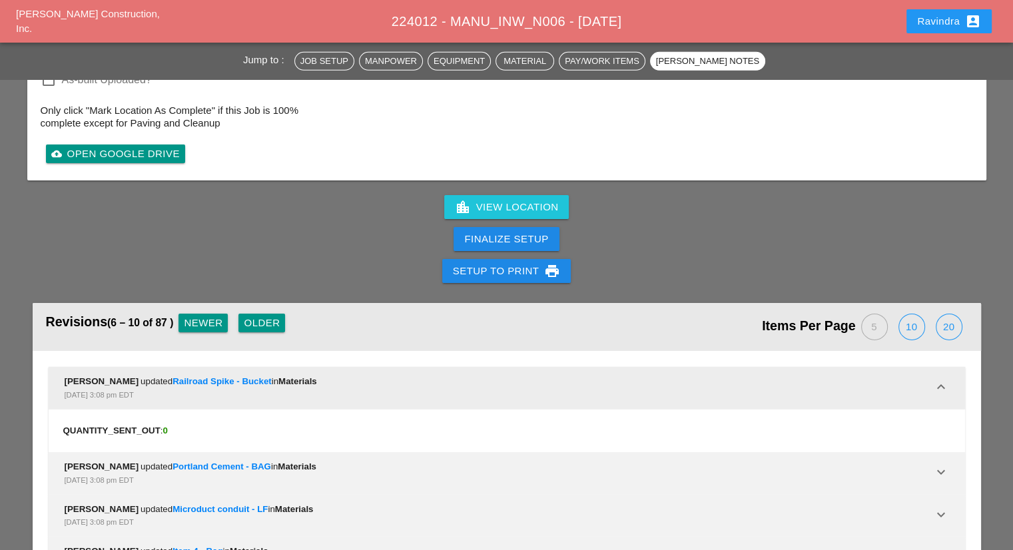
click at [336, 388] on div "Sep 17, 2025, 3:08 pm EDT" at bounding box center [499, 394] width 868 height 13
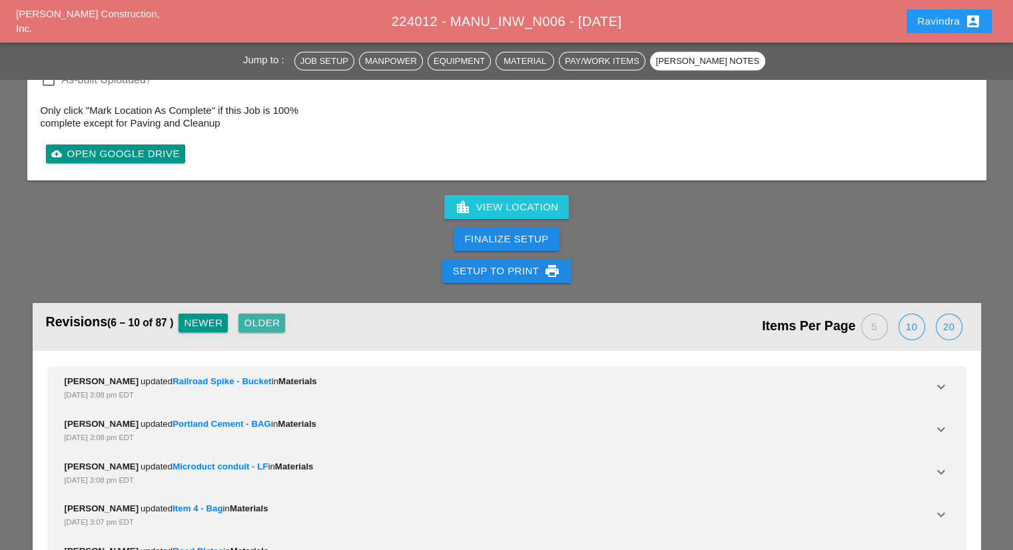
click at [271, 316] on div "Older" at bounding box center [262, 323] width 36 height 15
click at [271, 316] on div "Older" at bounding box center [268, 323] width 36 height 15
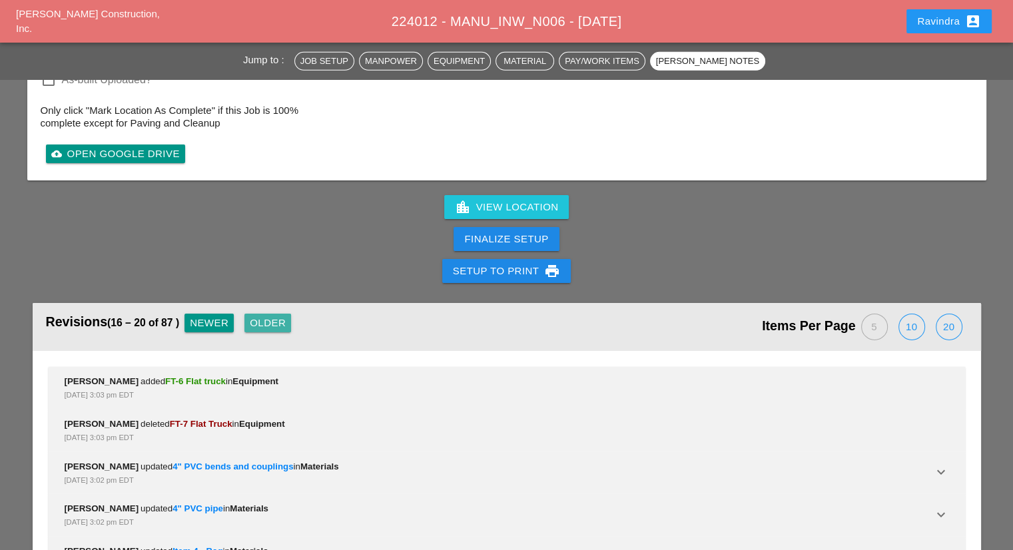
click at [270, 316] on div "Older" at bounding box center [268, 323] width 36 height 15
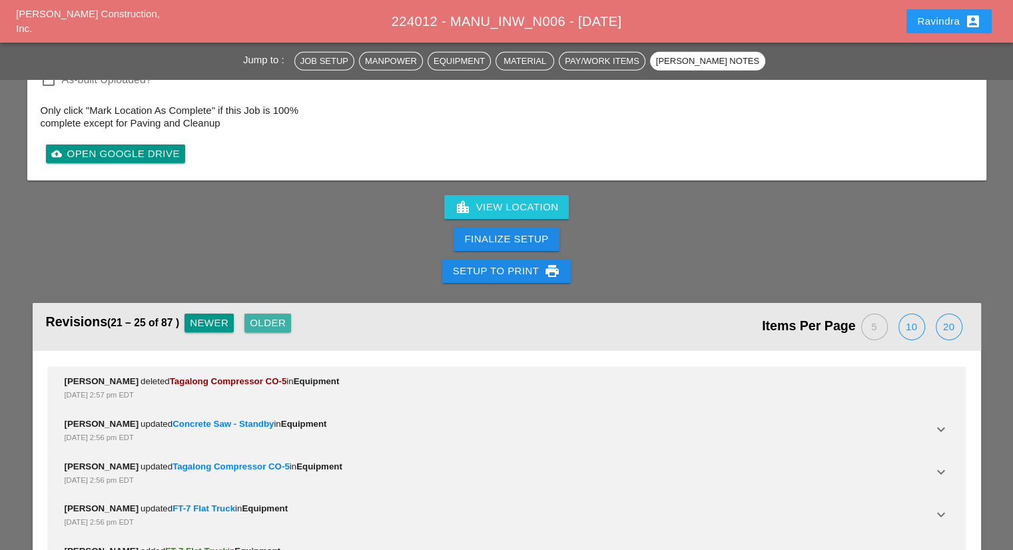
click at [263, 316] on div "Older" at bounding box center [268, 323] width 36 height 15
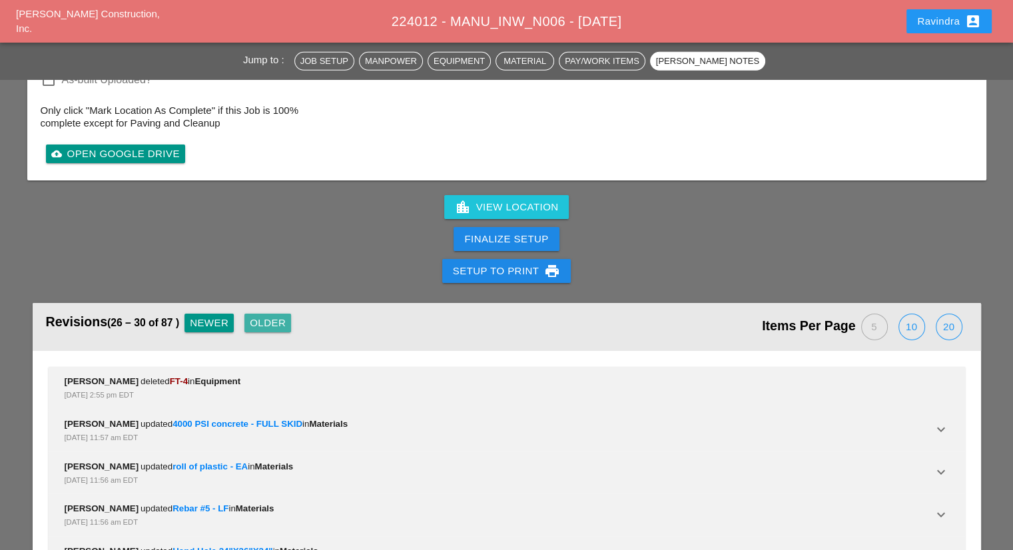
click at [263, 316] on div "Older" at bounding box center [268, 323] width 36 height 15
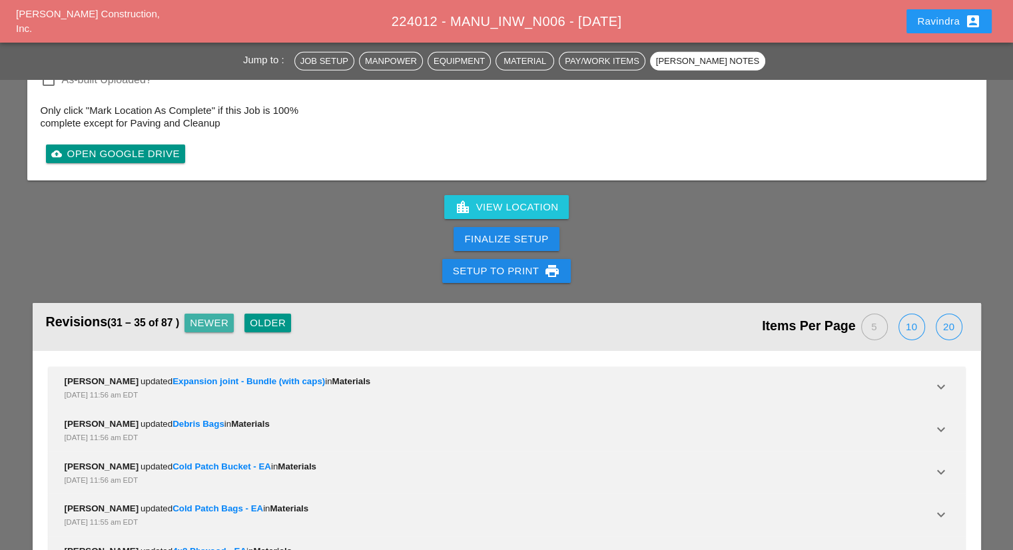
click at [210, 316] on div "Newer" at bounding box center [209, 323] width 39 height 15
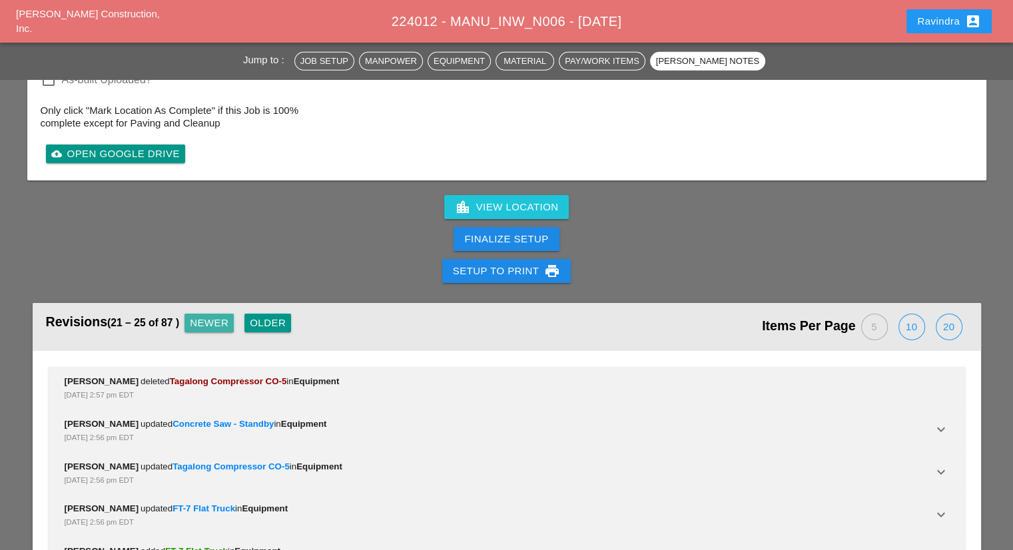
click at [210, 316] on div "Newer" at bounding box center [209, 323] width 39 height 15
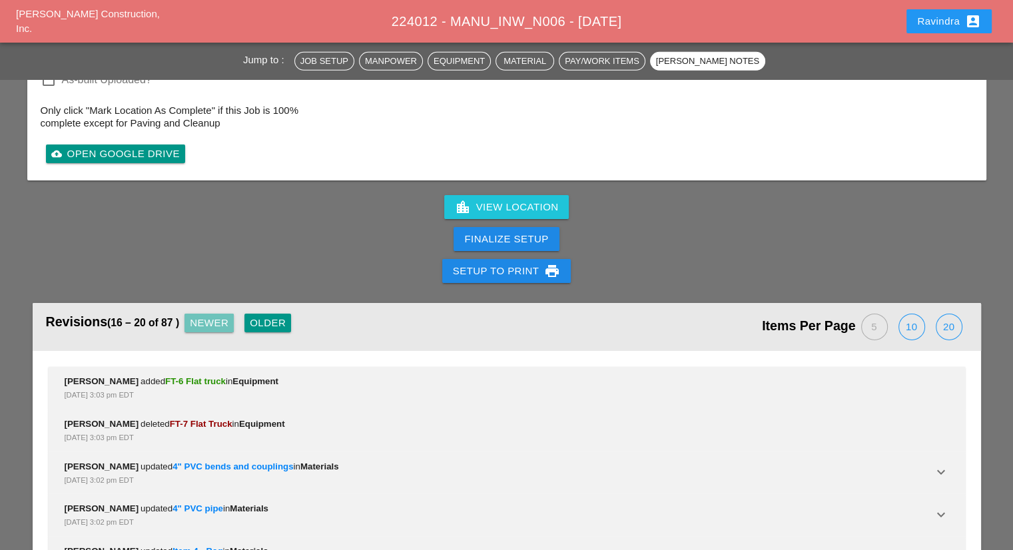
click at [210, 316] on div "Newer" at bounding box center [209, 323] width 39 height 15
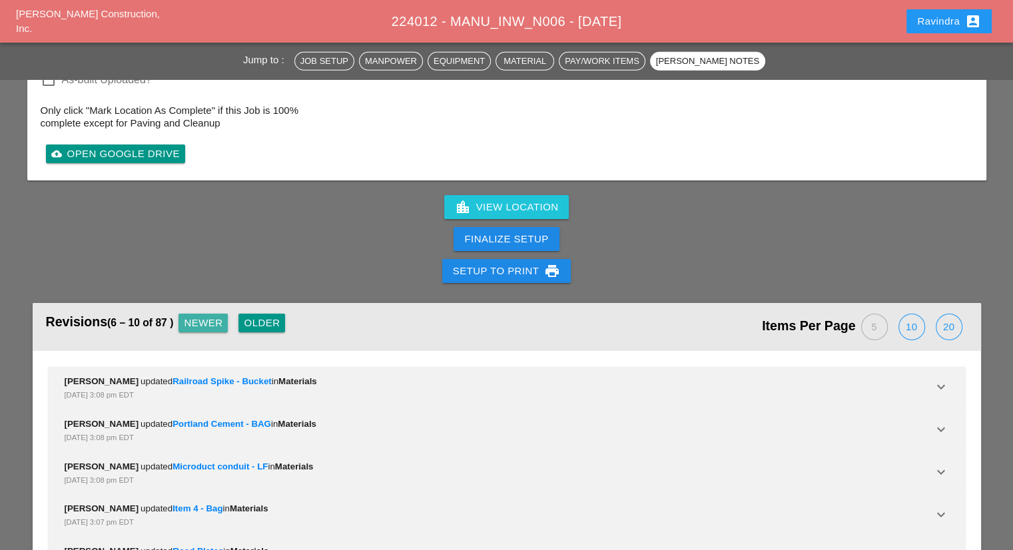
click at [210, 316] on div "Newer" at bounding box center [203, 323] width 39 height 15
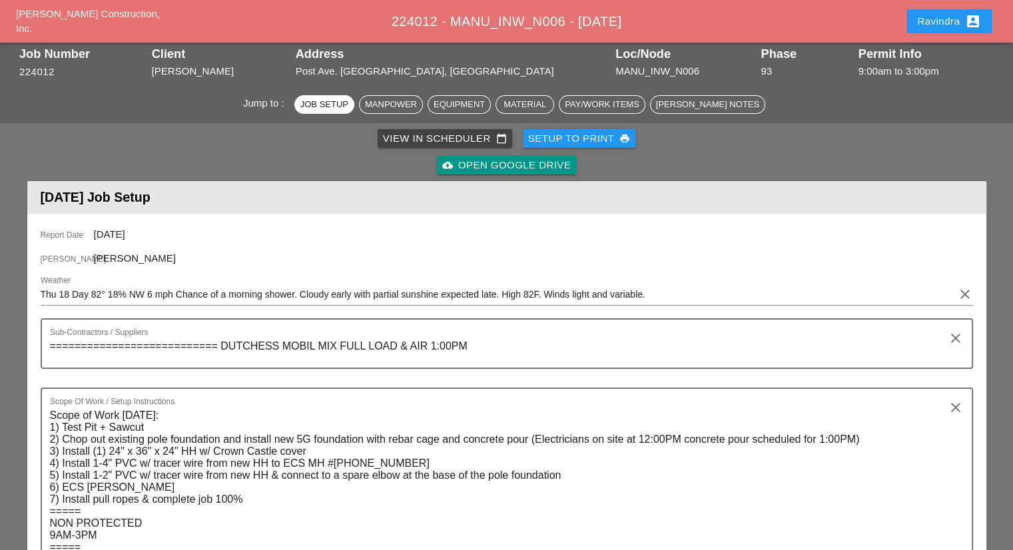
scroll to position [0, 0]
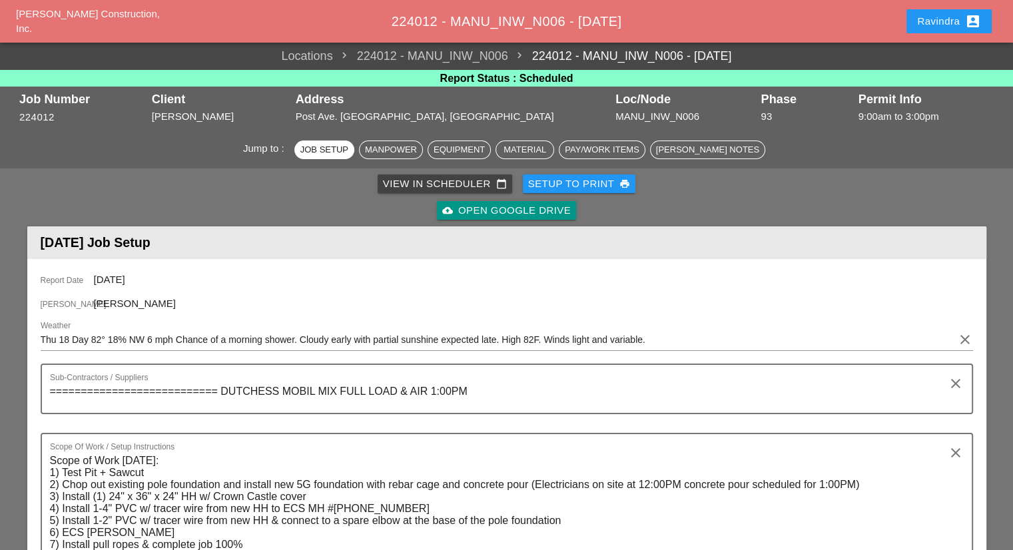
click at [945, 25] on div "Ravindra account_box" at bounding box center [949, 21] width 64 height 16
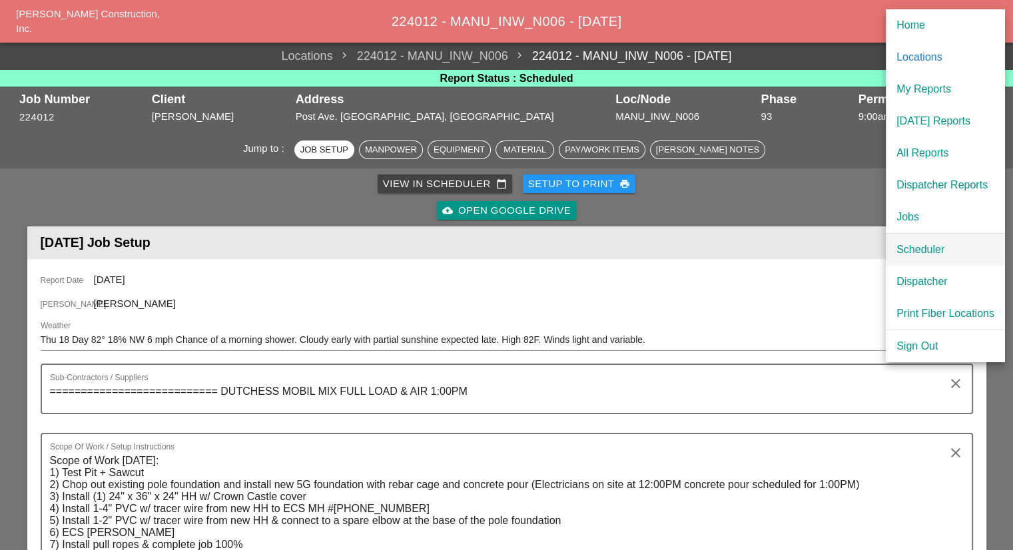
click at [918, 242] on div "Scheduler" at bounding box center [945, 250] width 98 height 16
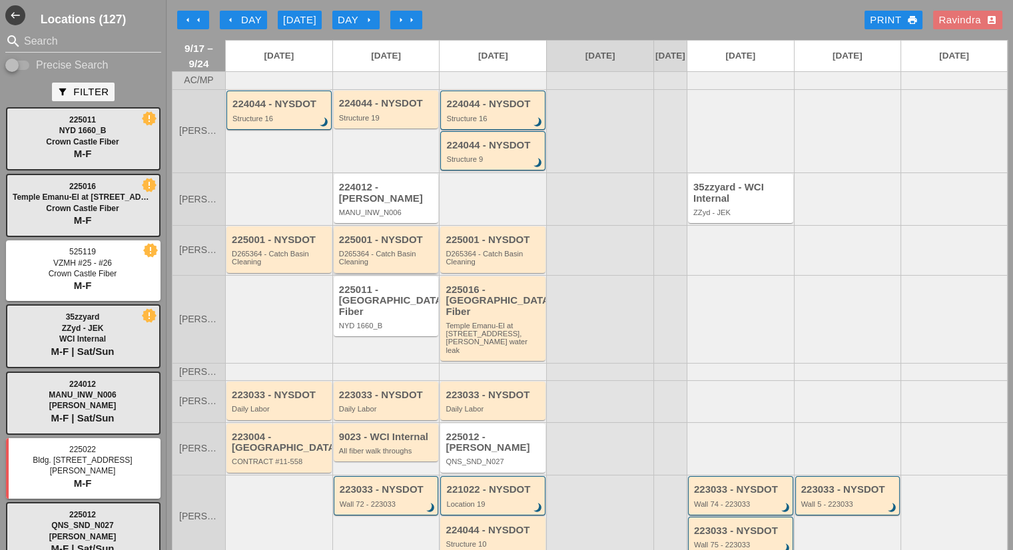
scroll to position [133, 0]
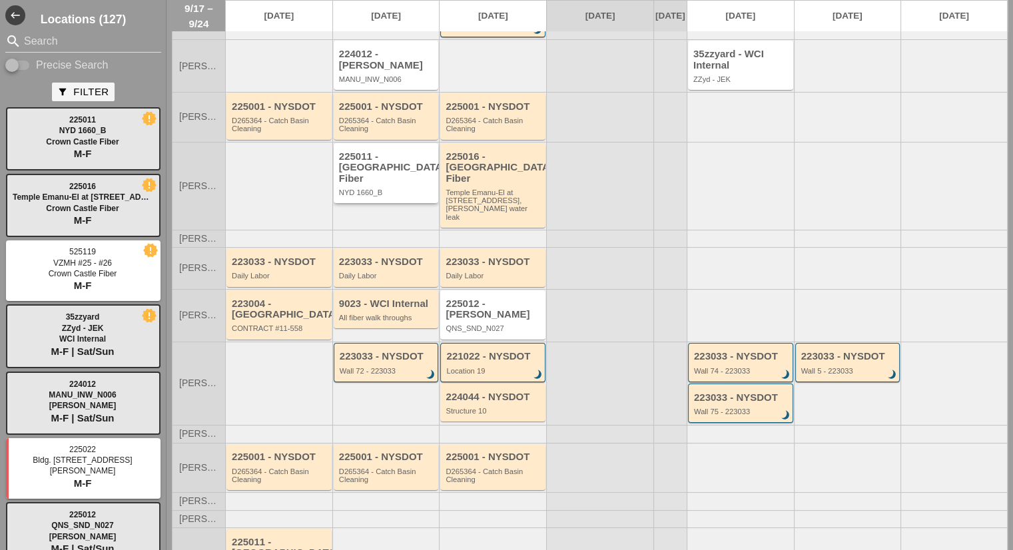
click at [375, 191] on div "NYD 1660_B" at bounding box center [387, 192] width 97 height 8
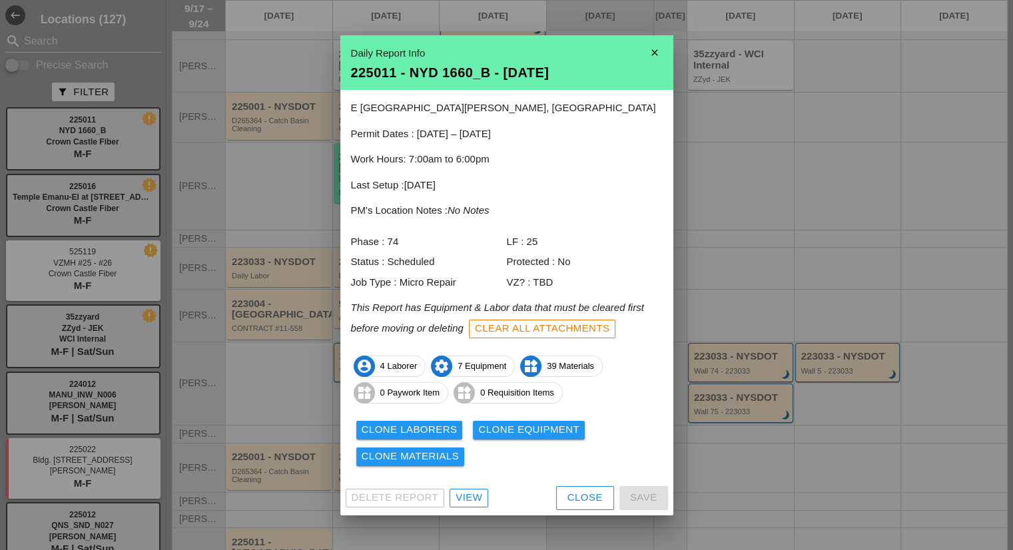
click at [479, 496] on div "View" at bounding box center [468, 497] width 27 height 15
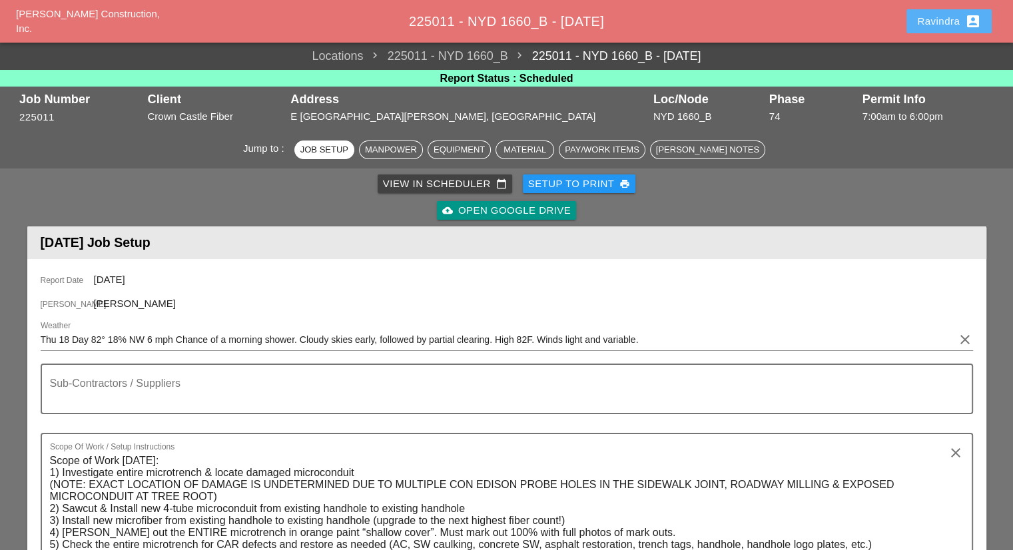
click at [917, 25] on div "Ravindra account_box" at bounding box center [949, 21] width 64 height 16
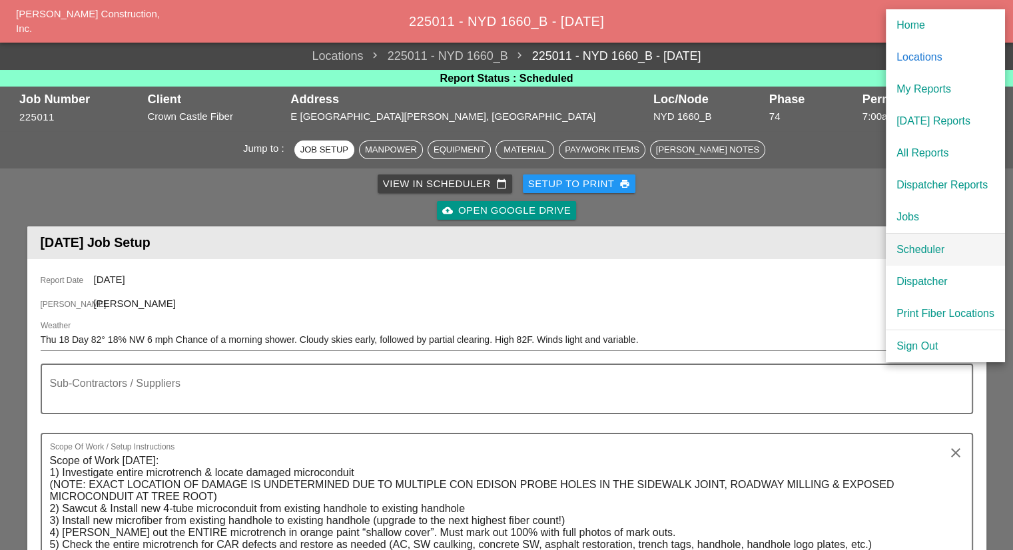
click at [901, 248] on div "Scheduler" at bounding box center [945, 250] width 98 height 16
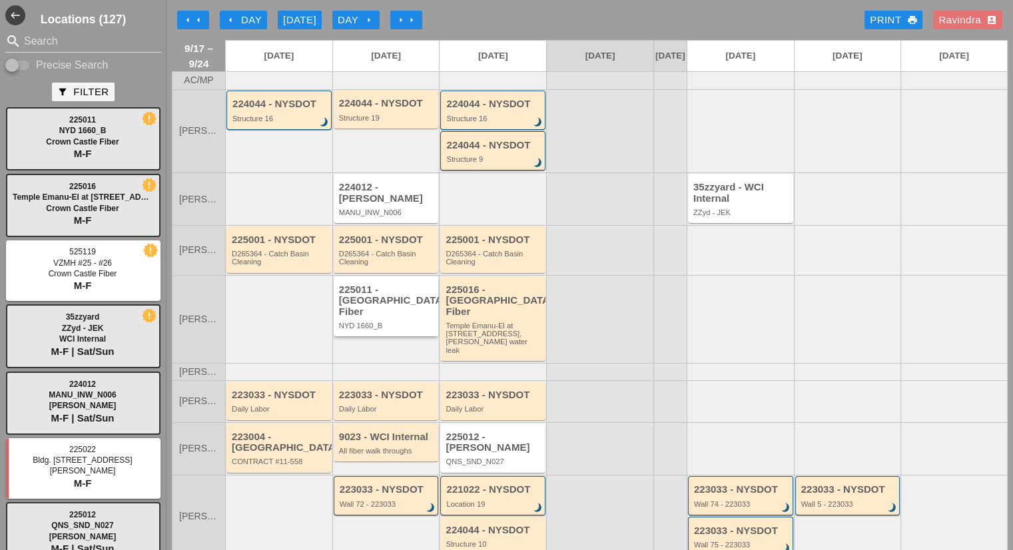
click at [402, 304] on div "225011 - [GEOGRAPHIC_DATA] Fiber" at bounding box center [387, 300] width 97 height 33
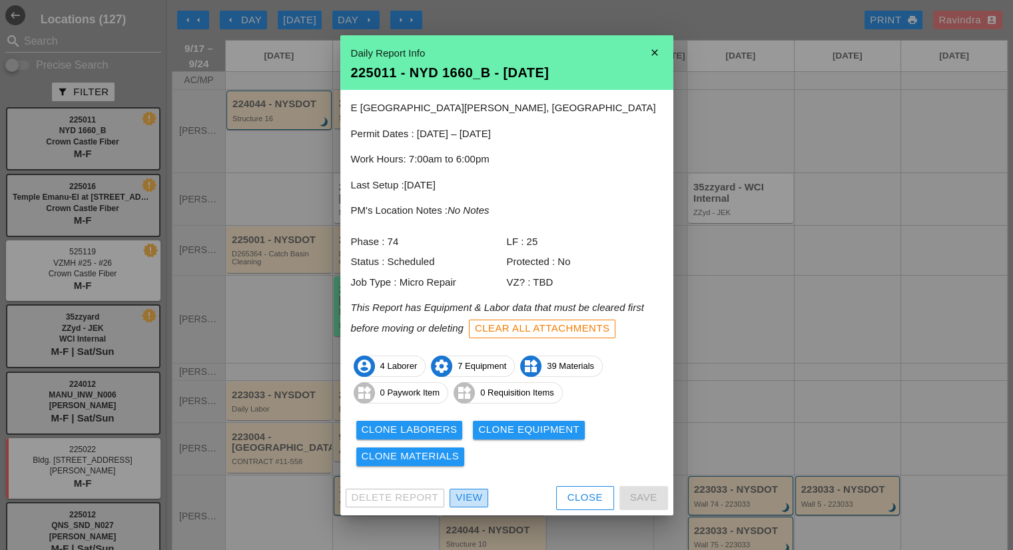
click at [483, 497] on link "View" at bounding box center [468, 498] width 39 height 19
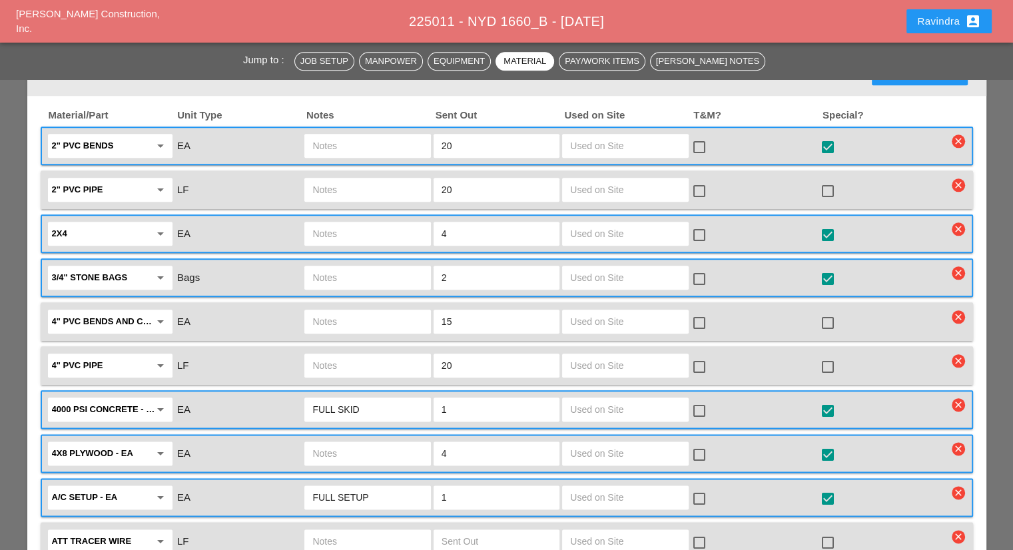
scroll to position [1465, 0]
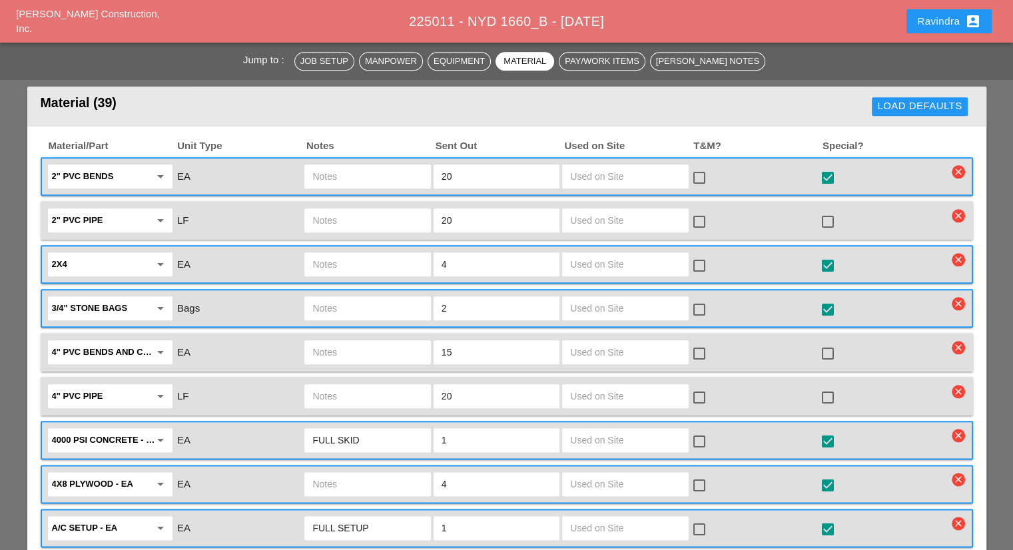
click at [833, 518] on div at bounding box center [827, 529] width 23 height 23
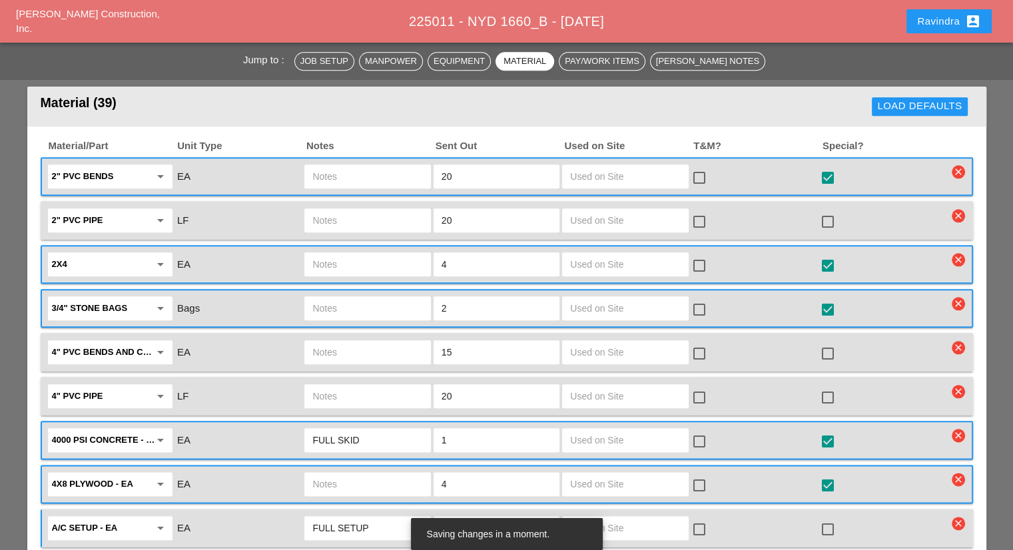
drag, startPoint x: 385, startPoint y: 491, endPoint x: 250, endPoint y: 479, distance: 135.7
click at [250, 514] on div "A/C setup - EA arrow_drop_down EA FULL SETUP 1 check_box_outline_blank check_bo…" at bounding box center [496, 528] width 901 height 28
drag, startPoint x: 447, startPoint y: 489, endPoint x: 426, endPoint y: 486, distance: 21.6
click at [429, 514] on div "A/C setup - EA arrow_drop_down EA 1 check_box_outline_blank check_box_outline_b…" at bounding box center [496, 528] width 901 height 28
click at [454, 517] on input "1" at bounding box center [496, 527] width 110 height 21
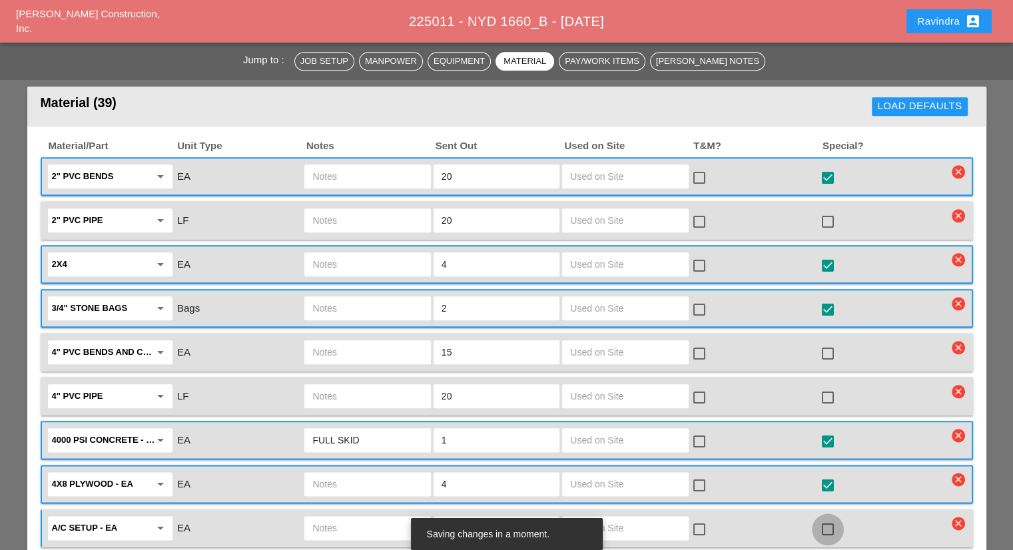
click at [822, 518] on div at bounding box center [827, 529] width 23 height 23
click at [465, 517] on input "text" at bounding box center [496, 527] width 110 height 21
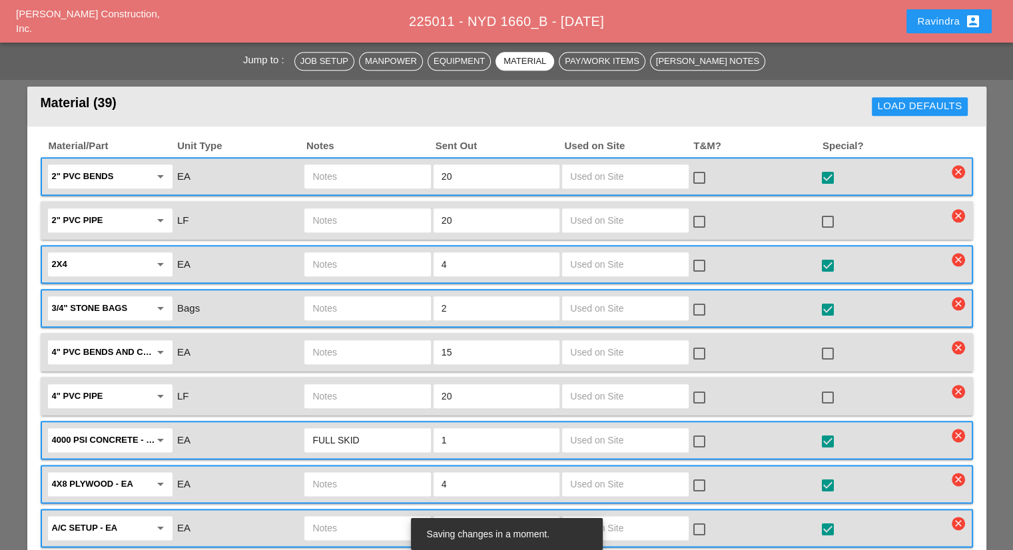
type input "1"
click at [349, 517] on input "text" at bounding box center [367, 527] width 110 height 21
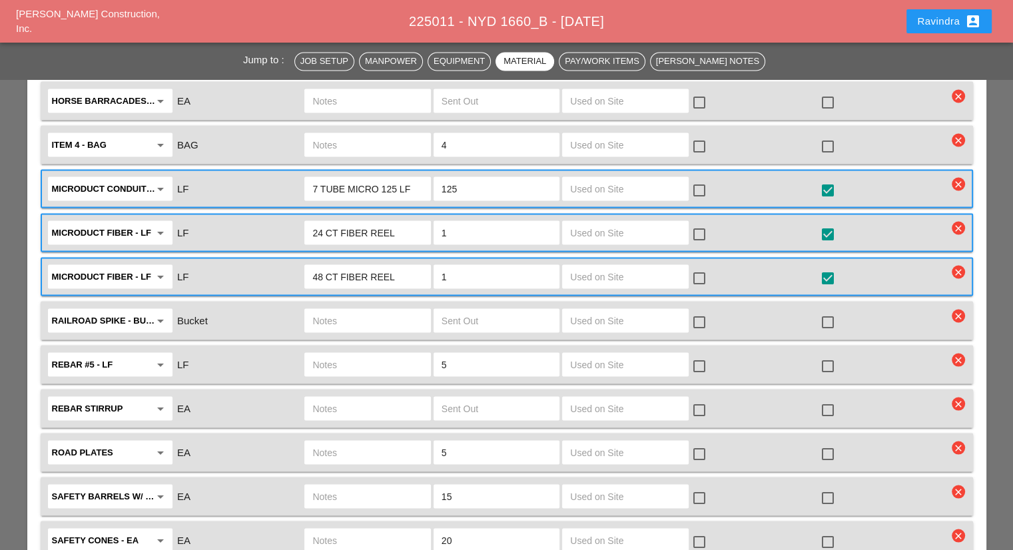
scroll to position [2197, 0]
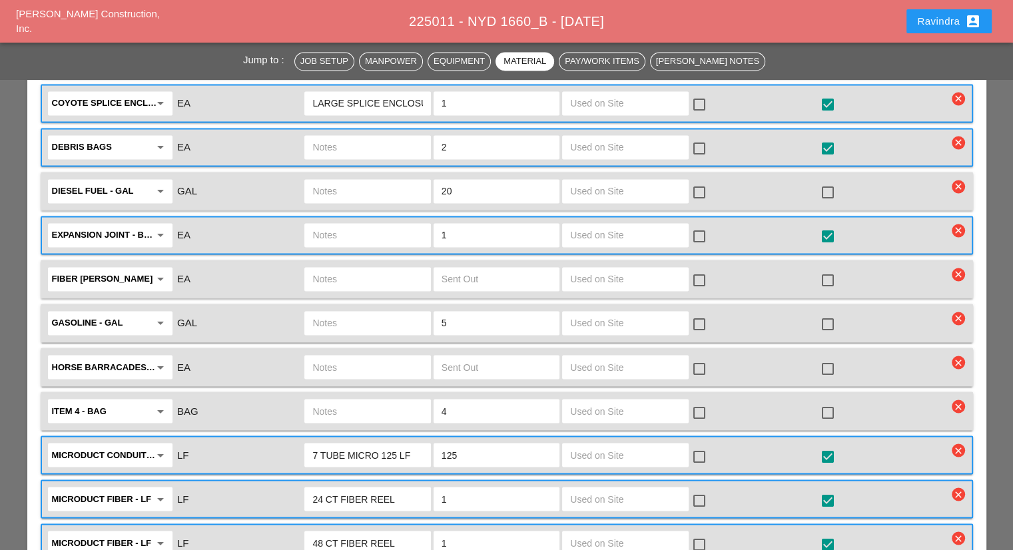
type input "FULL SETUP"
